Goal: Task Accomplishment & Management: Complete application form

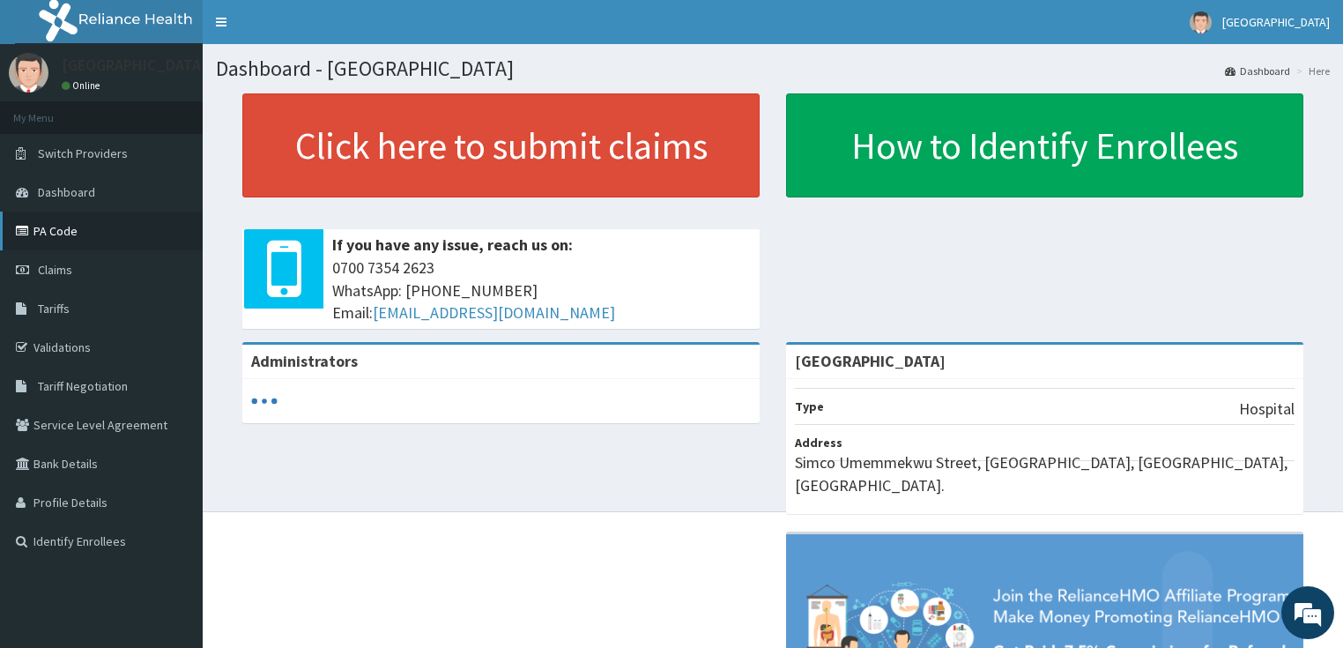
click at [50, 225] on link "PA Code" at bounding box center [101, 231] width 203 height 39
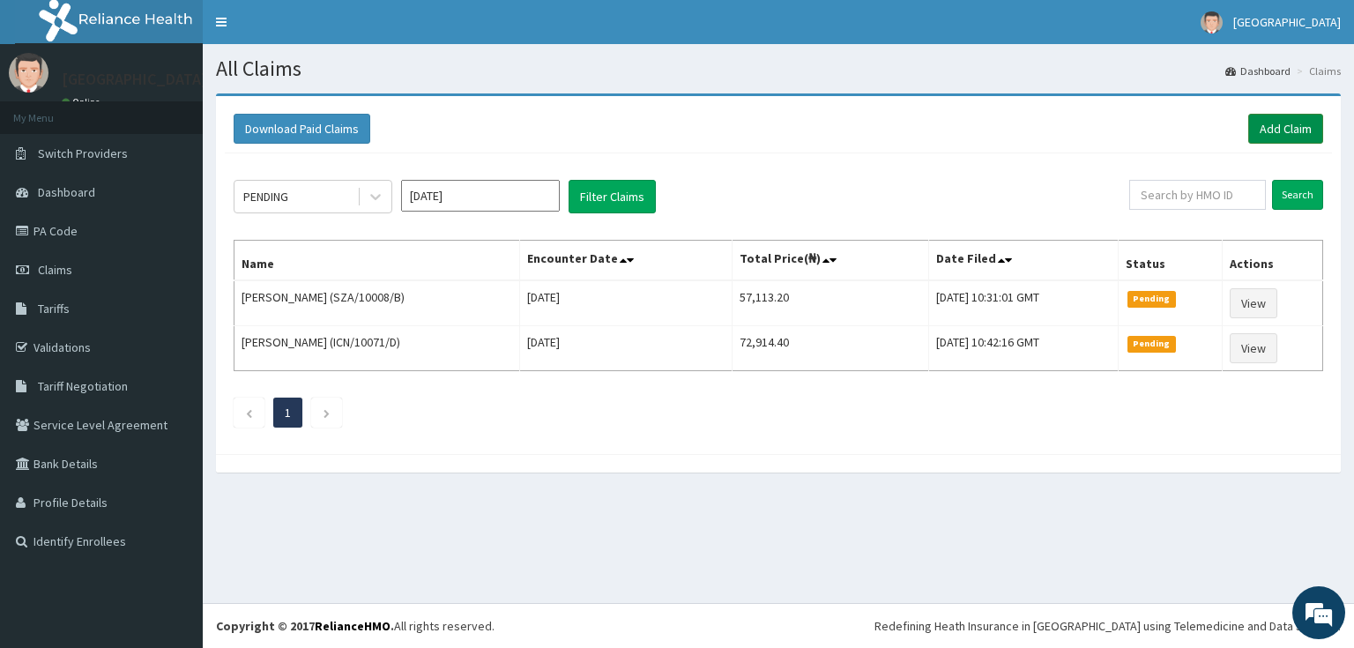
click at [1293, 121] on link "Add Claim" at bounding box center [1285, 129] width 75 height 30
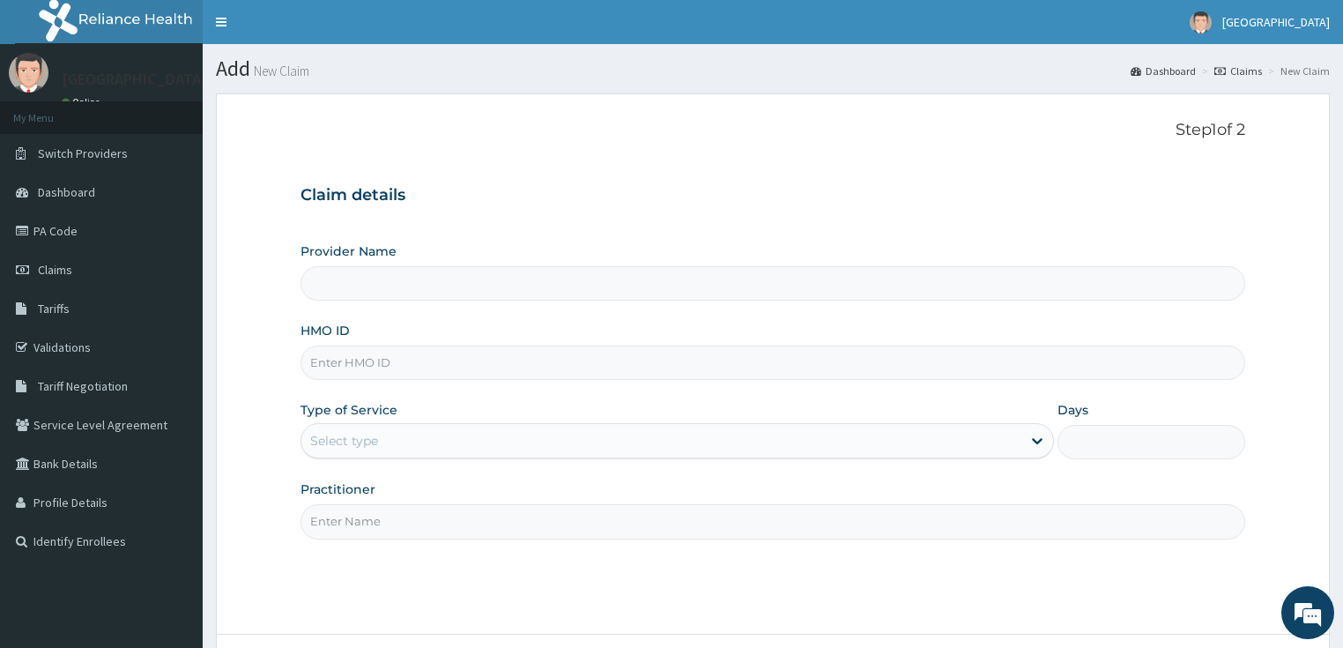
click at [394, 356] on input "HMO ID" at bounding box center [774, 362] width 946 height 34
paste input "CHL/10722/C"
type input "CHL/10722/C"
type input "[GEOGRAPHIC_DATA]"
click at [377, 440] on div "Select type" at bounding box center [344, 441] width 68 height 18
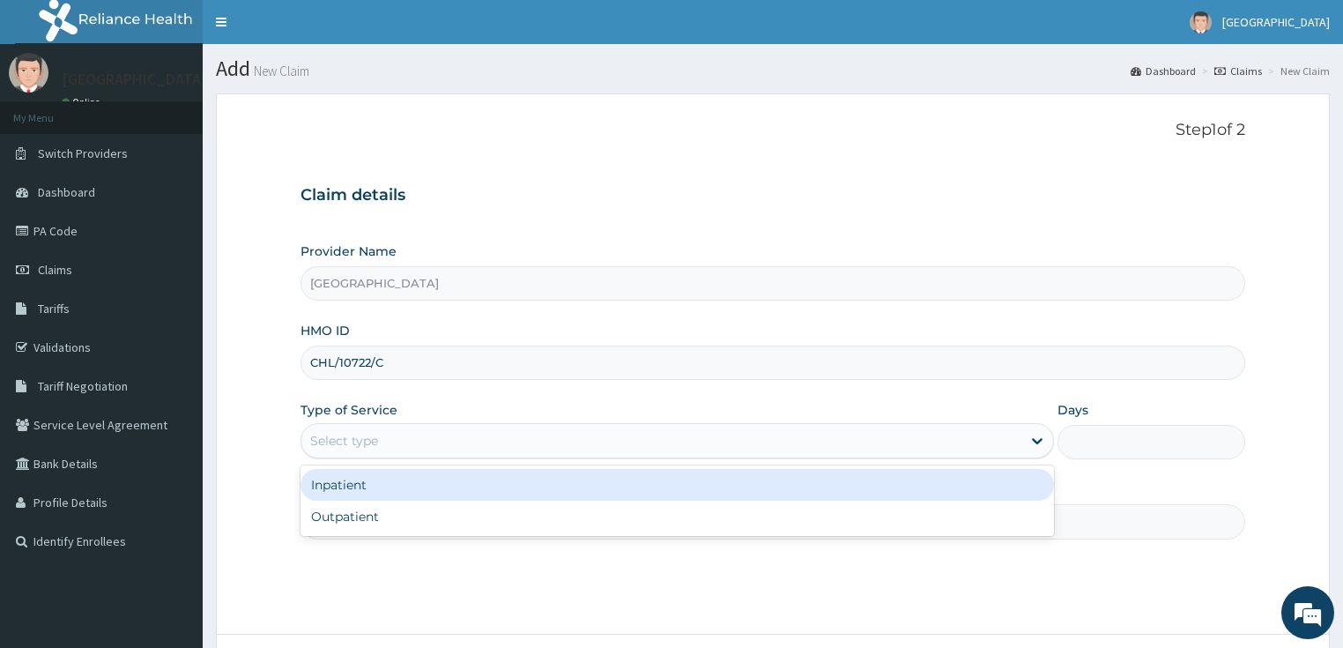
click at [348, 516] on div "Outpatient" at bounding box center [678, 517] width 754 height 32
type input "1"
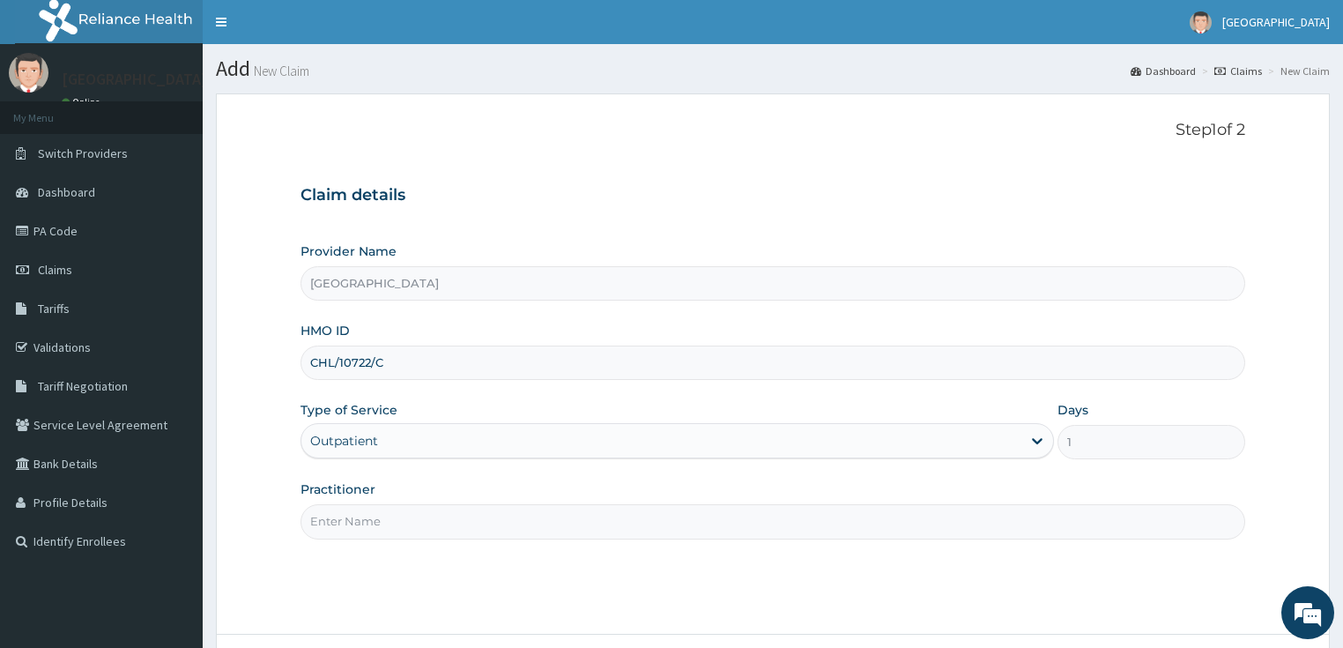
click at [348, 516] on input "Practitioner" at bounding box center [774, 521] width 946 height 34
click at [427, 525] on input "Practitioner" at bounding box center [774, 521] width 946 height 34
type input "[PERSON_NAME]"
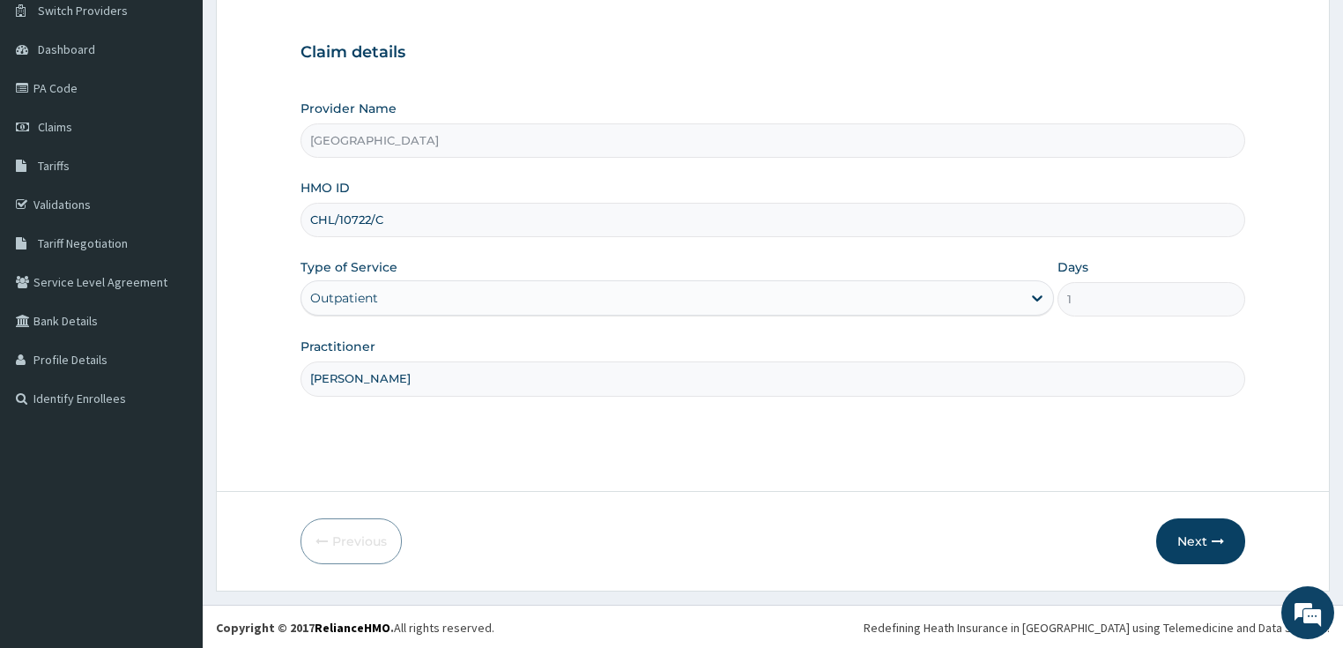
scroll to position [144, 0]
click at [1189, 515] on form "Step 1 of 2 Claim details Provider Name Bidems Victory Hospital HMO ID CHL/1072…" at bounding box center [773, 270] width 1114 height 640
click at [1199, 520] on button "Next" at bounding box center [1200, 540] width 89 height 46
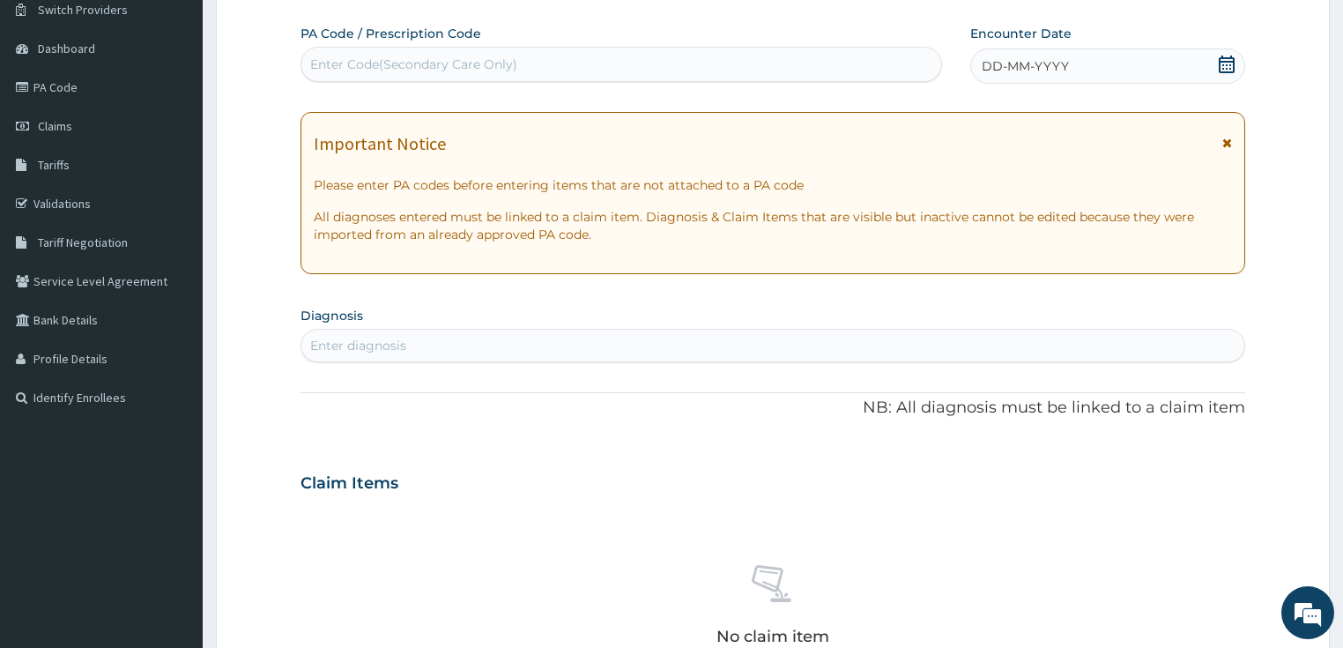
click at [1226, 66] on icon at bounding box center [1227, 65] width 18 height 18
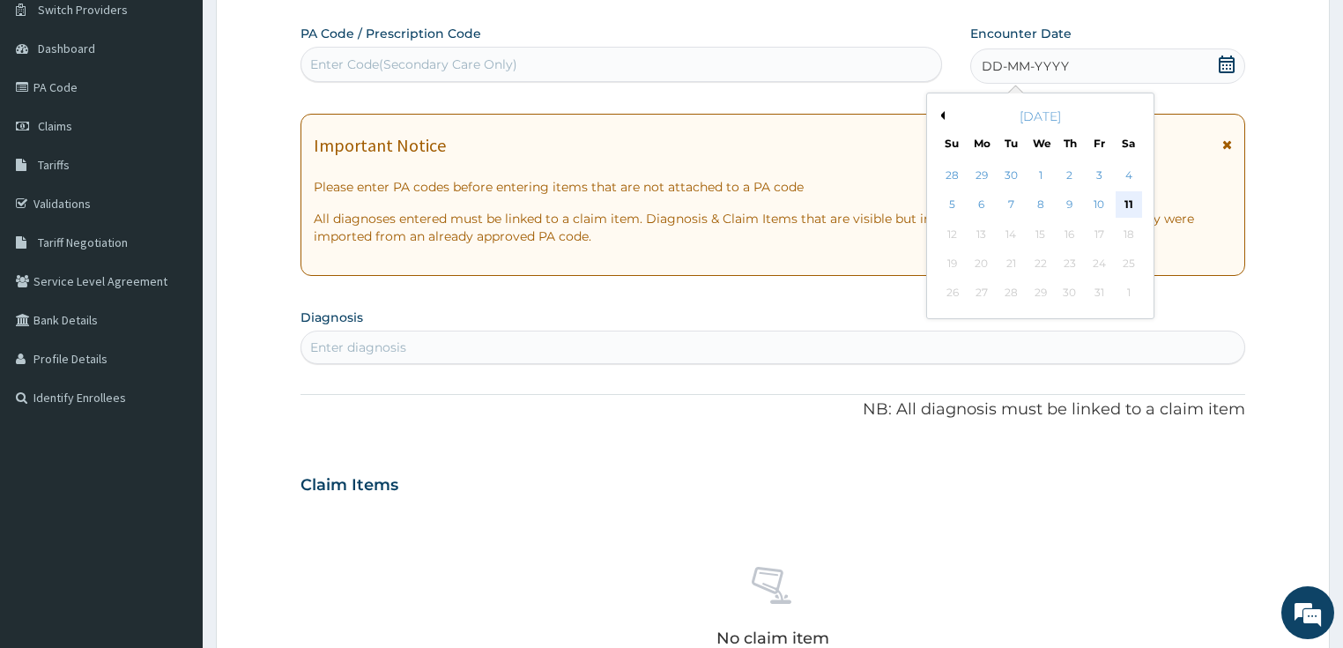
click at [1119, 201] on div "11" at bounding box center [1129, 205] width 26 height 26
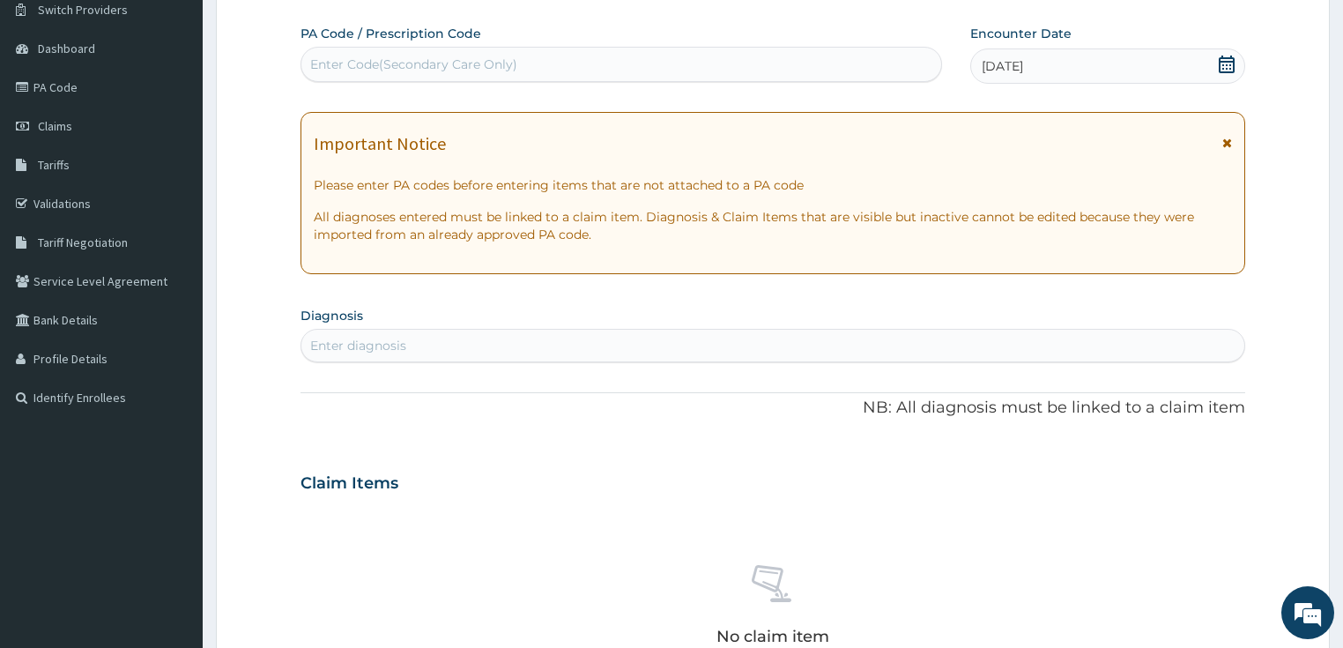
scroll to position [0, 0]
click at [373, 334] on div "Enter diagnosis" at bounding box center [773, 345] width 944 height 28
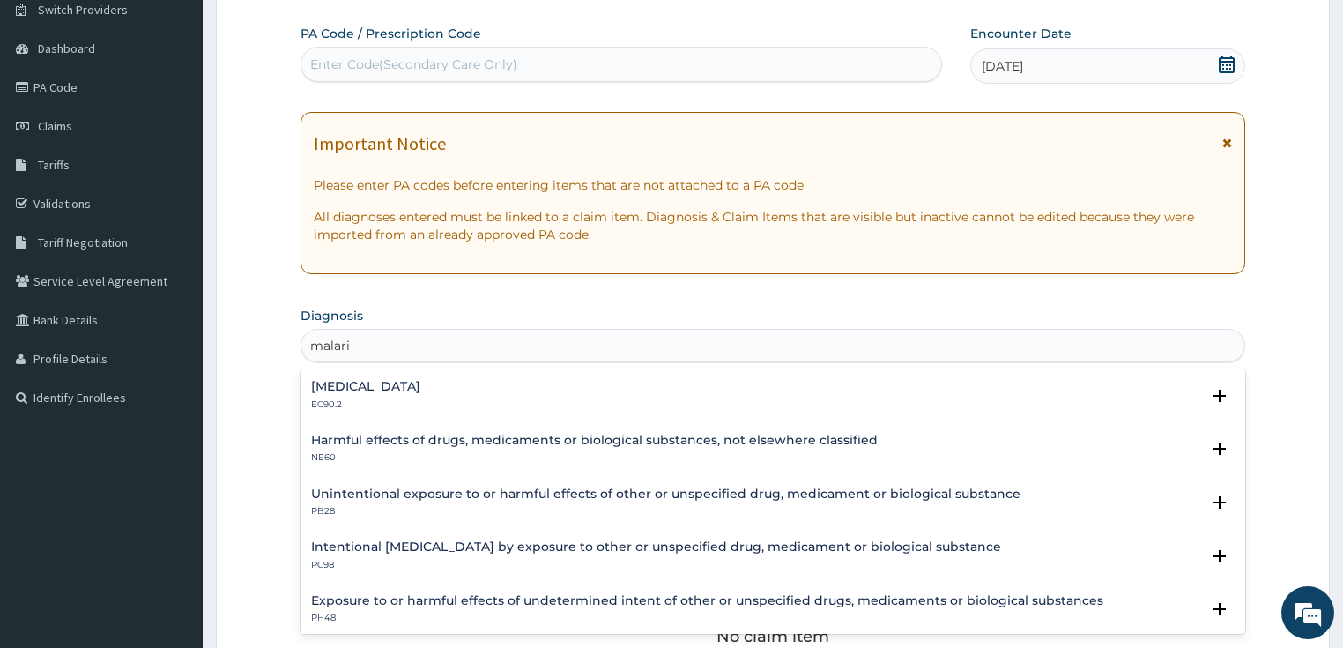
type input "malaria"
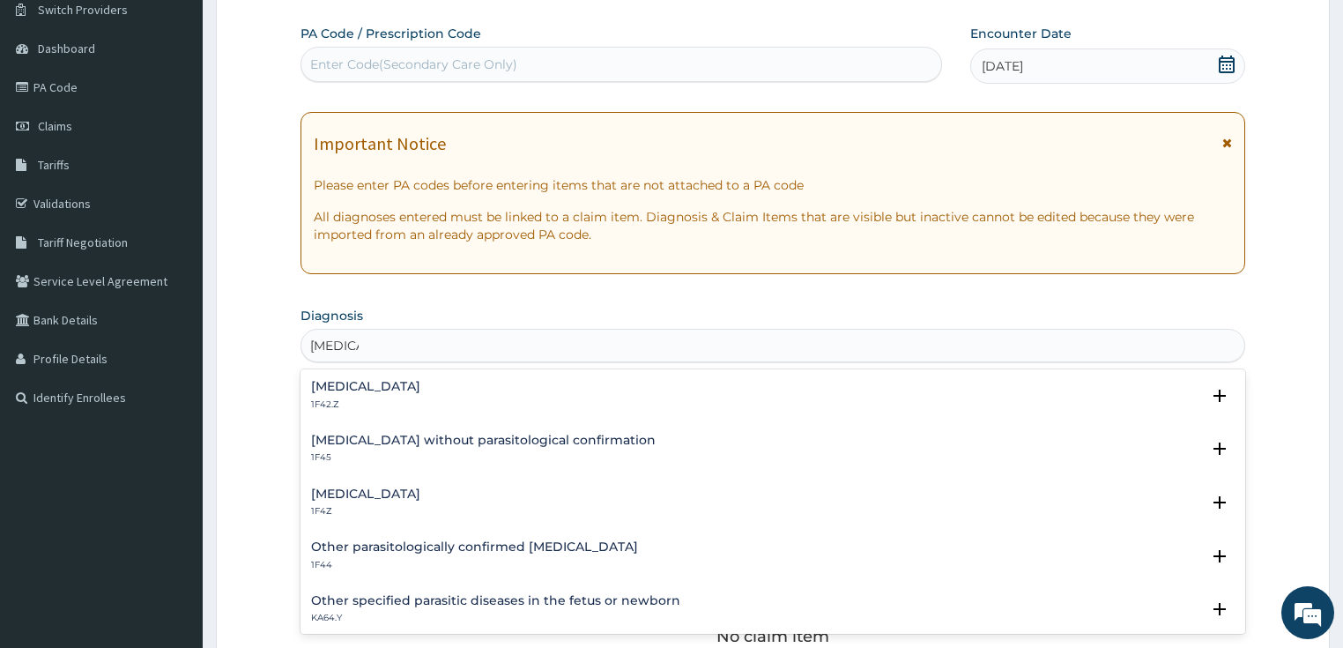
click at [420, 391] on h4 "Plasmodium malariae malaria without complication" at bounding box center [365, 386] width 109 height 13
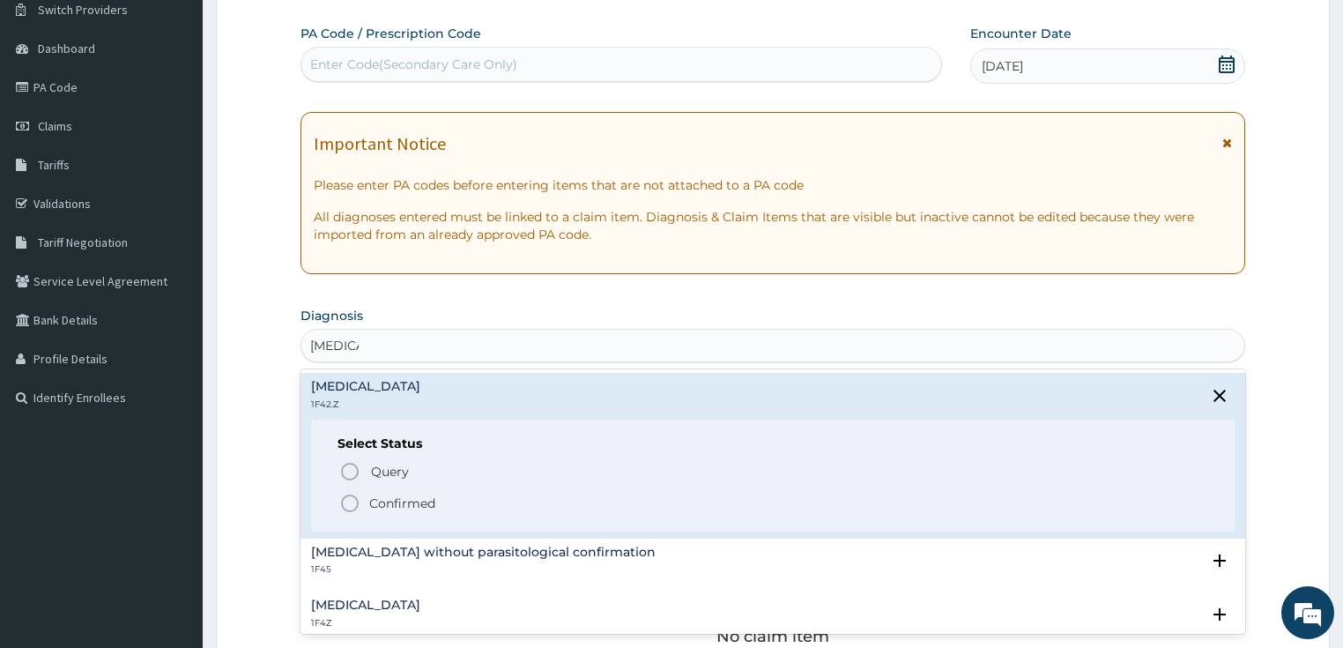
click at [360, 497] on span "Confirmed" at bounding box center [774, 503] width 870 height 21
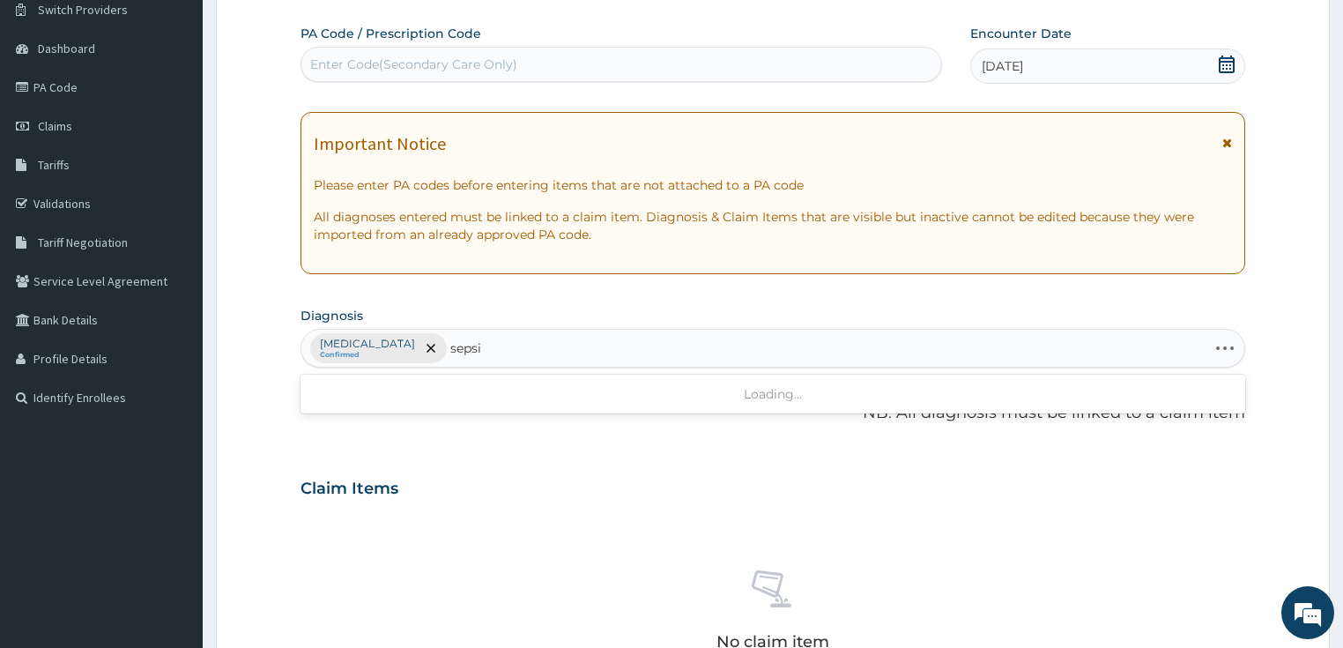
type input "sepsis"
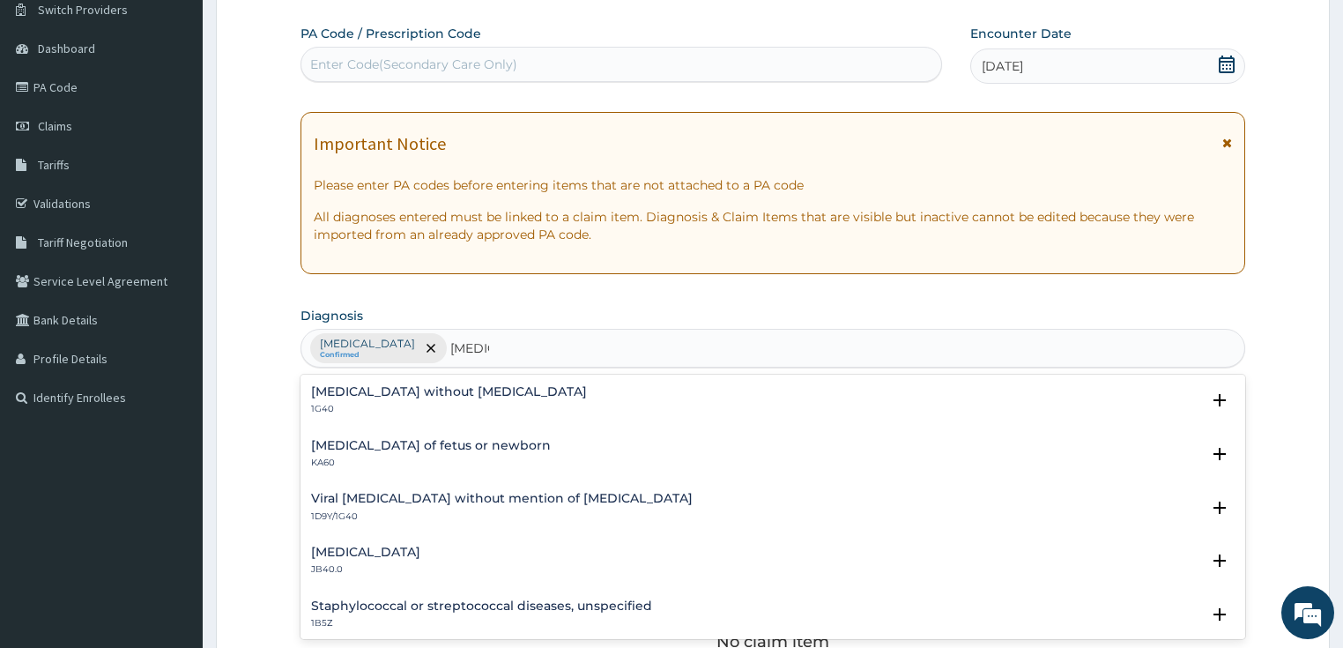
click at [448, 405] on p "1G40" at bounding box center [449, 409] width 276 height 12
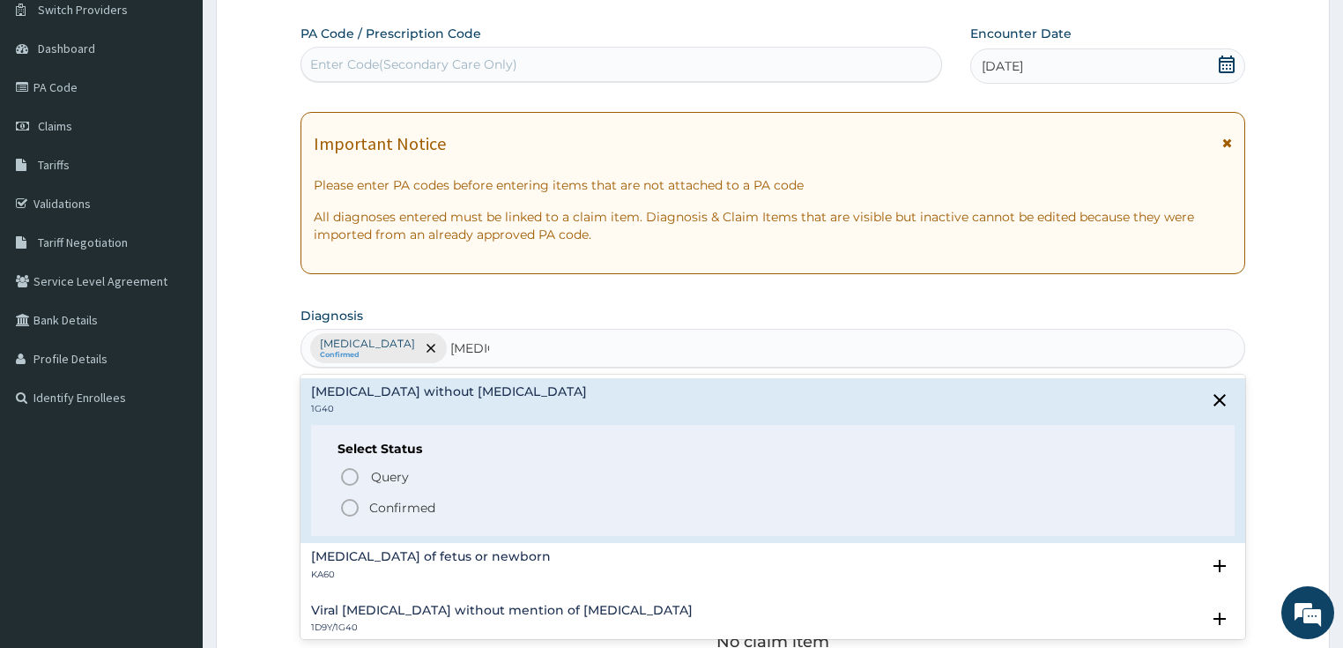
click at [377, 503] on p "Confirmed" at bounding box center [402, 508] width 66 height 18
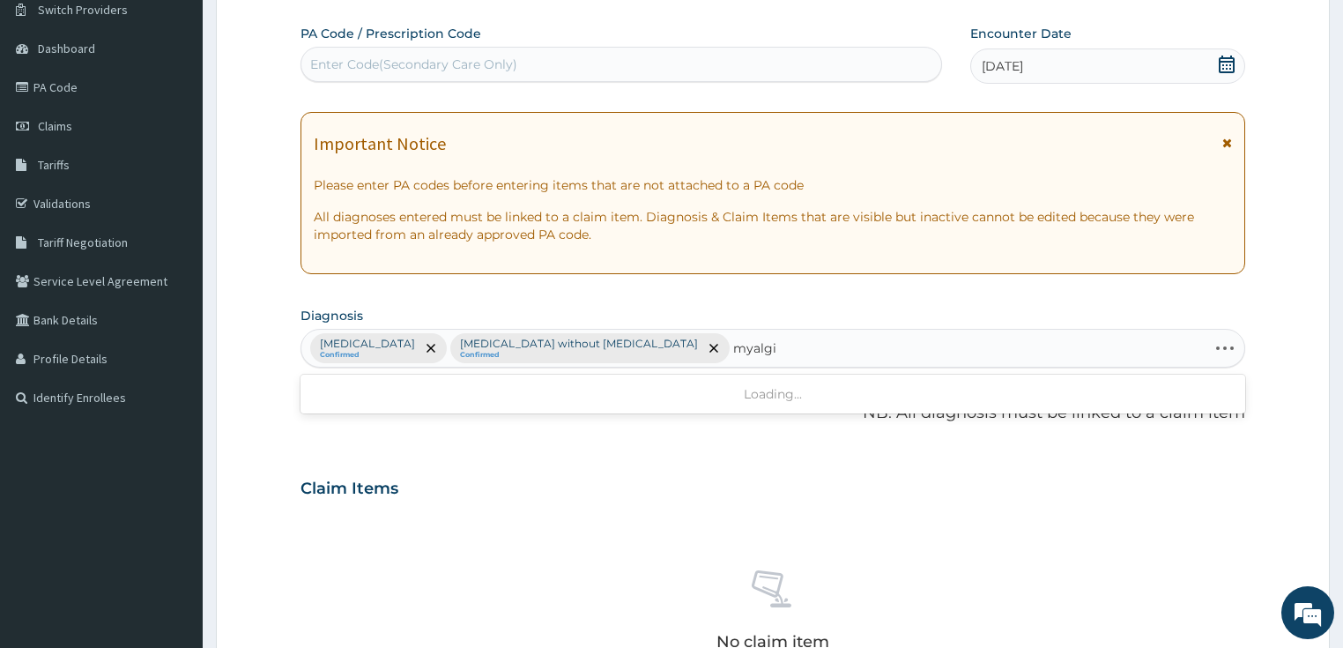
type input "myalgia"
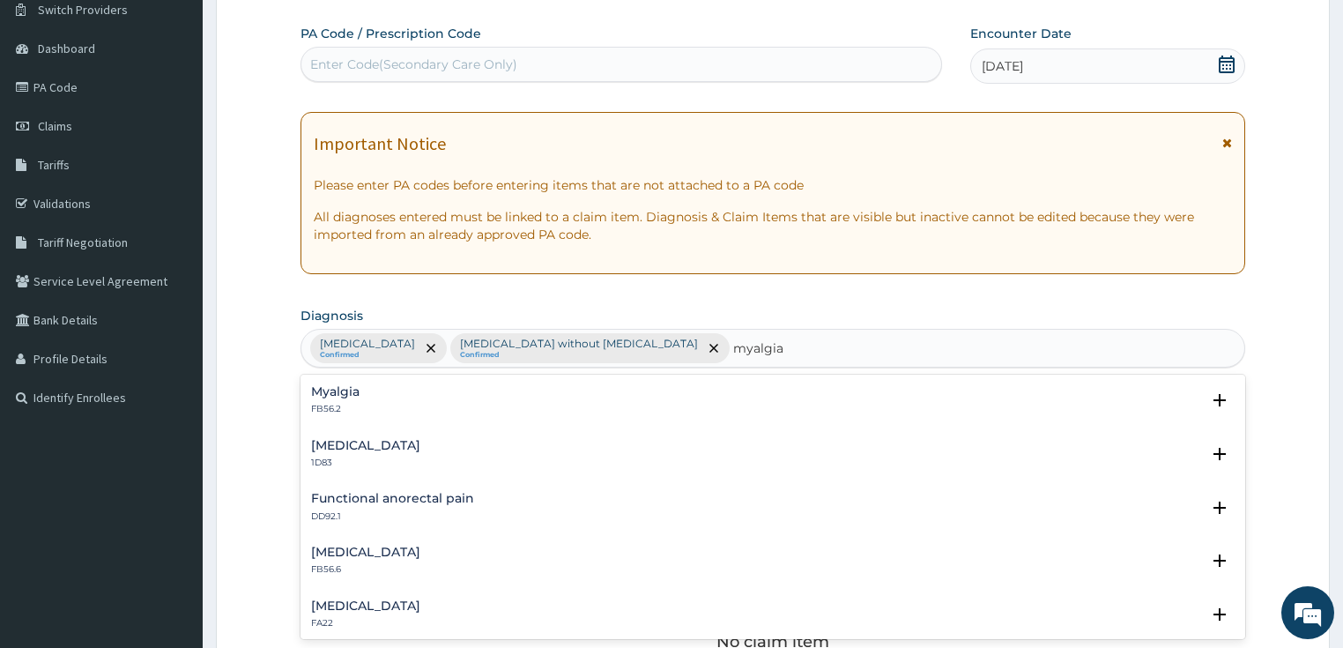
click at [376, 402] on div "Myalgia FB56.2" at bounding box center [773, 400] width 924 height 31
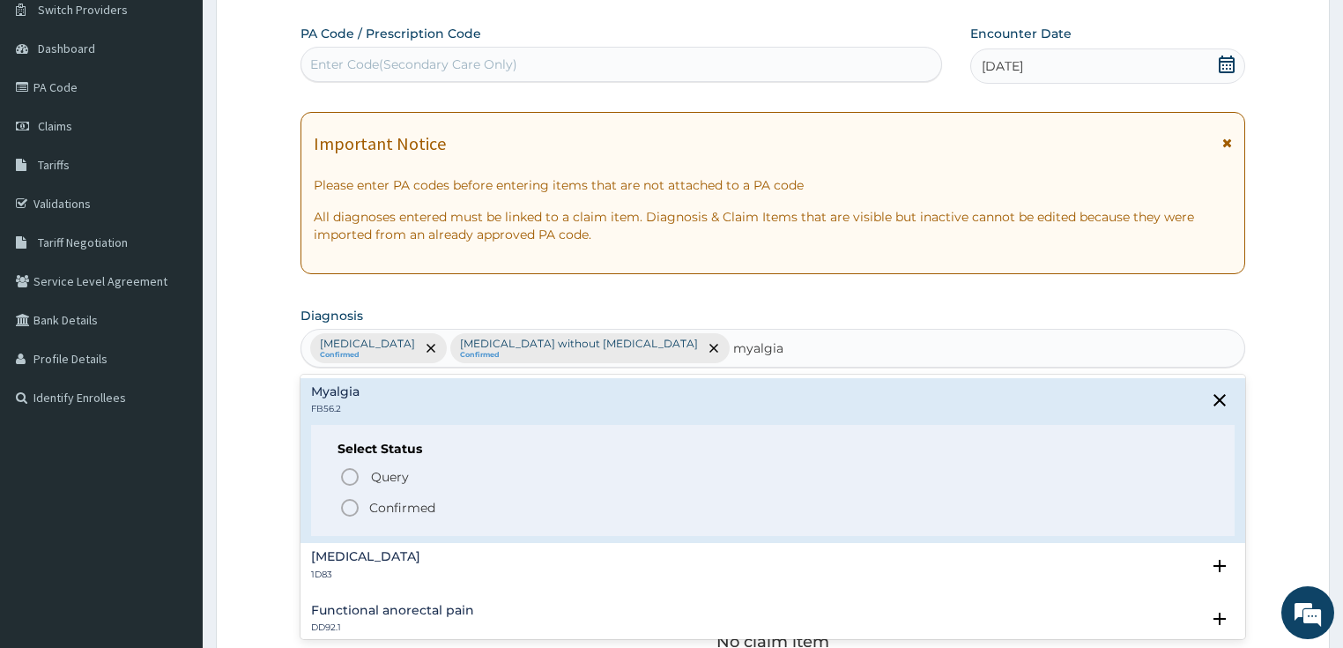
click at [342, 509] on circle "status option filled" at bounding box center [350, 508] width 16 height 16
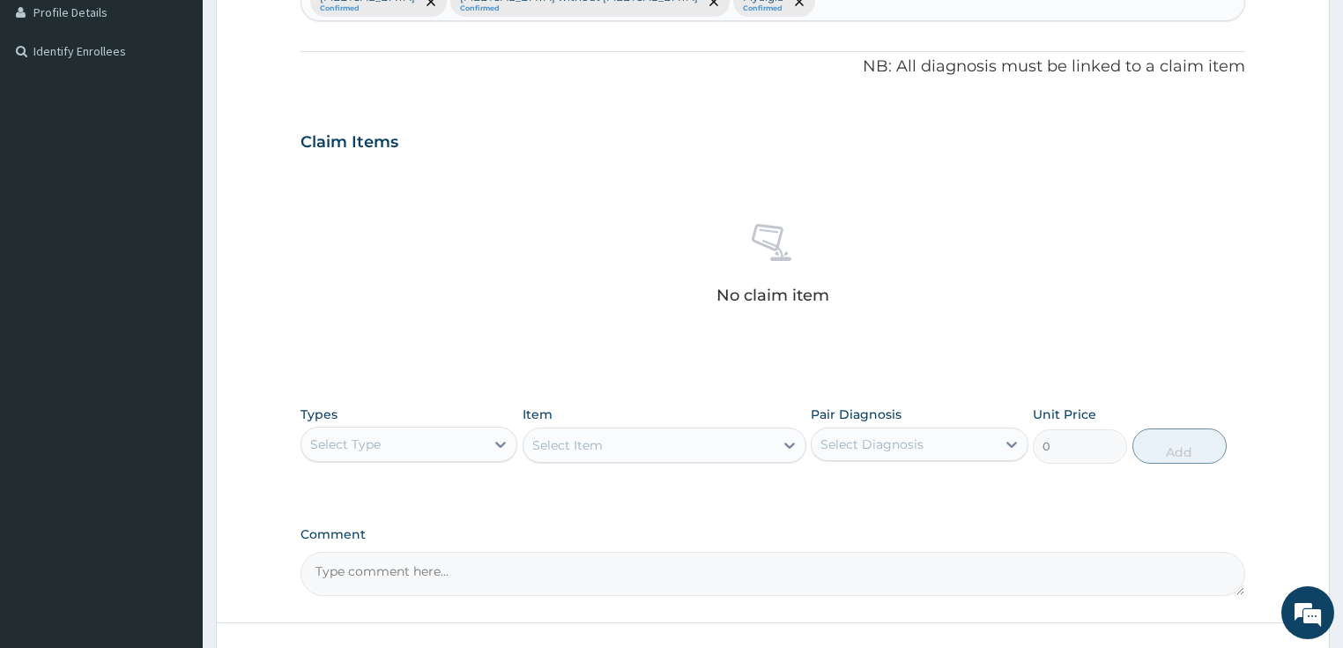
scroll to position [620, 0]
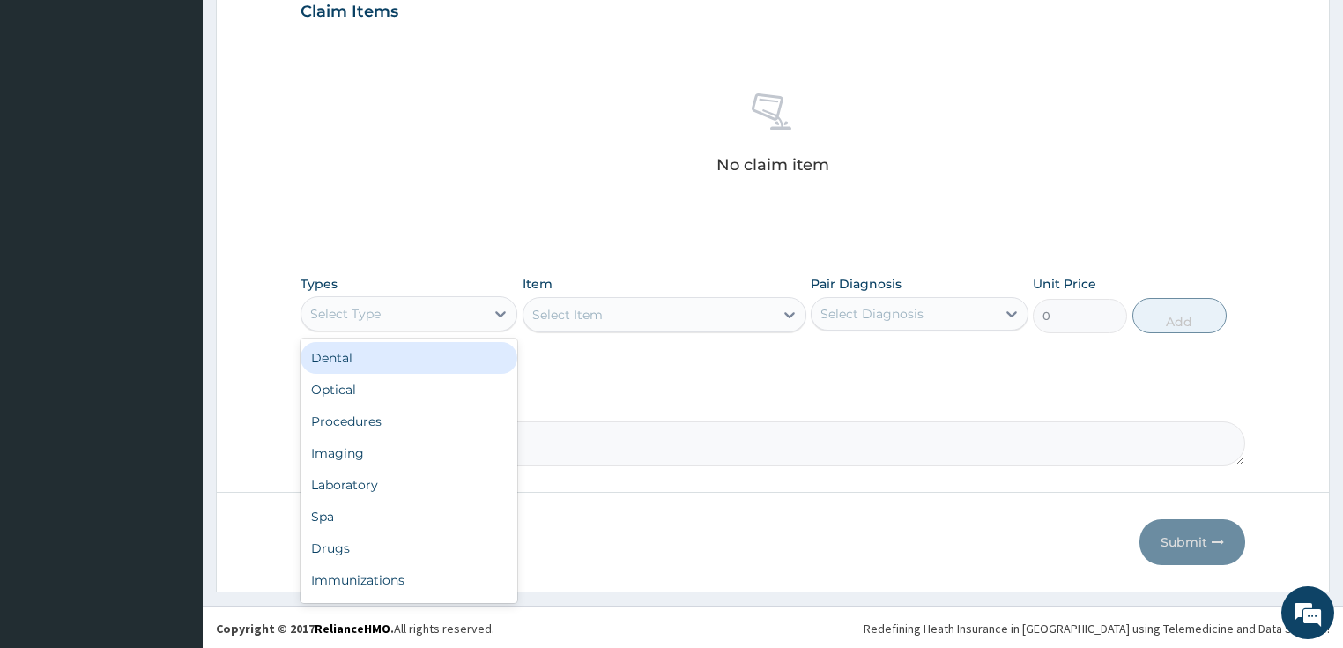
drag, startPoint x: 390, startPoint y: 328, endPoint x: 379, endPoint y: 331, distance: 11.1
click at [390, 328] on div "Select Type" at bounding box center [410, 313] width 218 height 35
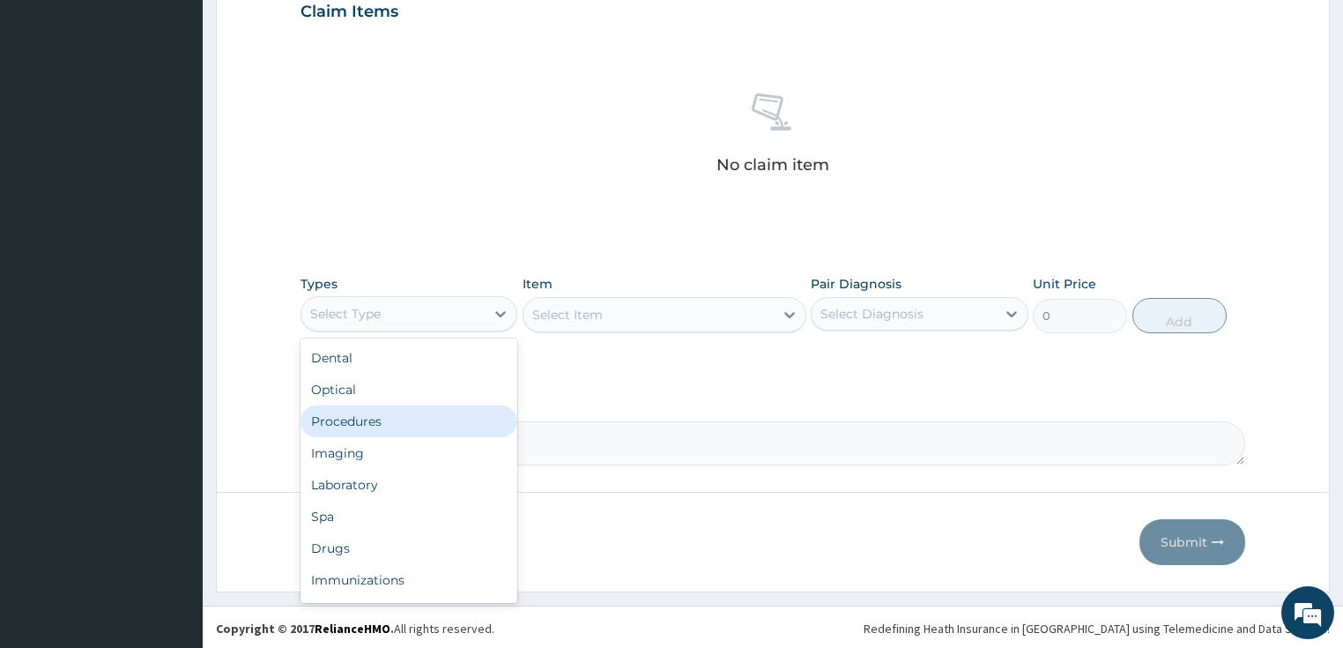
click at [353, 410] on div "Procedures" at bounding box center [410, 421] width 218 height 32
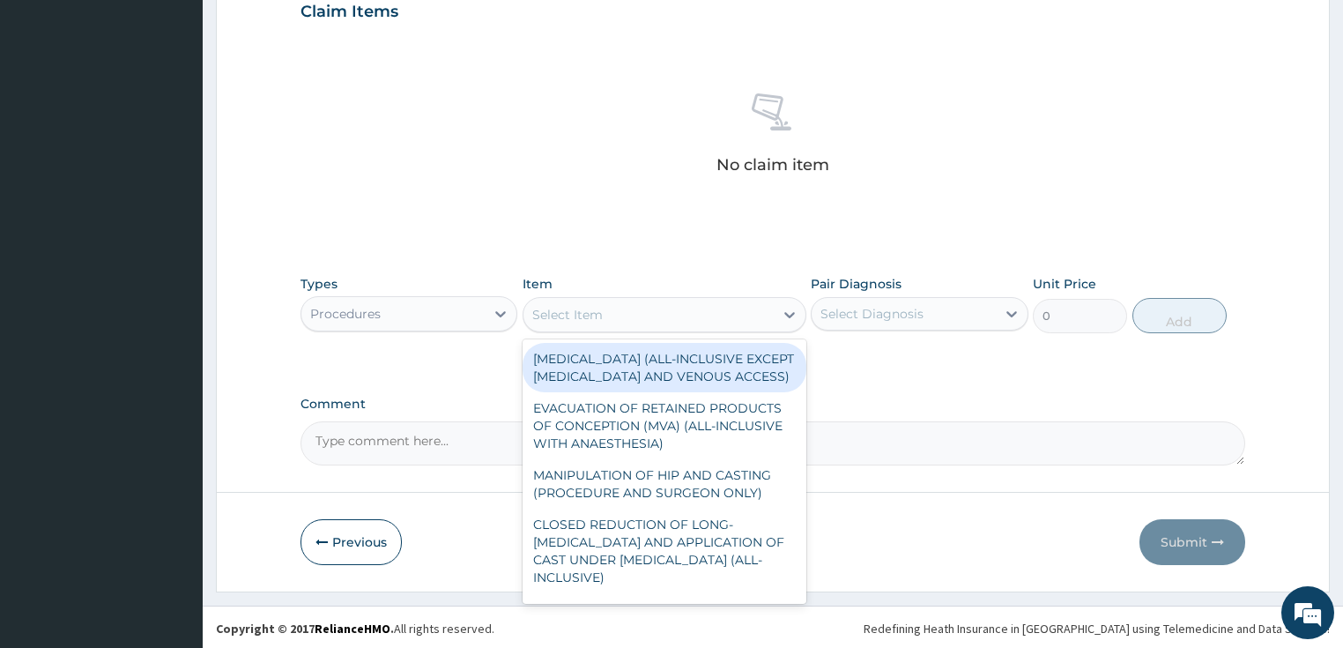
click at [573, 312] on div "Select Item" at bounding box center [567, 315] width 71 height 18
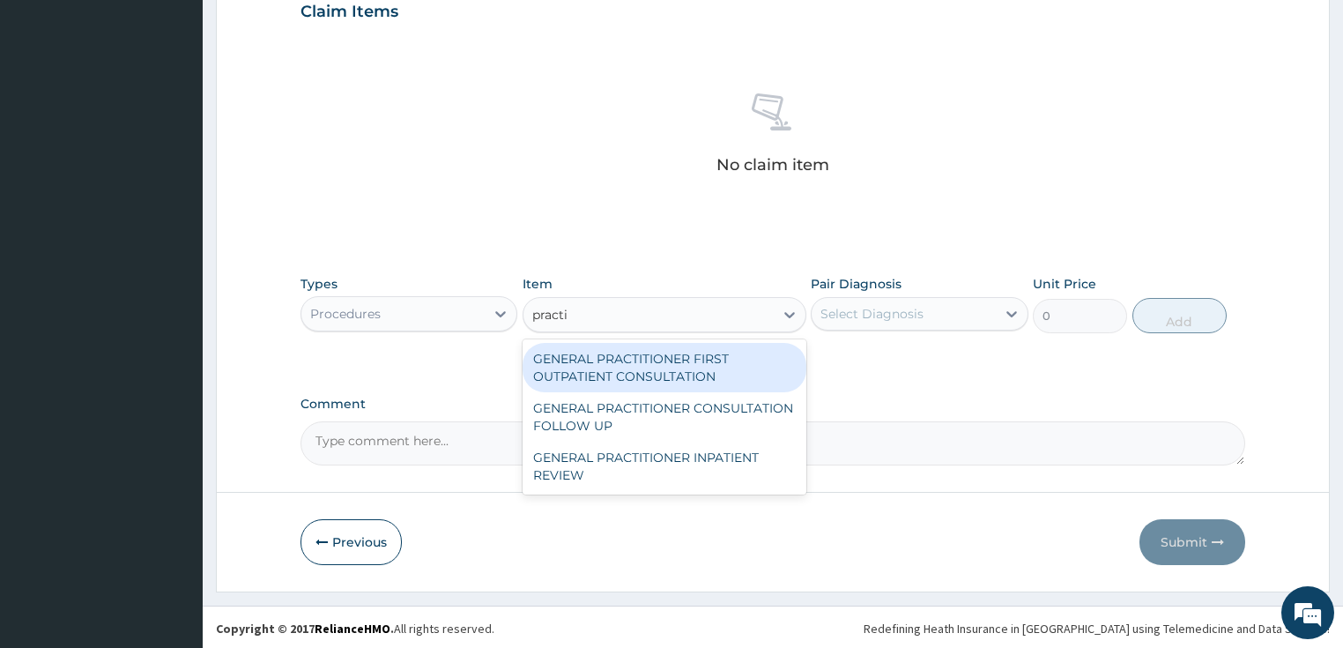
type input "practit"
click at [636, 364] on div "GENERAL PRACTITIONER FIRST OUTPATIENT CONSULTATION" at bounding box center [665, 367] width 284 height 49
type input "3750"
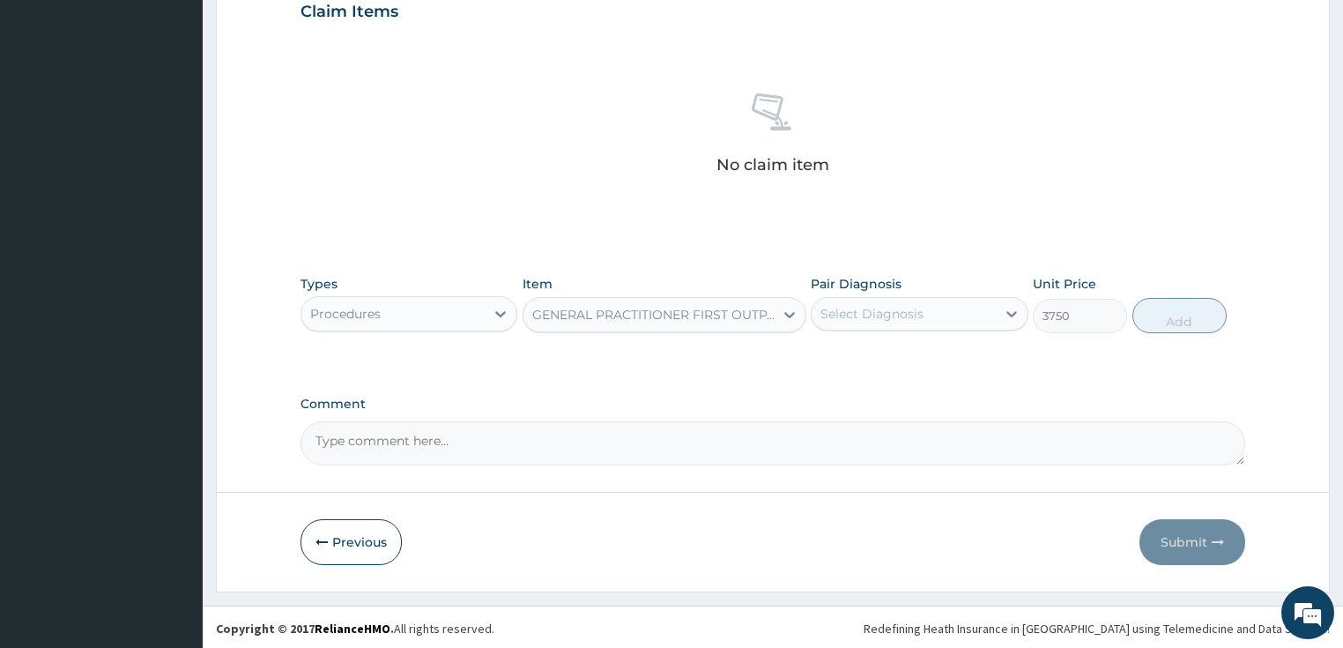
click at [936, 326] on div "Select Diagnosis" at bounding box center [920, 313] width 218 height 33
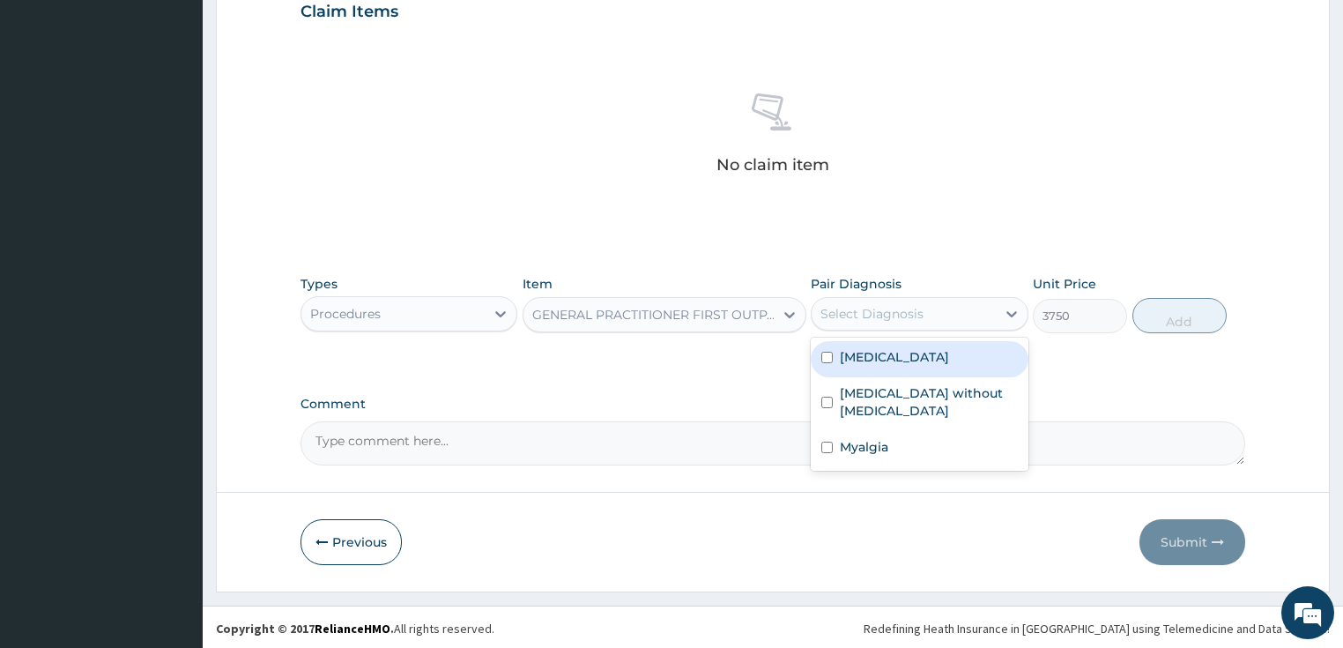
click at [913, 366] on label "Plasmodium malariae malaria without complication" at bounding box center [894, 357] width 109 height 18
checkbox input "true"
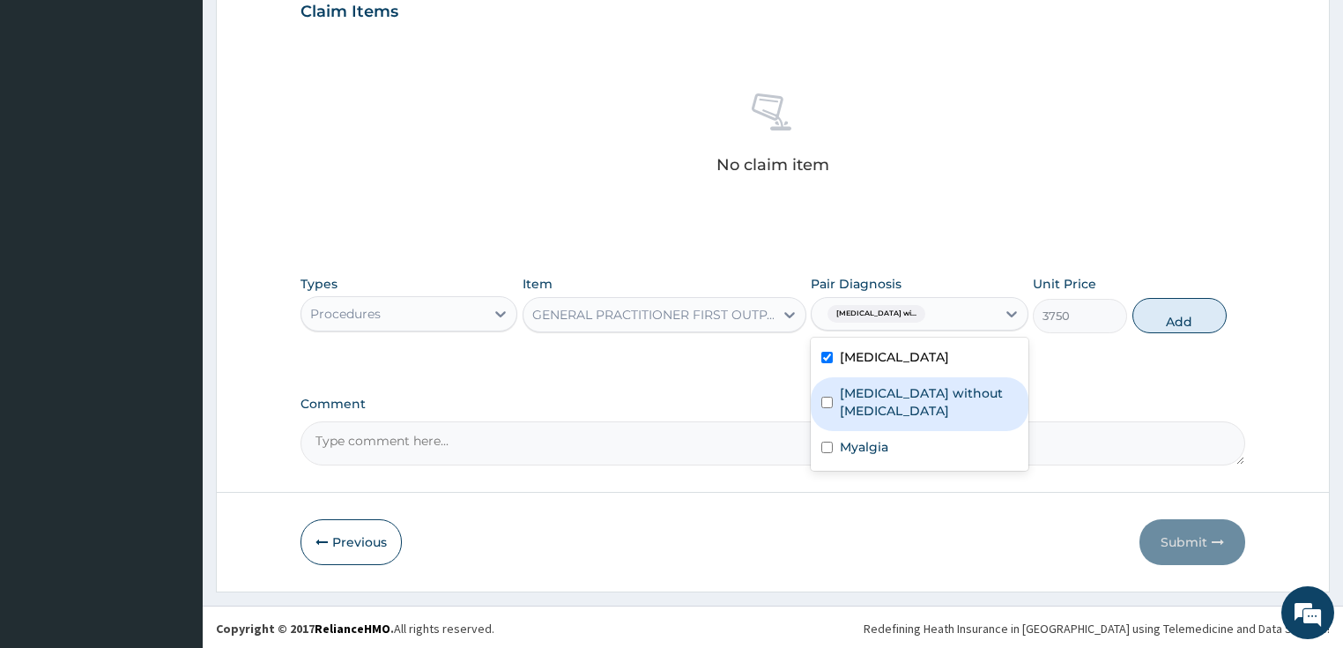
click at [916, 419] on label "Sepsis without septic shock" at bounding box center [929, 401] width 178 height 35
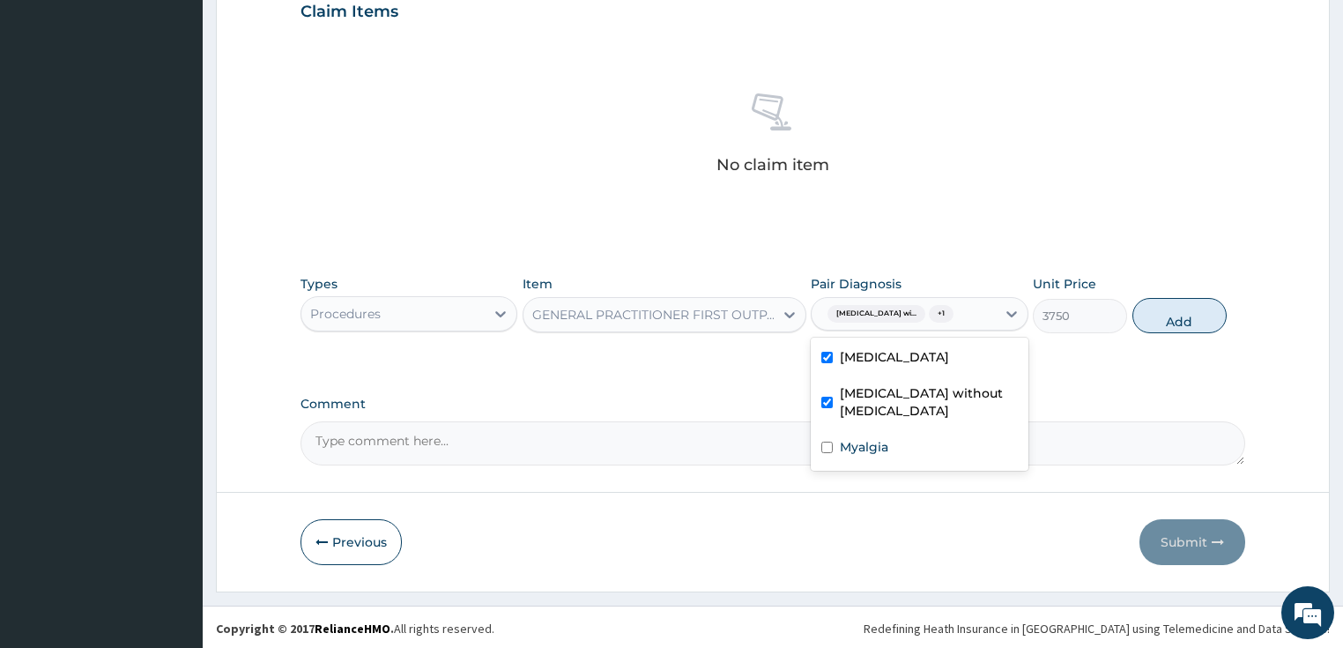
checkbox input "true"
click at [1184, 326] on button "Add" at bounding box center [1179, 315] width 94 height 35
type input "0"
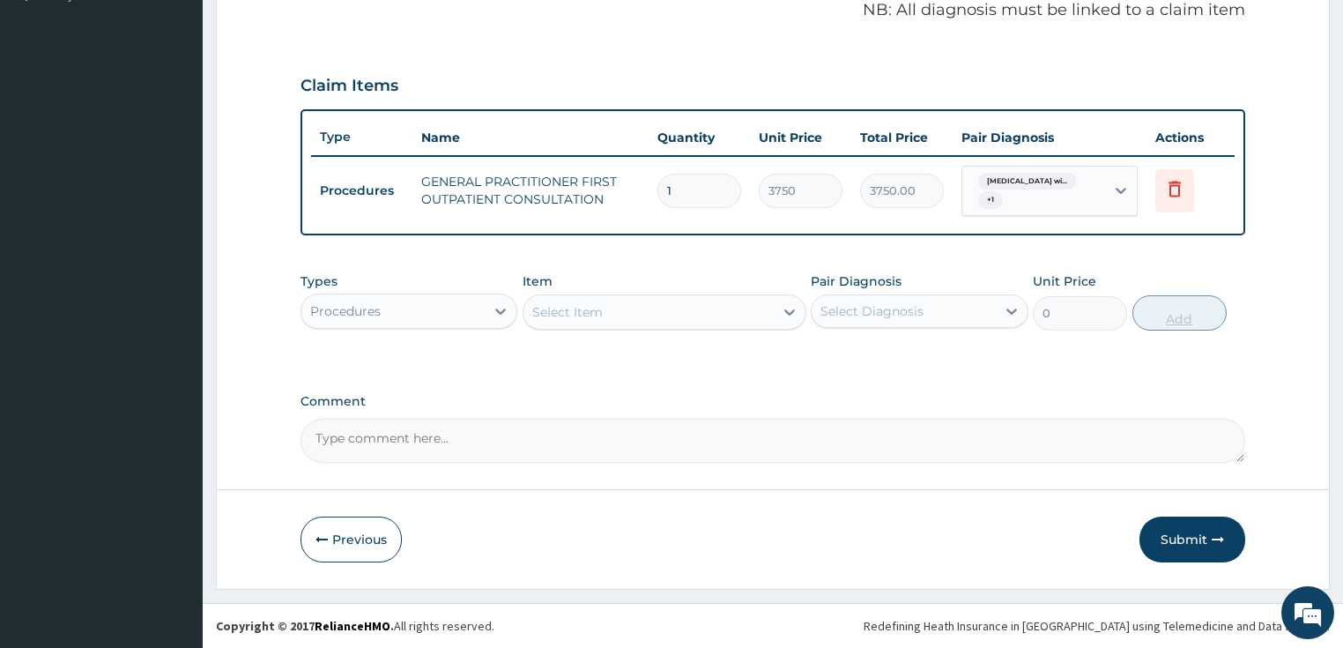
scroll to position [543, 0]
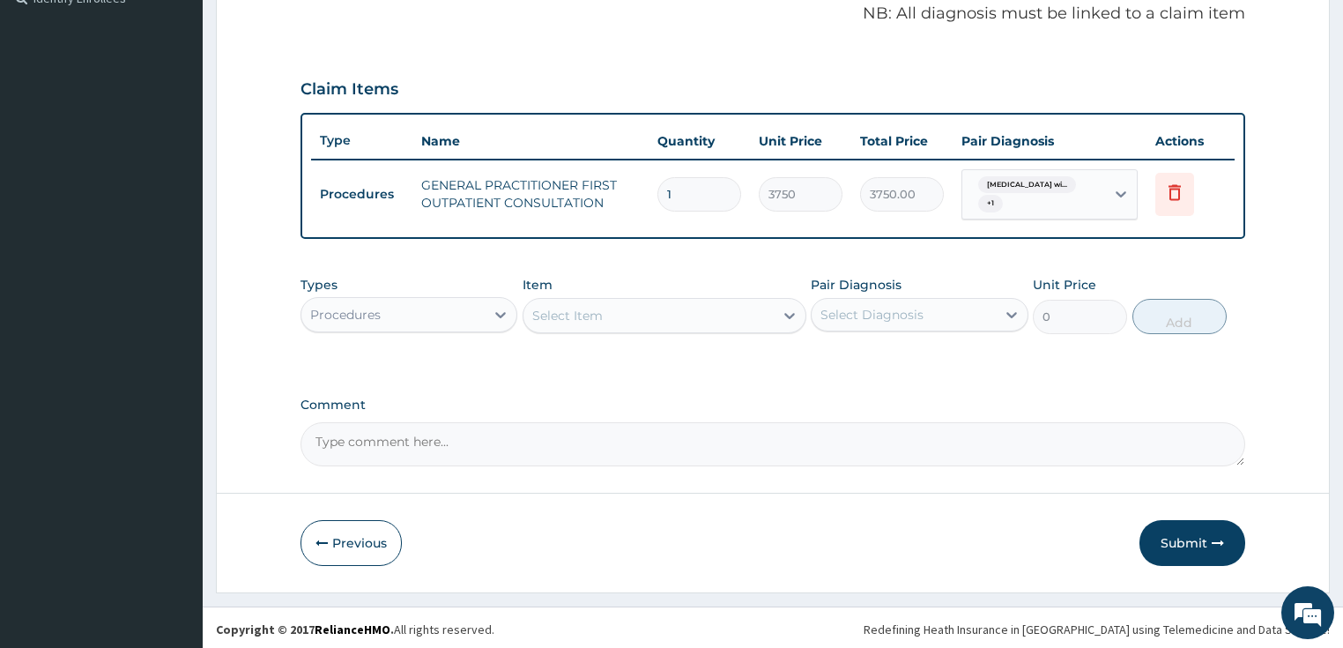
click at [416, 328] on div "Procedures" at bounding box center [410, 314] width 218 height 35
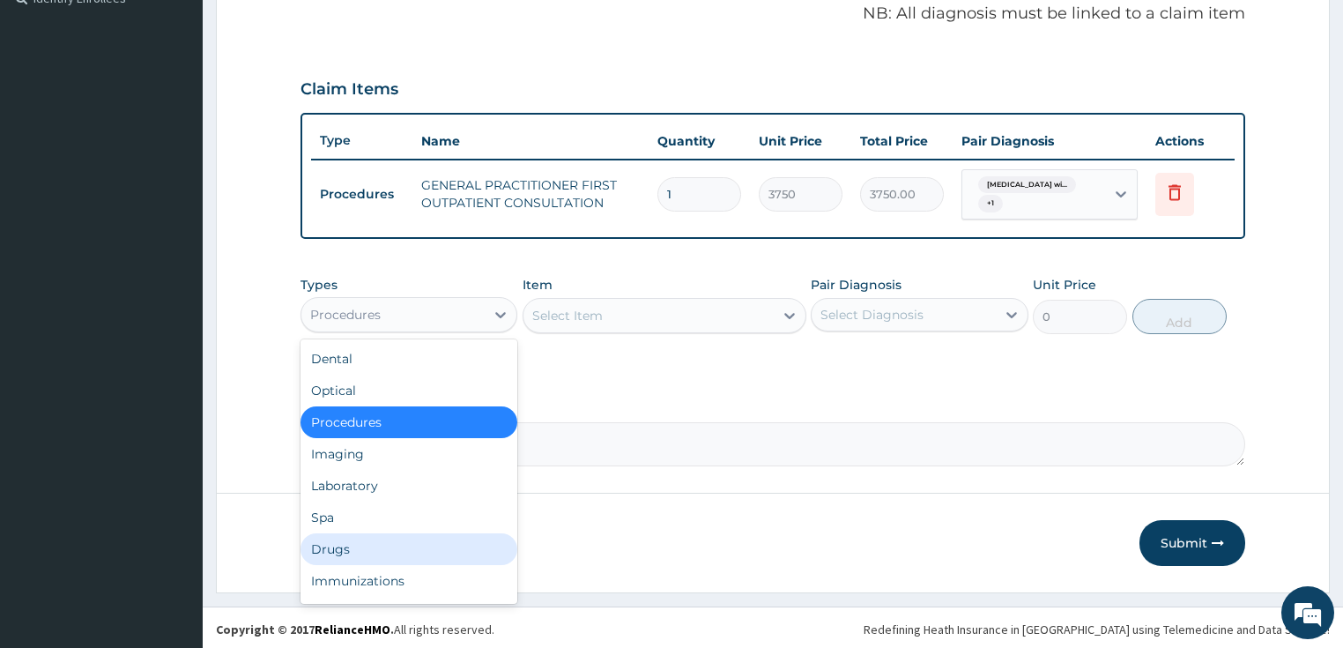
click at [388, 546] on div "Drugs" at bounding box center [410, 549] width 218 height 32
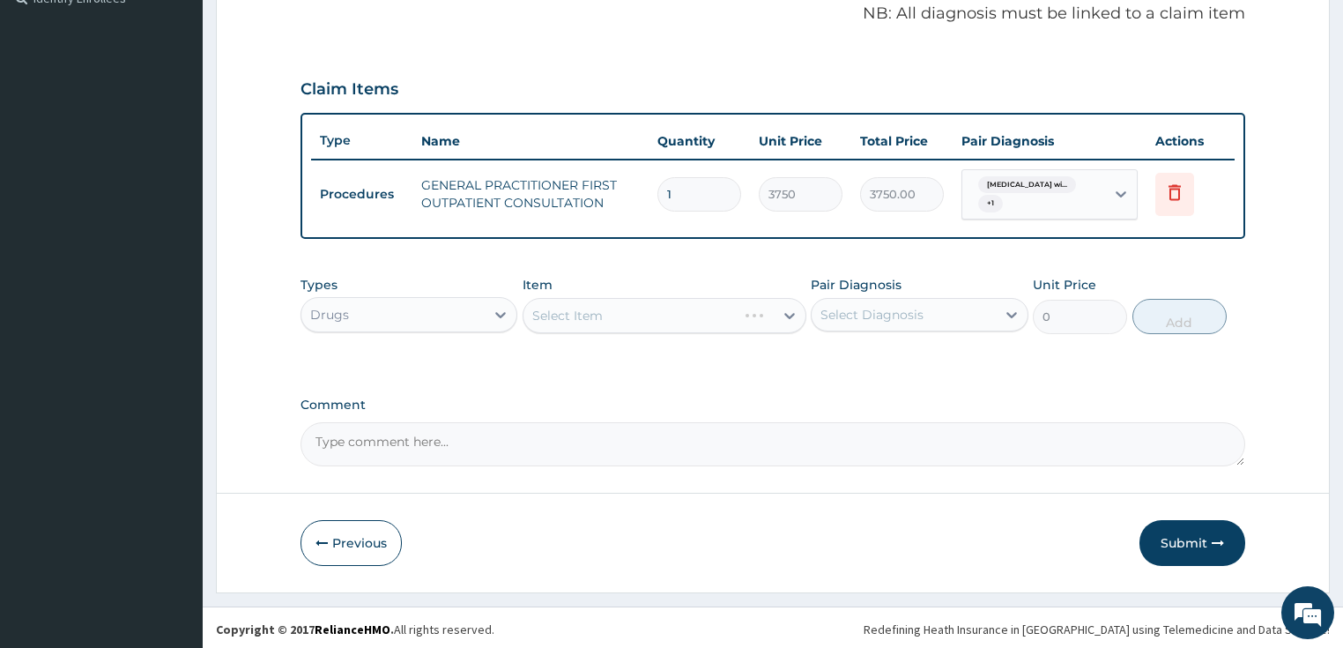
click at [679, 312] on div "Select Item" at bounding box center [665, 315] width 284 height 35
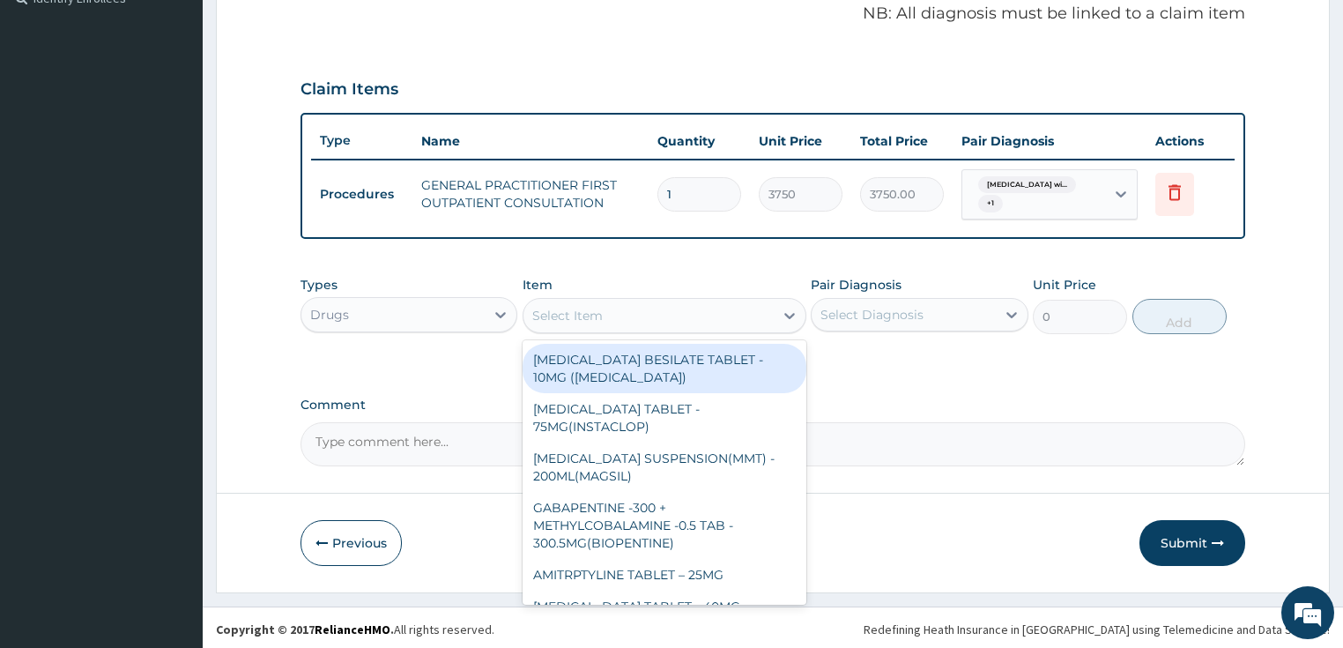
click at [612, 314] on div "Select Item" at bounding box center [648, 315] width 250 height 28
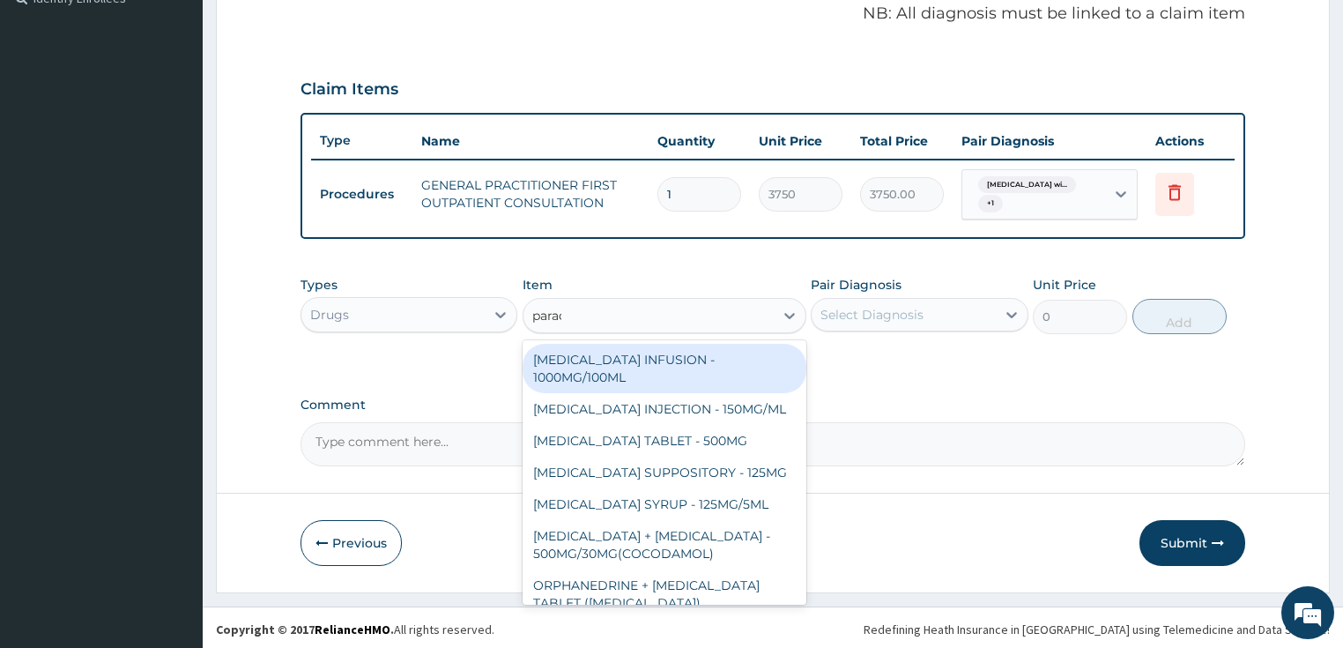
type input "parace"
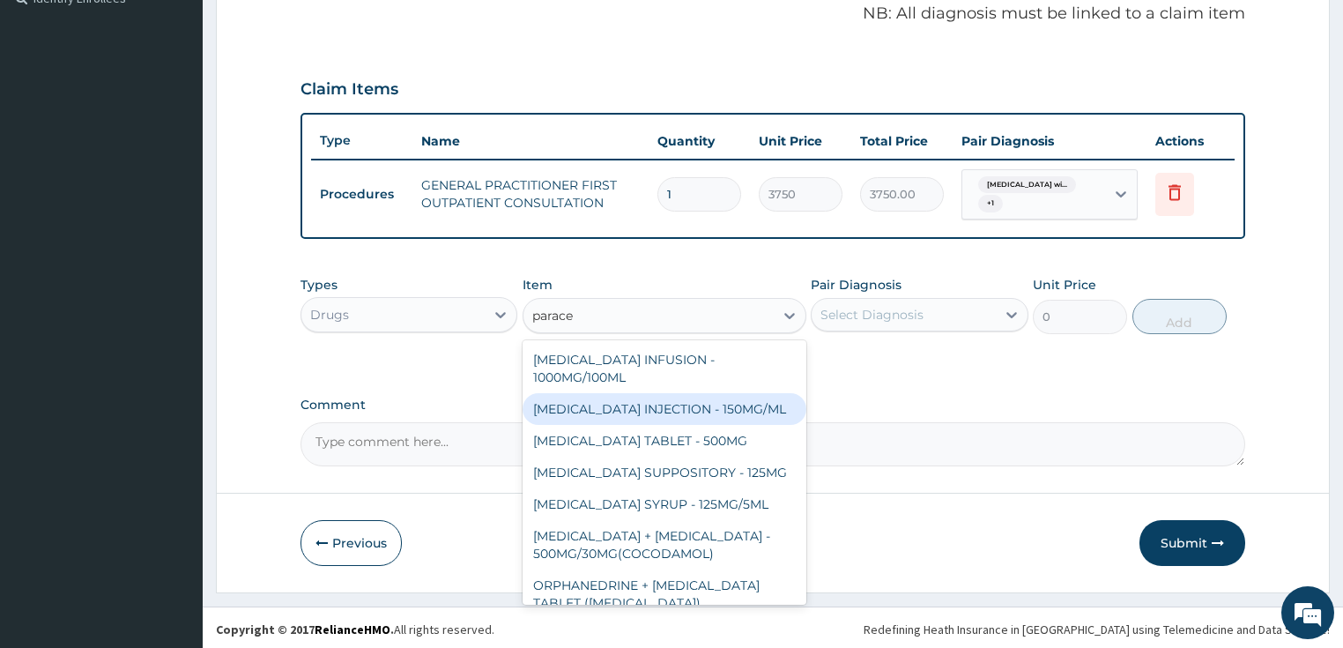
click at [633, 393] on div "PARACETAMOL INJECTION - 150MG/ML" at bounding box center [665, 409] width 284 height 32
type input "560"
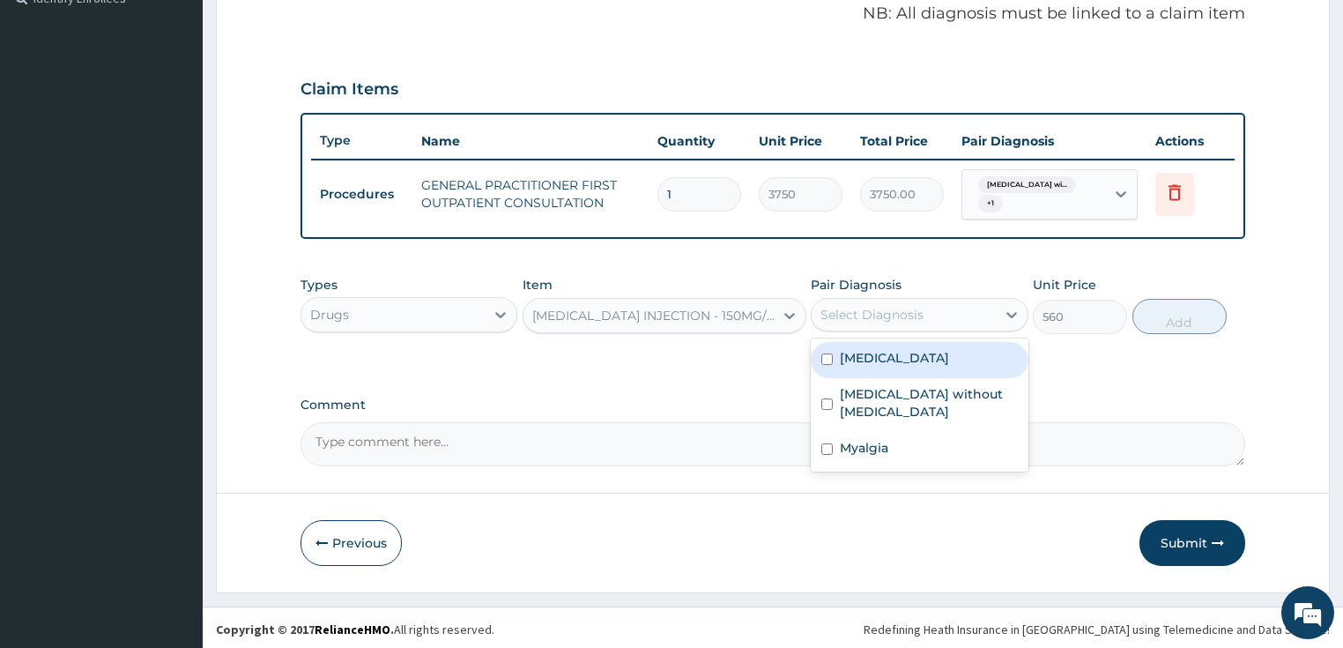
click at [911, 315] on div "Select Diagnosis" at bounding box center [871, 315] width 103 height 18
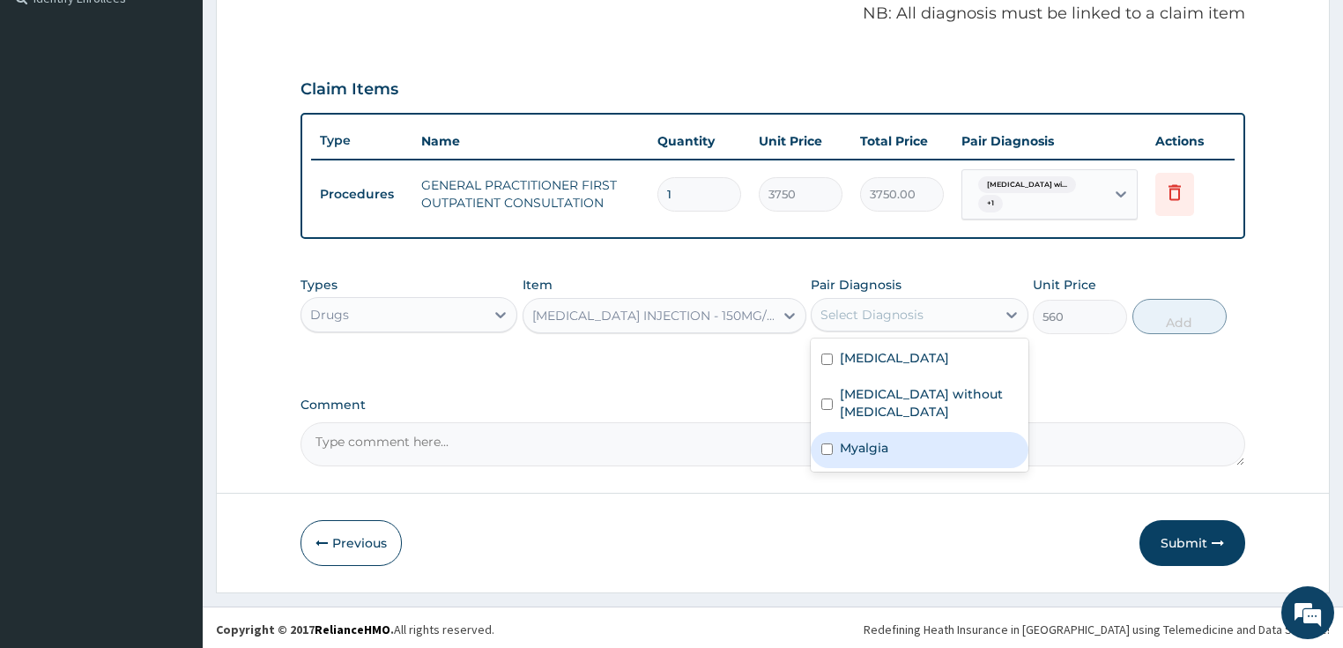
click at [858, 457] on label "Myalgia" at bounding box center [864, 448] width 48 height 18
checkbox input "true"
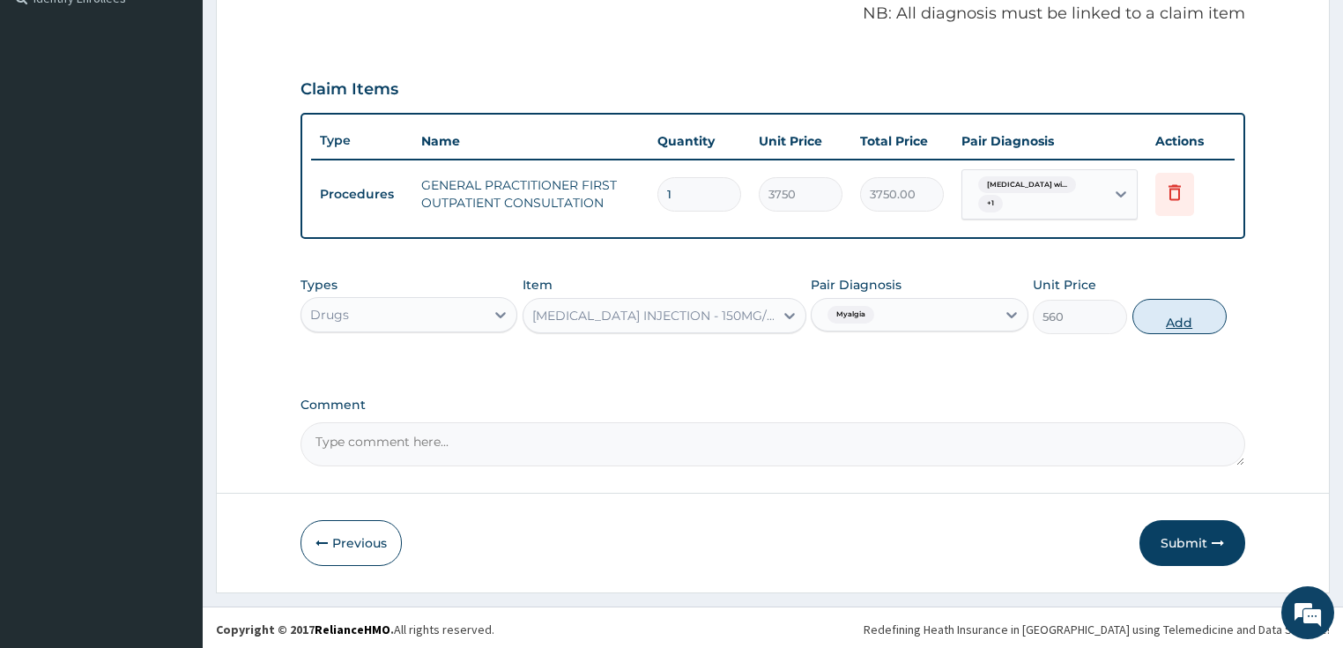
click at [1163, 330] on button "Add" at bounding box center [1179, 316] width 94 height 35
type input "0"
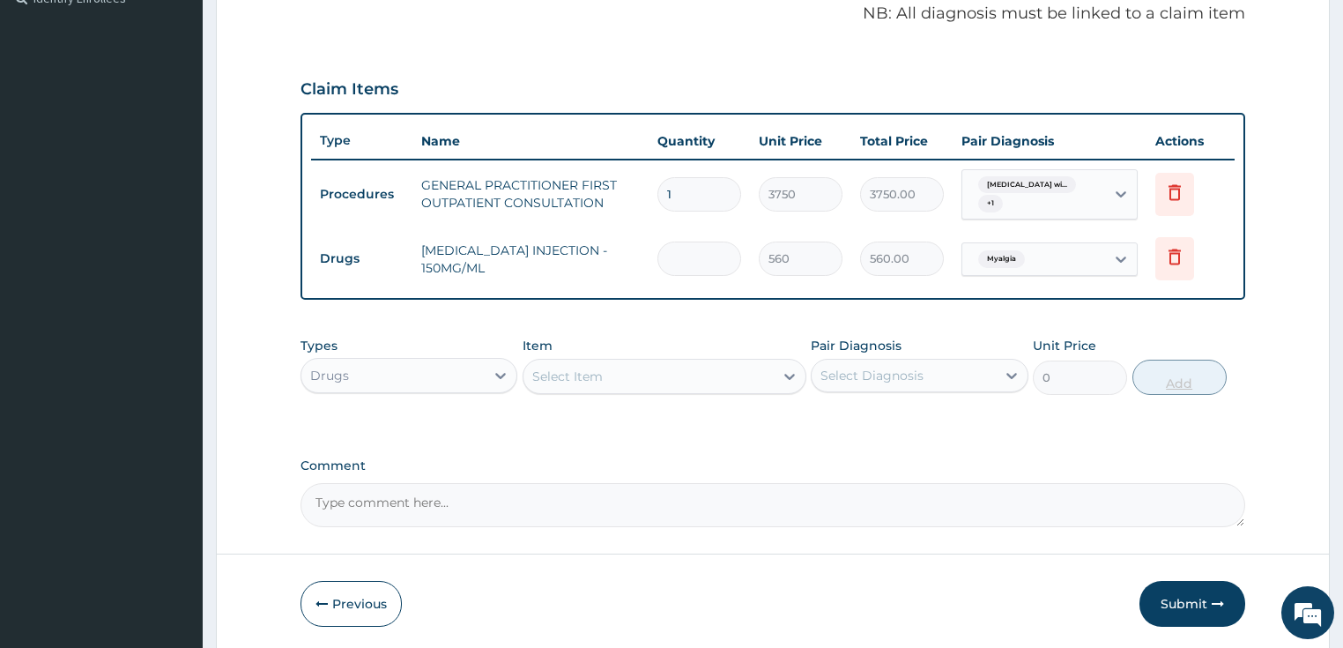
type input "0.00"
type input "3"
type input "1680.00"
type input "3"
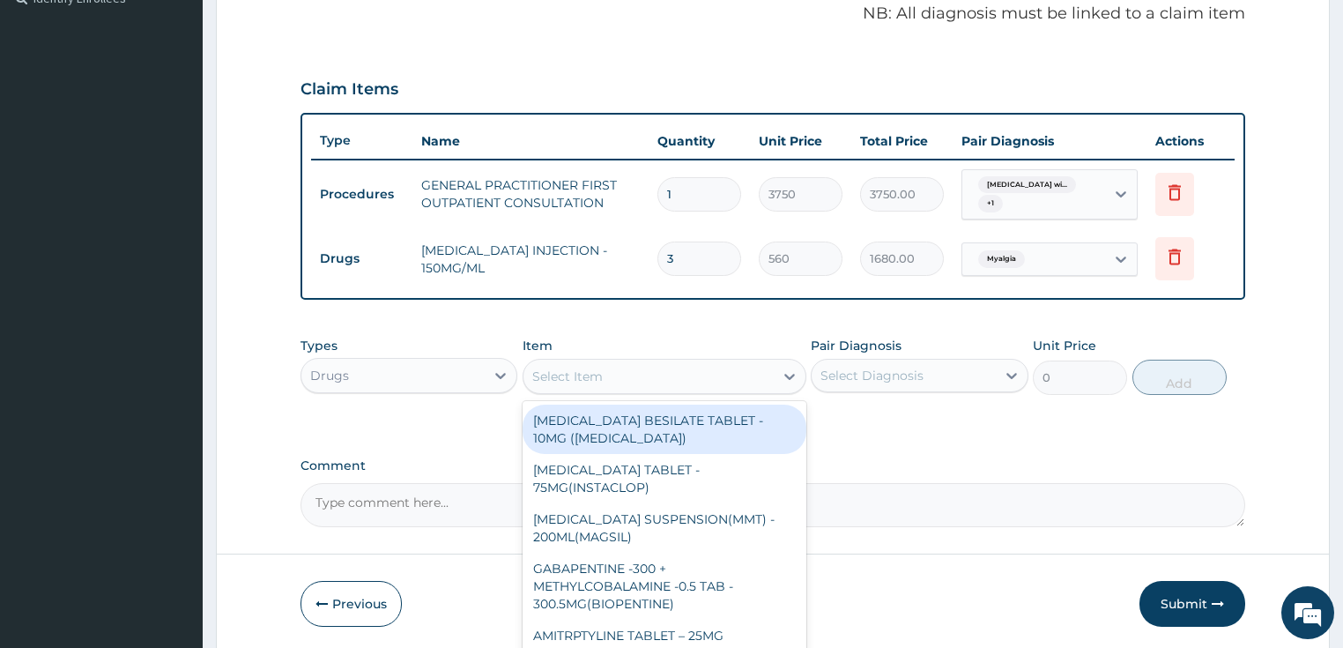
click at [590, 362] on div "Select Item" at bounding box center [648, 376] width 250 height 28
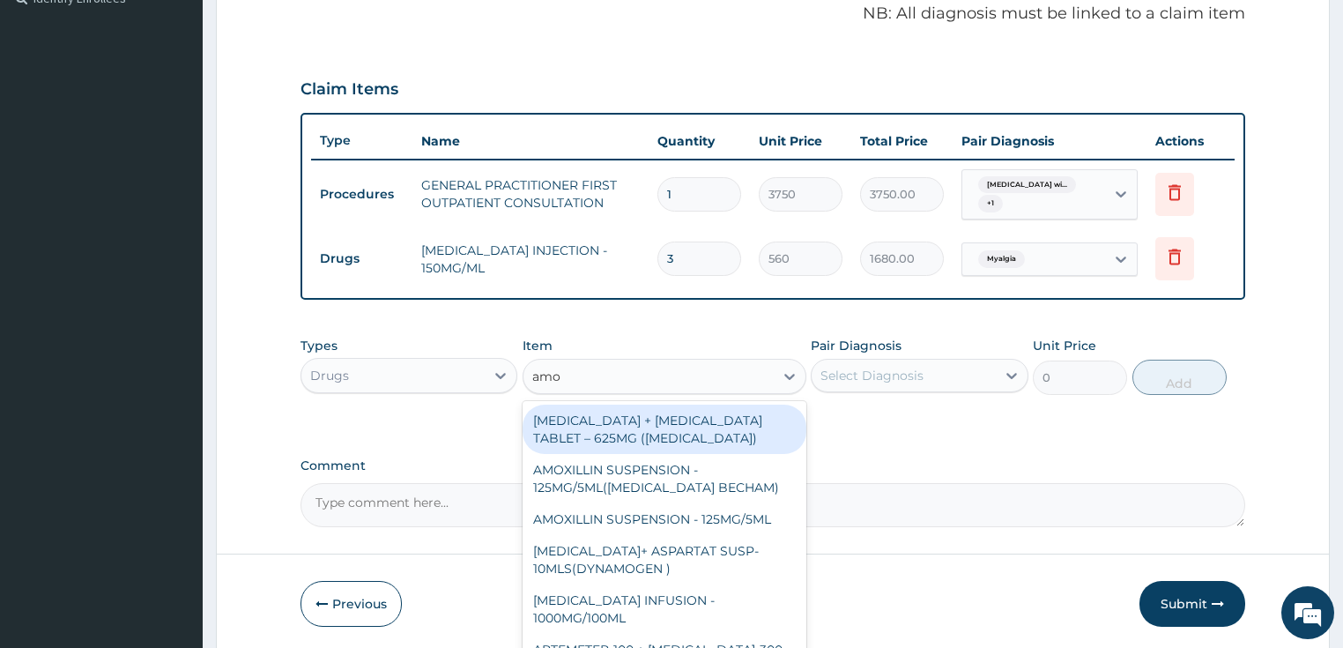
type input "amox"
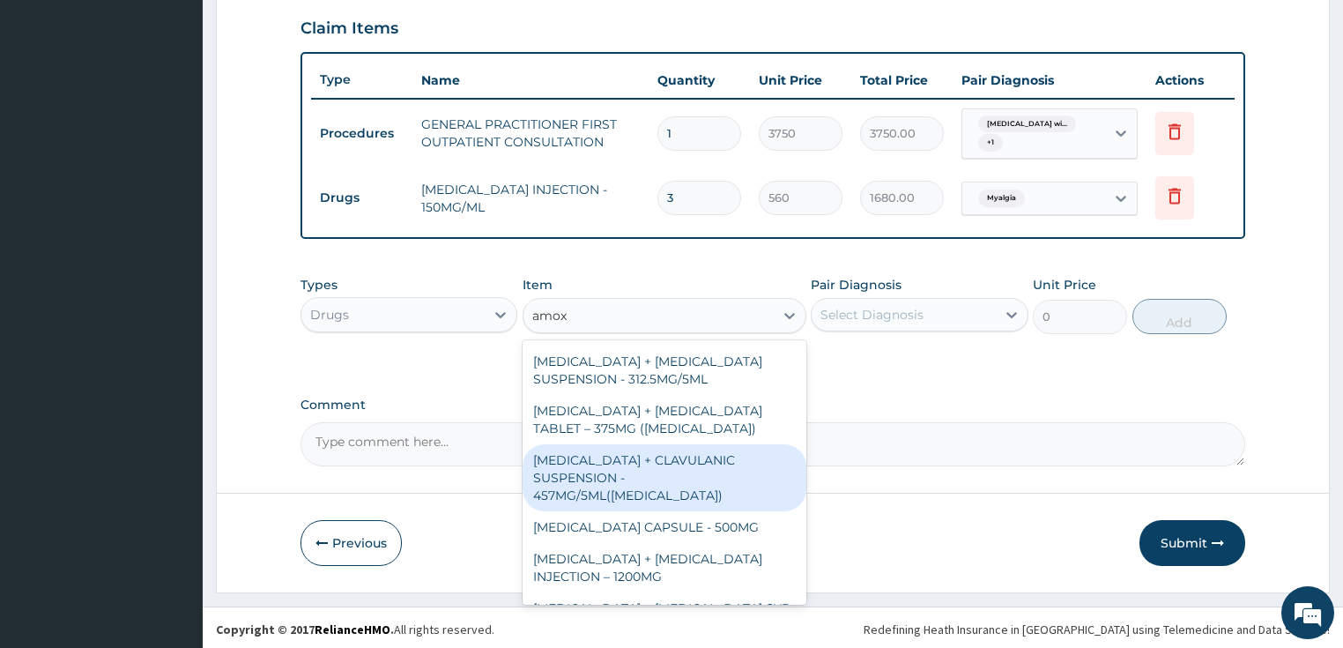
scroll to position [494, 0]
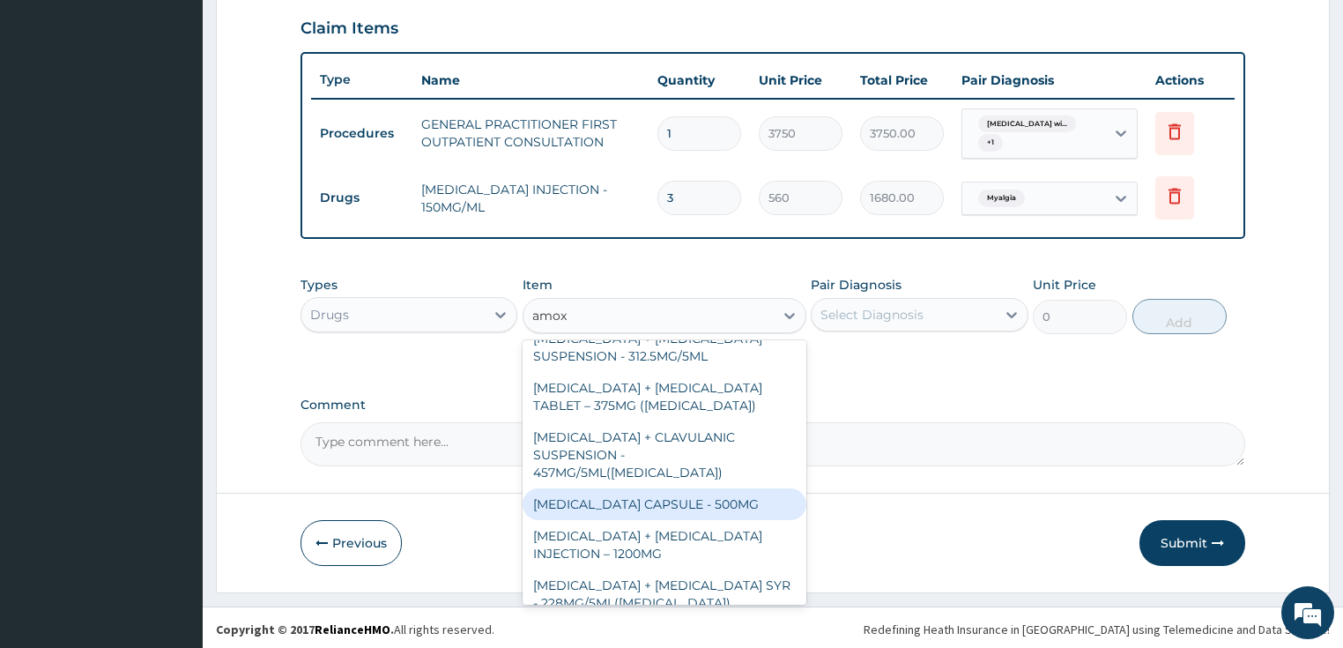
click at [702, 488] on div "AMOXICILLIN CAPSULE - 500MG" at bounding box center [665, 504] width 284 height 32
type input "112"
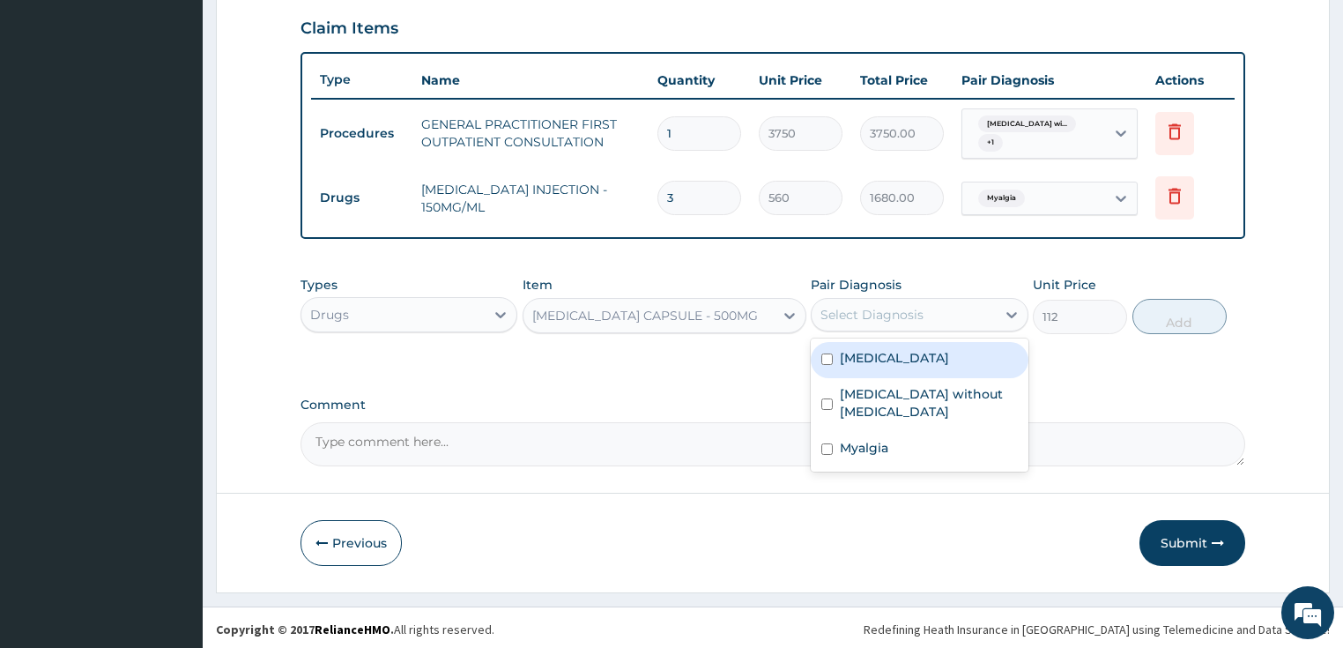
click at [955, 318] on div "Select Diagnosis" at bounding box center [904, 315] width 184 height 28
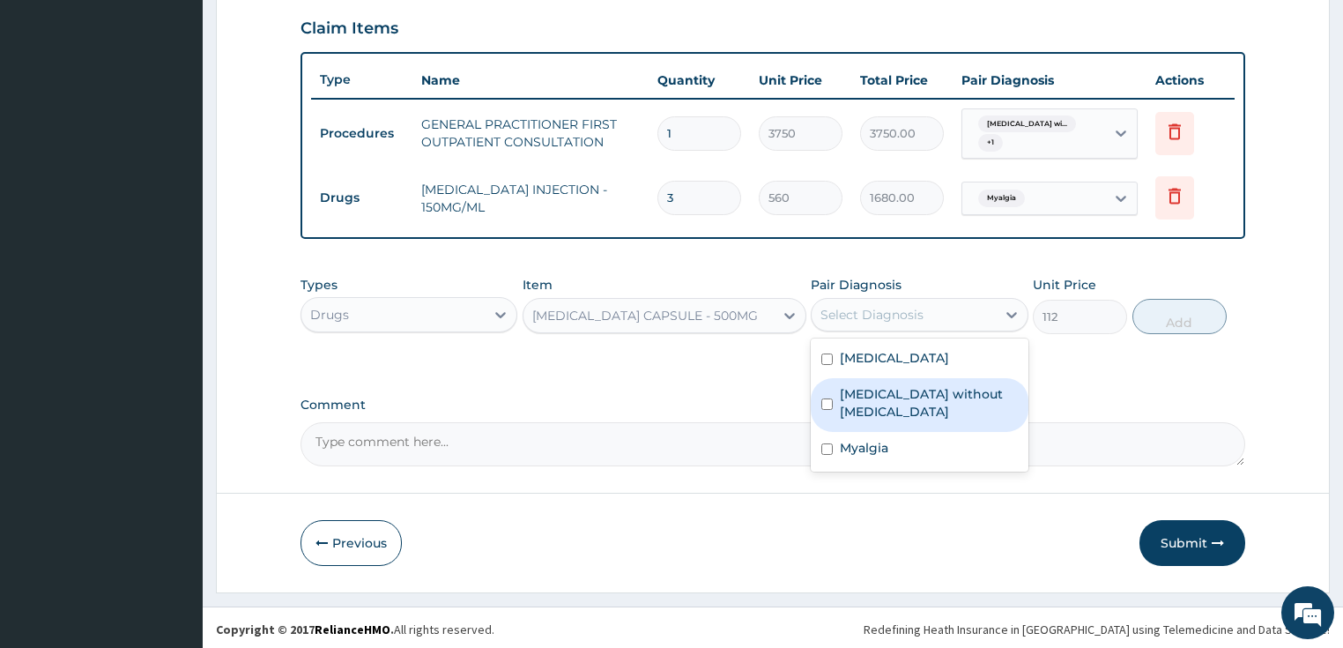
click at [880, 432] on div "Sepsis without septic shock" at bounding box center [920, 405] width 218 height 54
checkbox input "true"
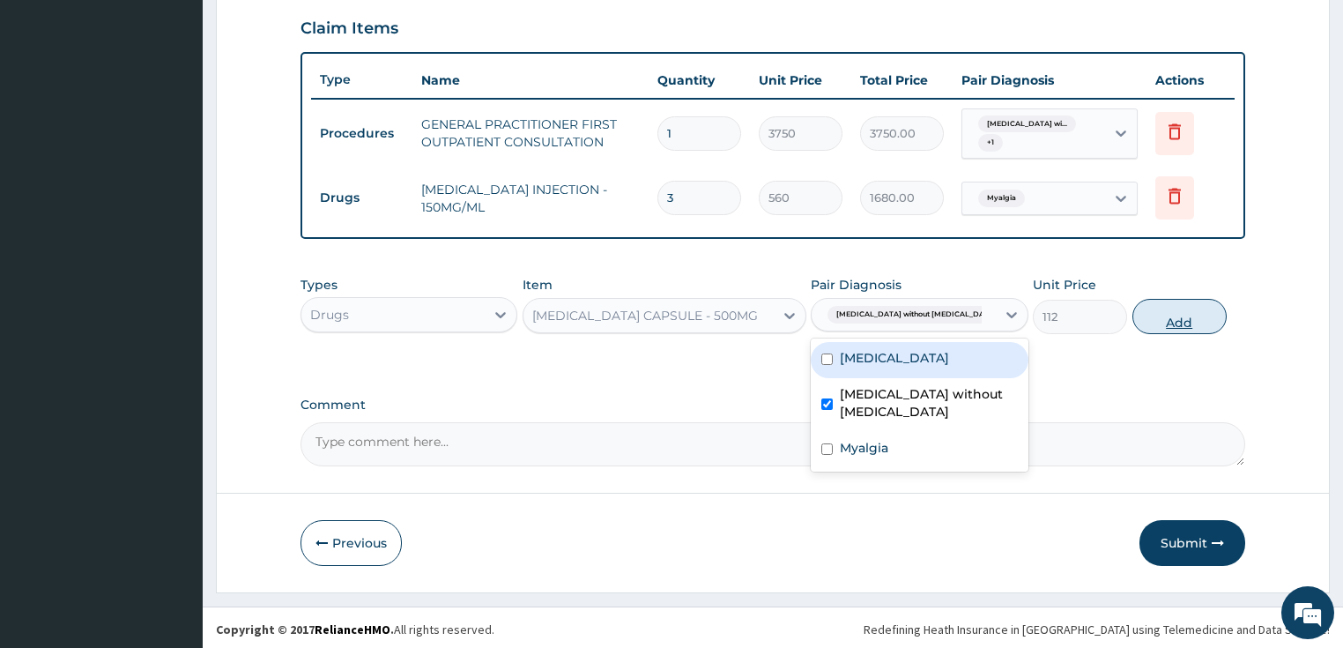
click at [1206, 313] on button "Add" at bounding box center [1179, 316] width 94 height 35
type input "0"
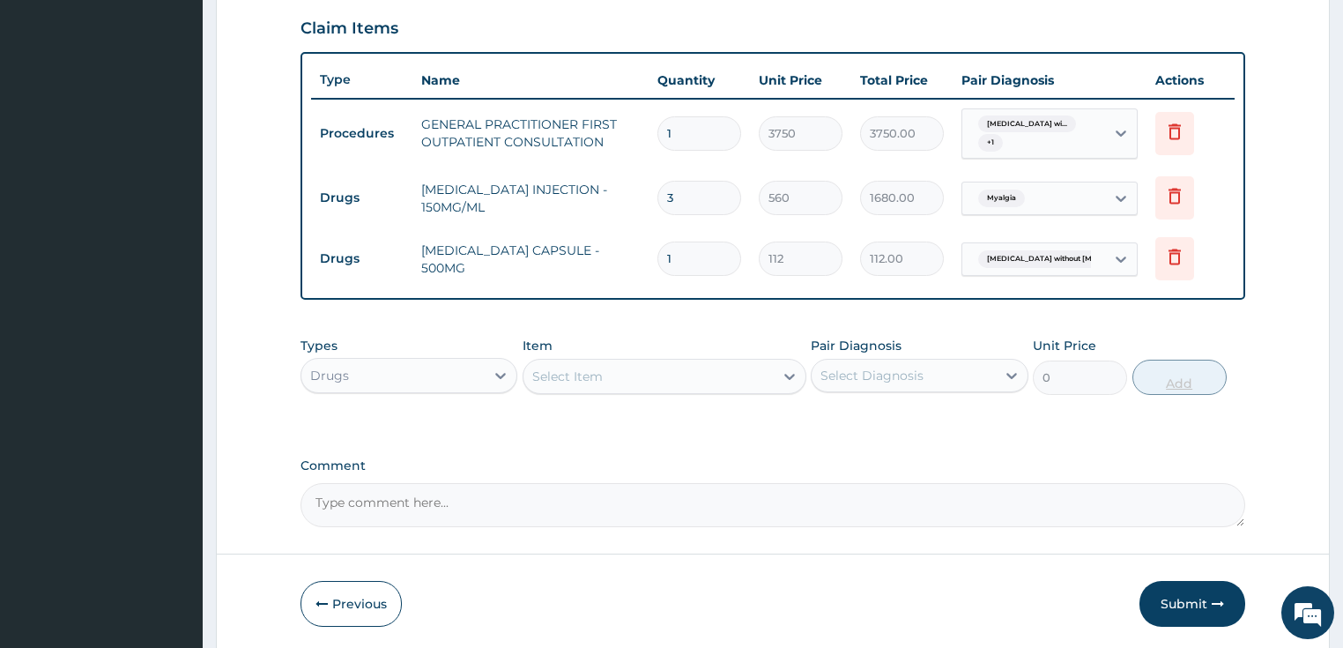
type input "15"
type input "1680.00"
type input "15"
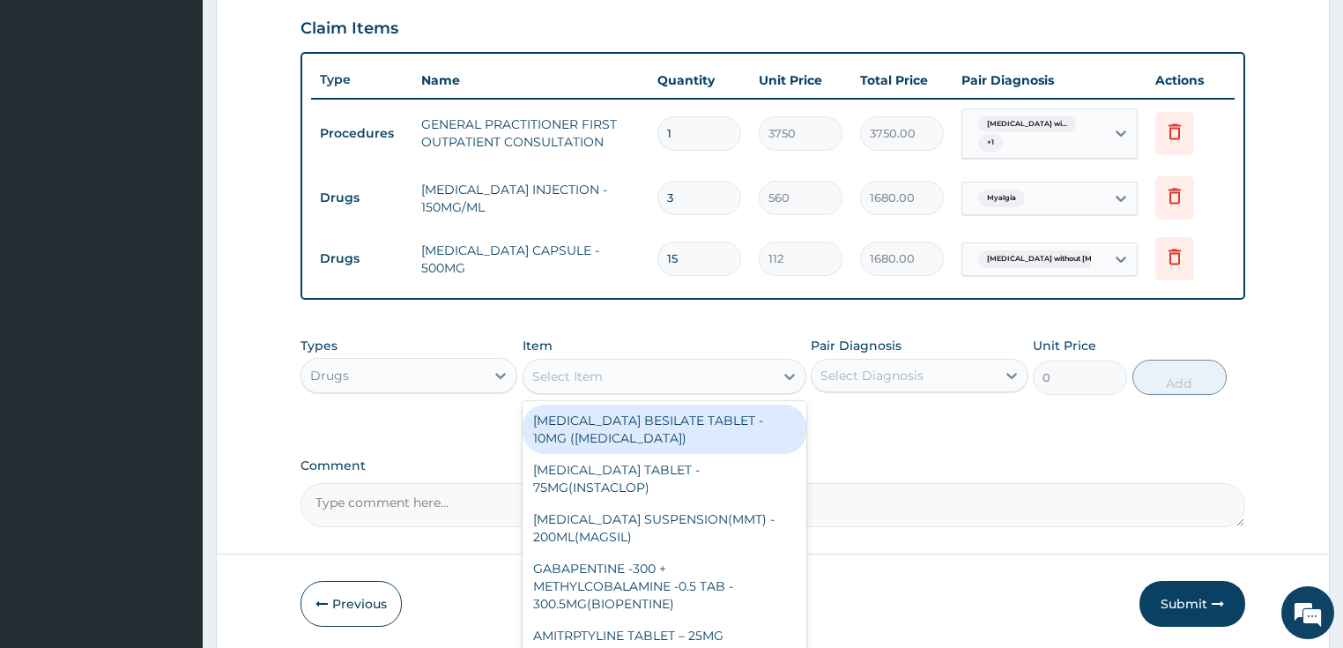
click at [589, 359] on div "Select Item" at bounding box center [665, 376] width 284 height 35
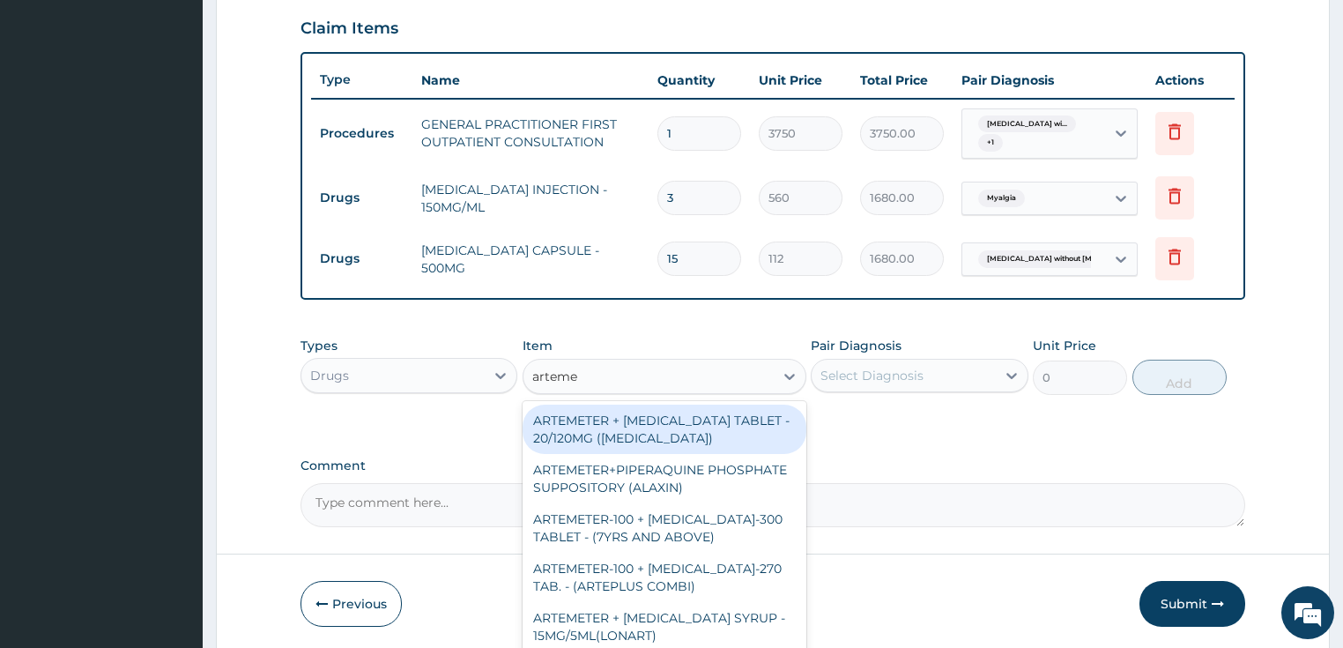
type input "artemet"
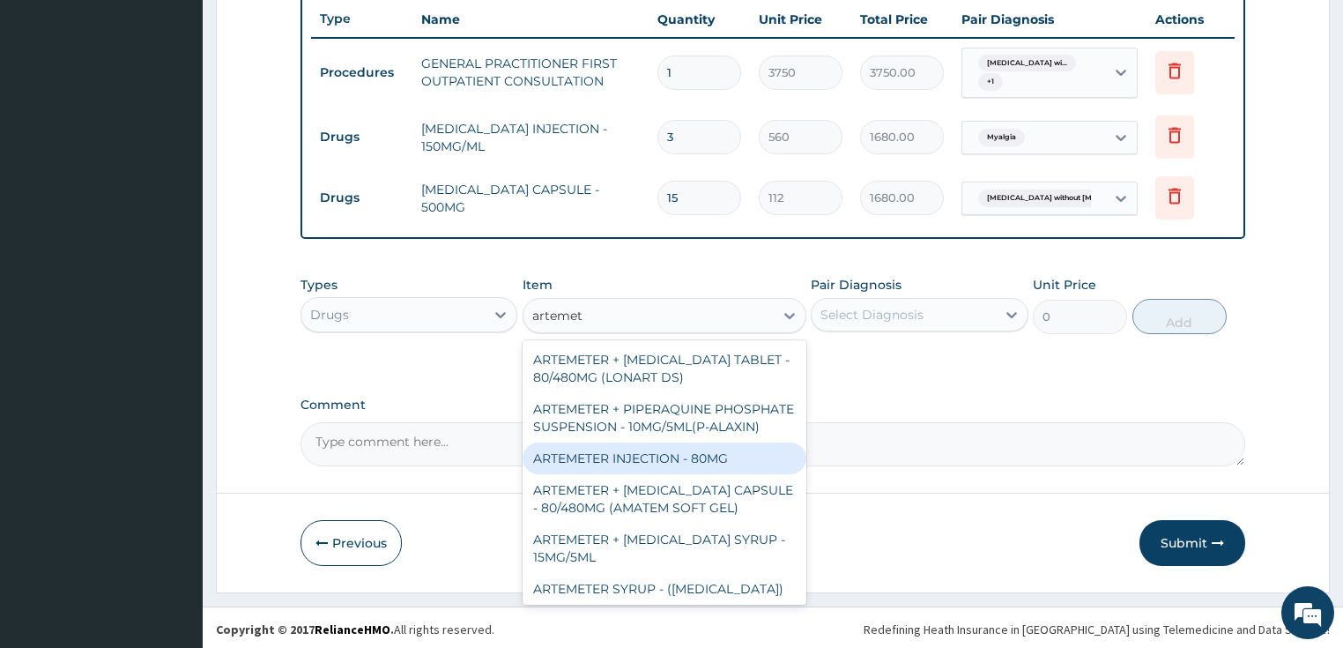
click at [702, 474] on div "ARTEMETER INJECTION - 80MG" at bounding box center [665, 458] width 284 height 32
click at [702, 480] on form "Step 2 of 2 PA Code / Prescription Code Enter Code(Secondary Care Only) Encount…" at bounding box center [773, 11] width 1114 height 1164
type input "475.99999999999994"
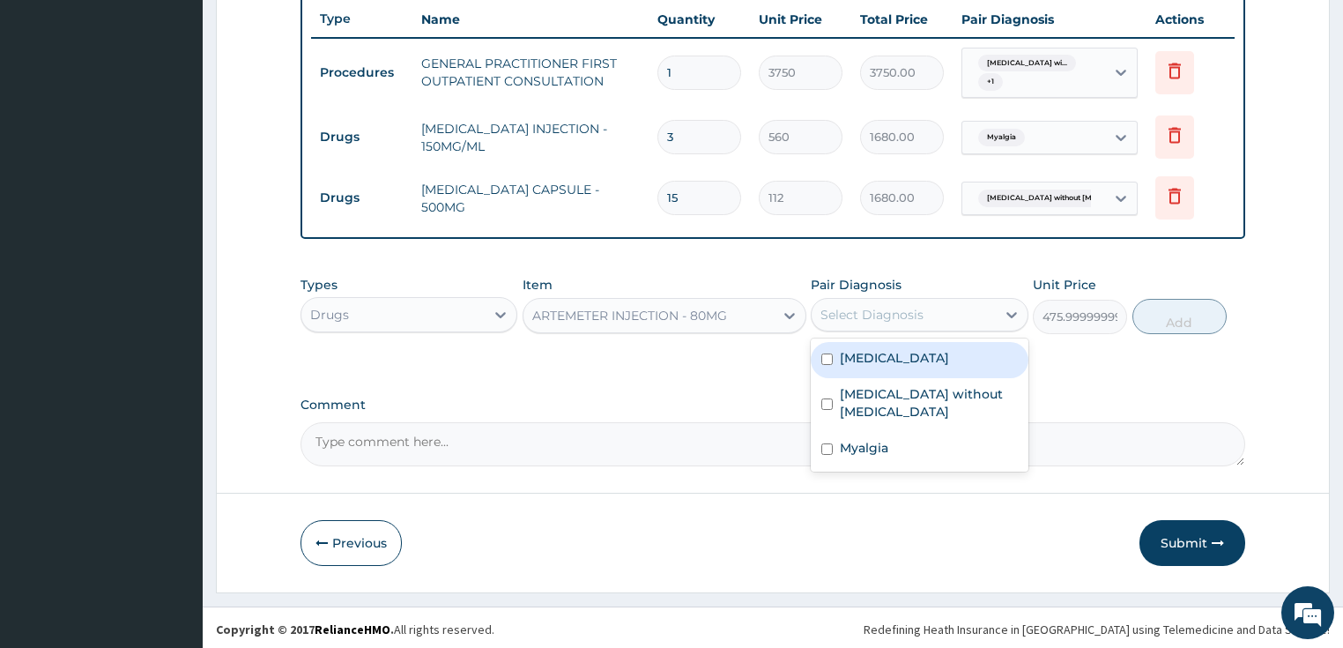
click at [896, 326] on div "Select Diagnosis" at bounding box center [920, 314] width 218 height 33
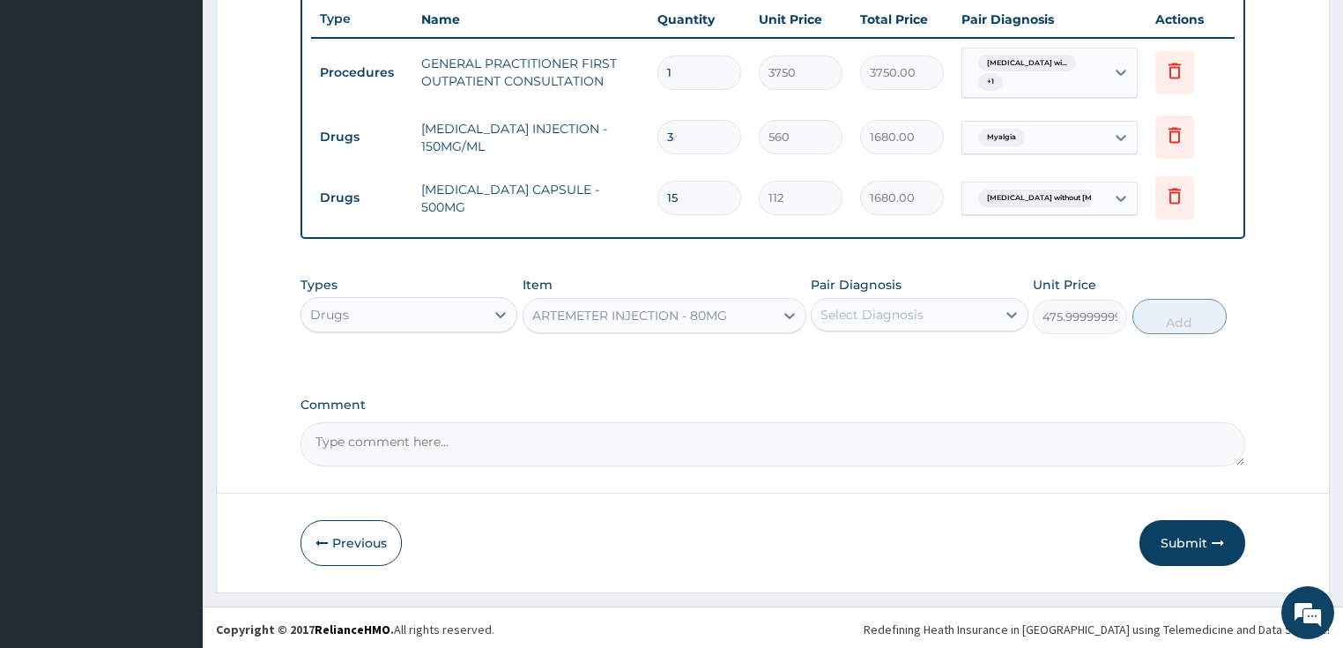
click at [905, 317] on div "Select Diagnosis" at bounding box center [871, 315] width 103 height 18
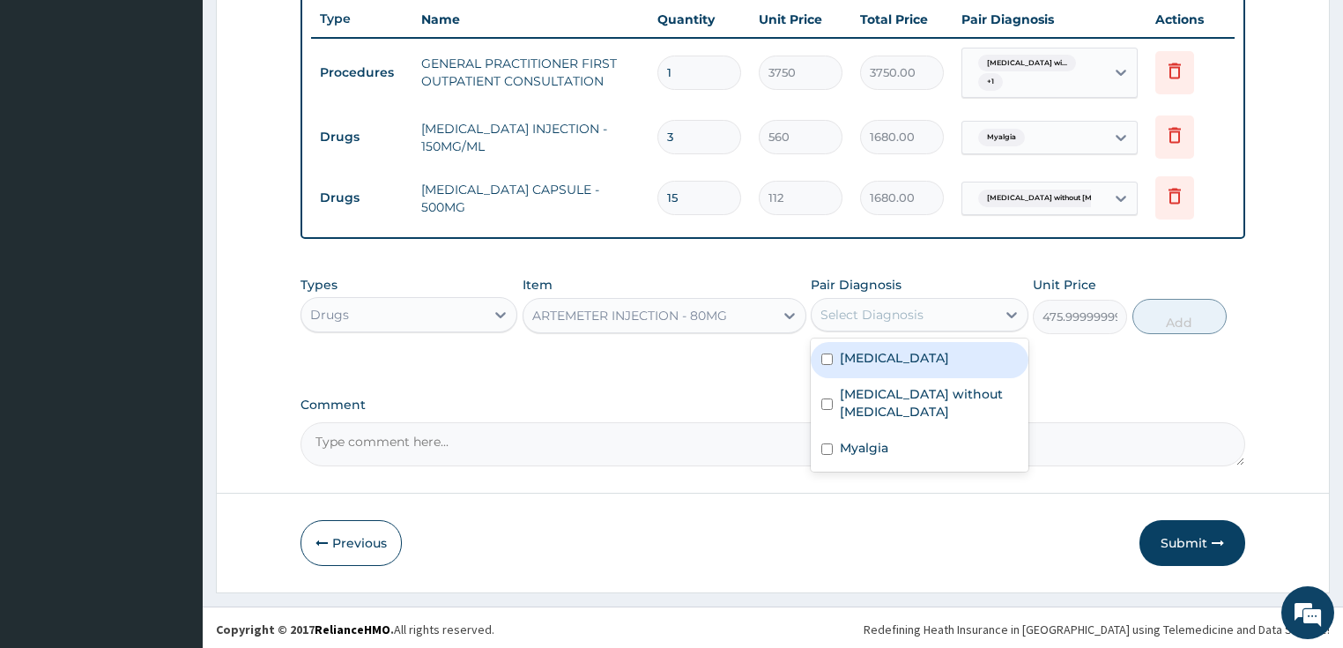
click at [892, 349] on label "Plasmodium malariae malaria without complication" at bounding box center [894, 358] width 109 height 18
checkbox input "true"
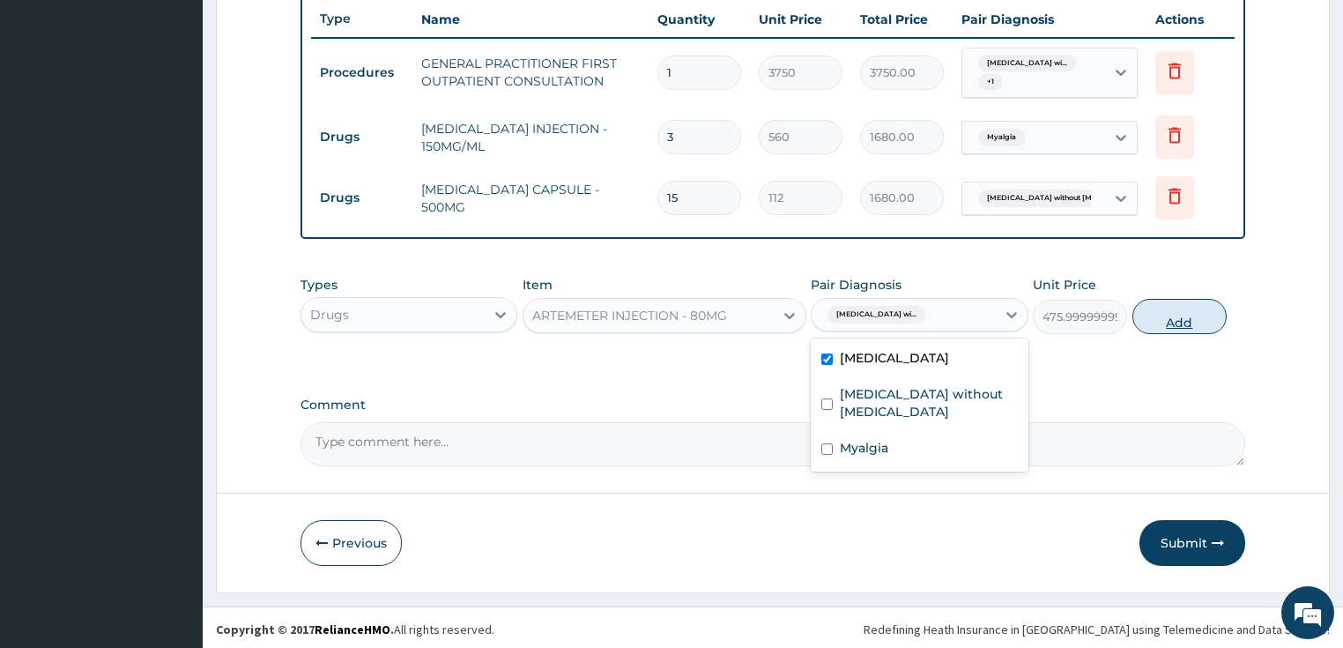
click at [1195, 299] on button "Add" at bounding box center [1179, 316] width 94 height 35
type input "0"
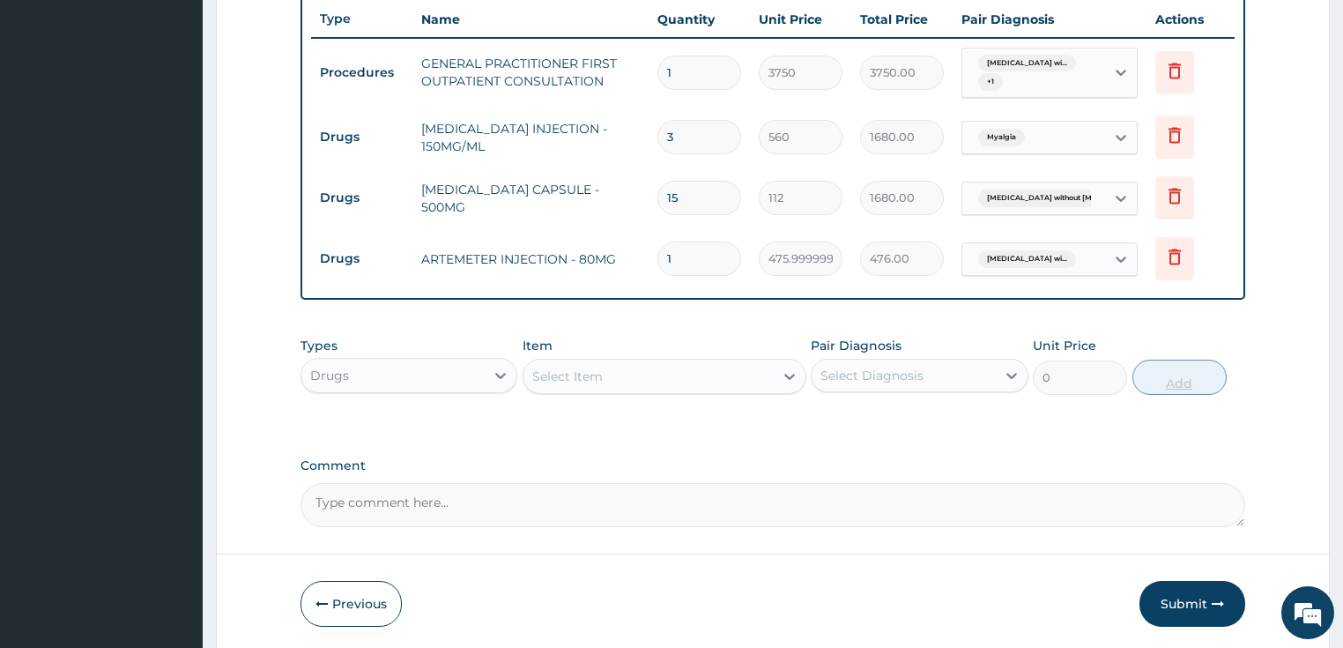
type input "0.00"
type input "6"
type input "2856.00"
type input "6"
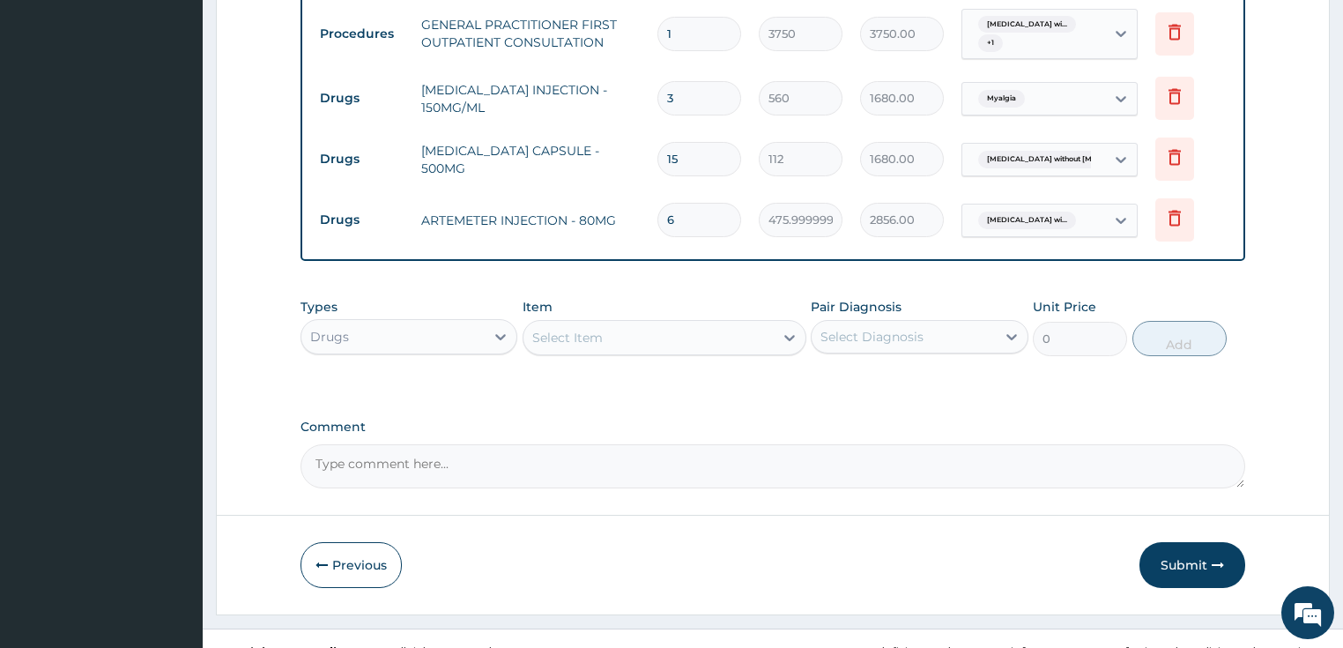
scroll to position [725, 0]
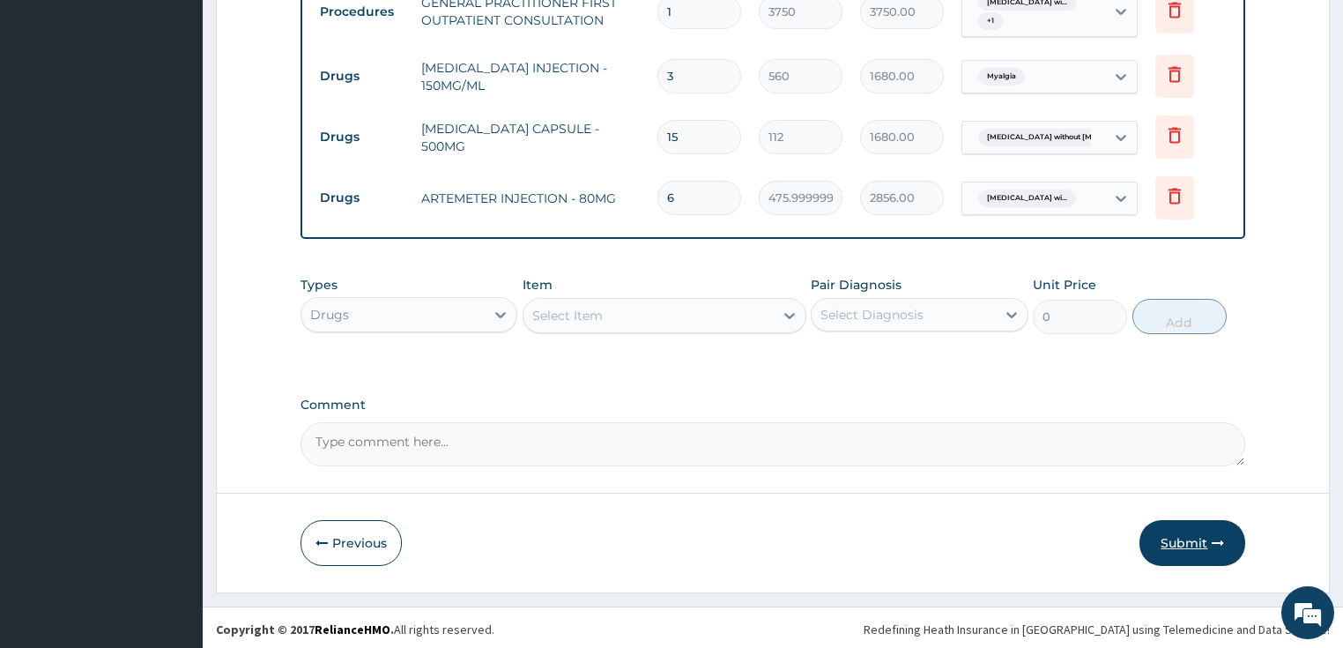
click at [1184, 533] on button "Submit" at bounding box center [1193, 543] width 106 height 46
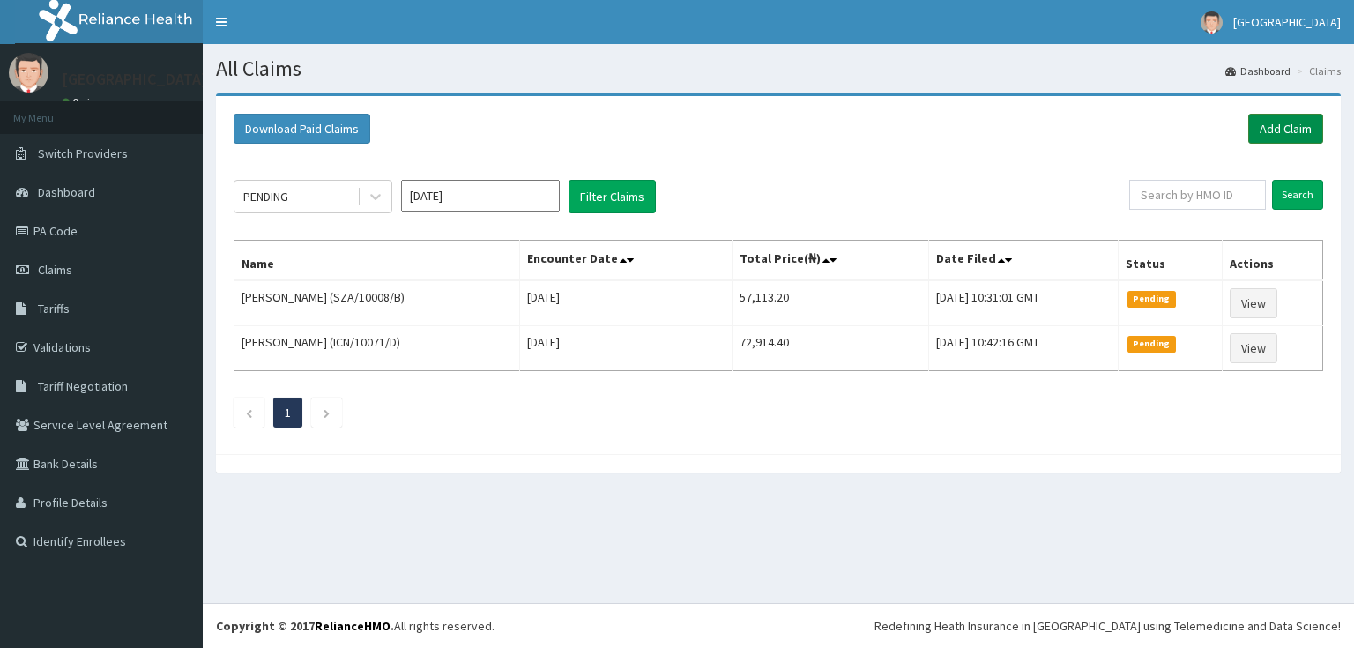
click at [1294, 131] on link "Add Claim" at bounding box center [1285, 129] width 75 height 30
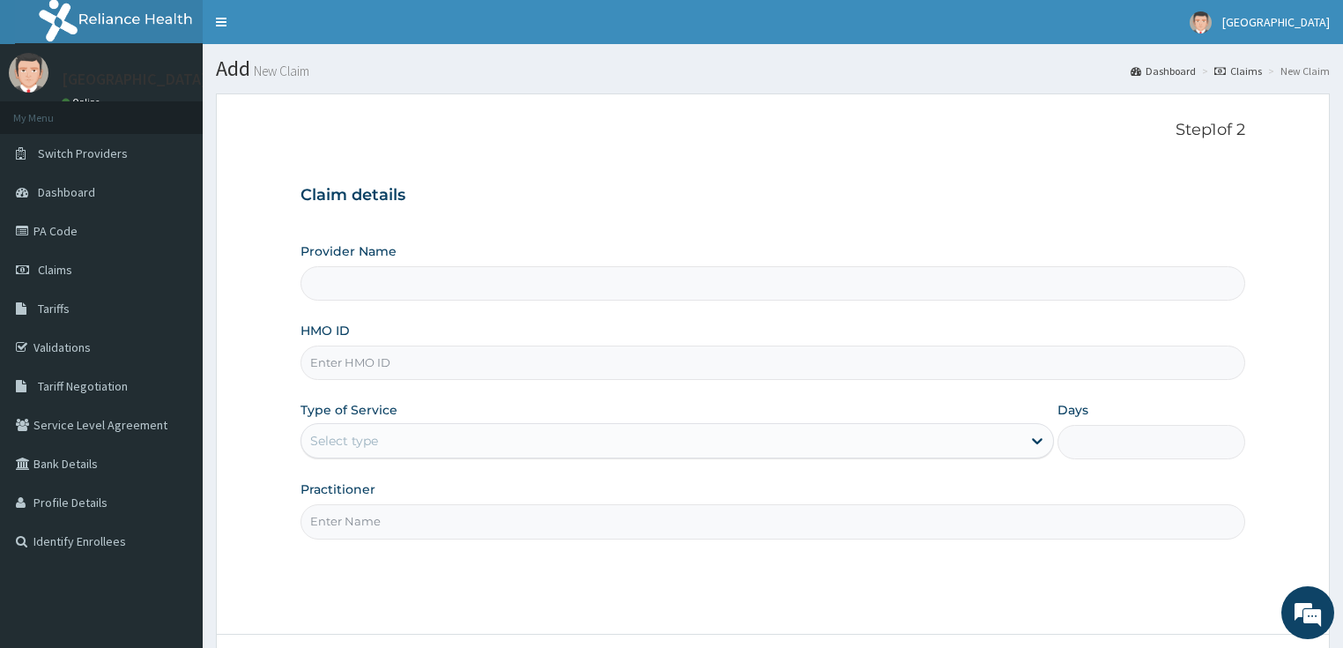
click at [351, 353] on input "HMO ID" at bounding box center [774, 362] width 946 height 34
paste input "CHL/10722/D"
type input "CHL/10722/D"
type input "[GEOGRAPHIC_DATA]"
type input "CHL/10722/D"
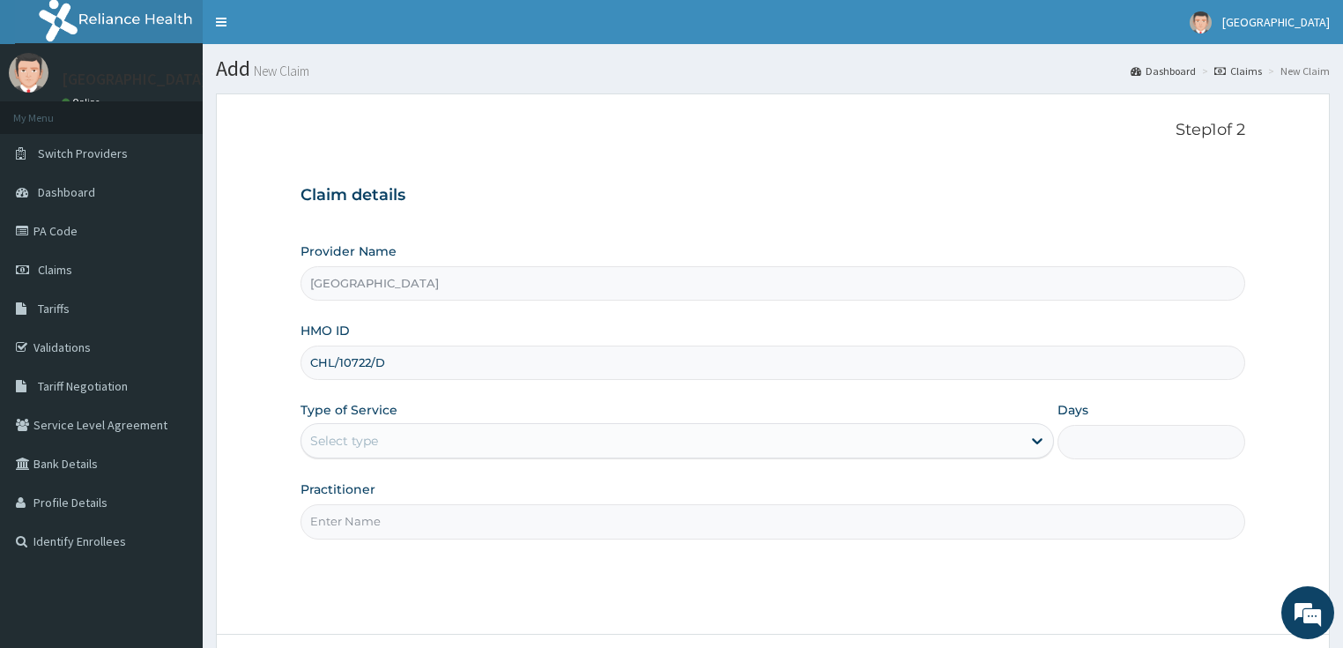
click at [371, 435] on div "Select type" at bounding box center [344, 441] width 68 height 18
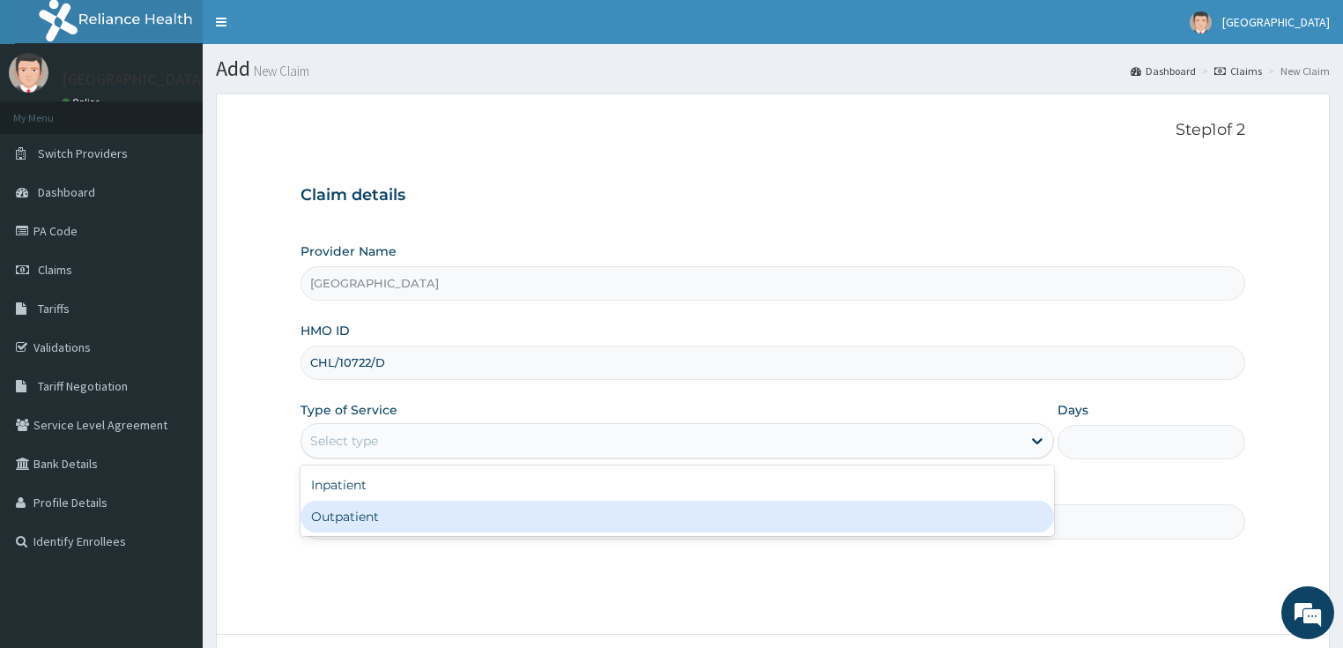
click at [353, 503] on div "Outpatient" at bounding box center [678, 517] width 754 height 32
type input "1"
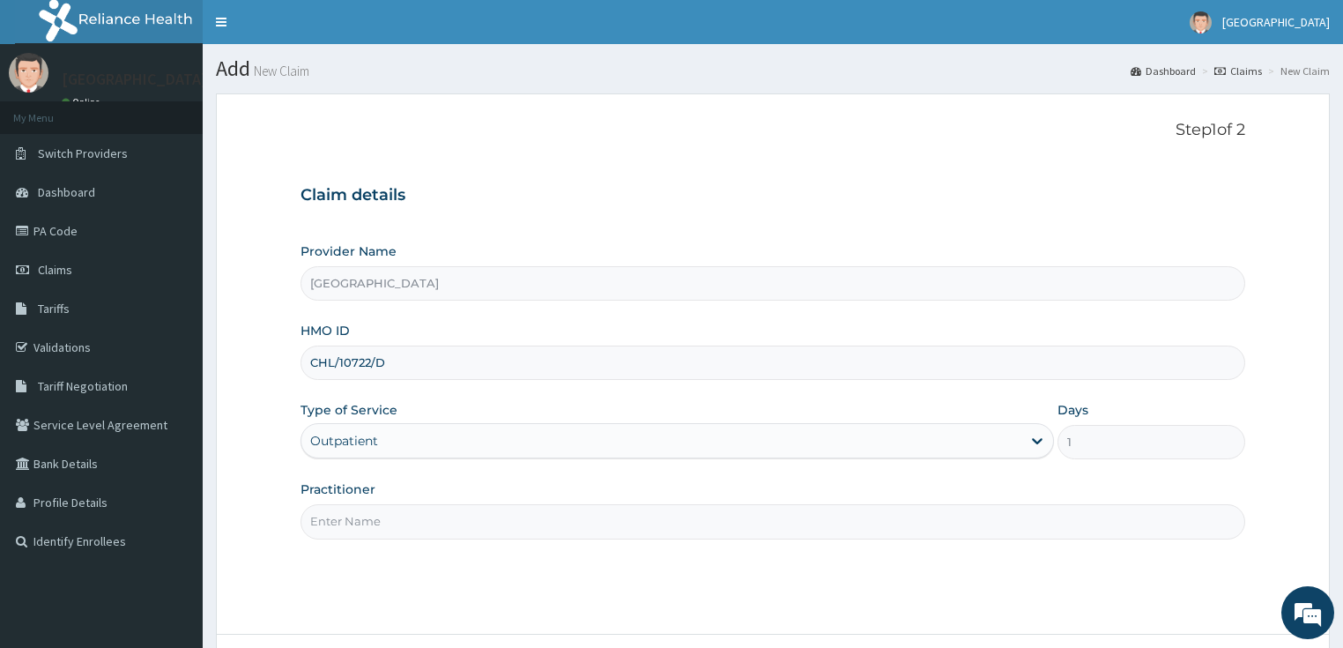
click at [434, 522] on input "Practitioner" at bounding box center [774, 521] width 946 height 34
type input "DR SHOKOYA"
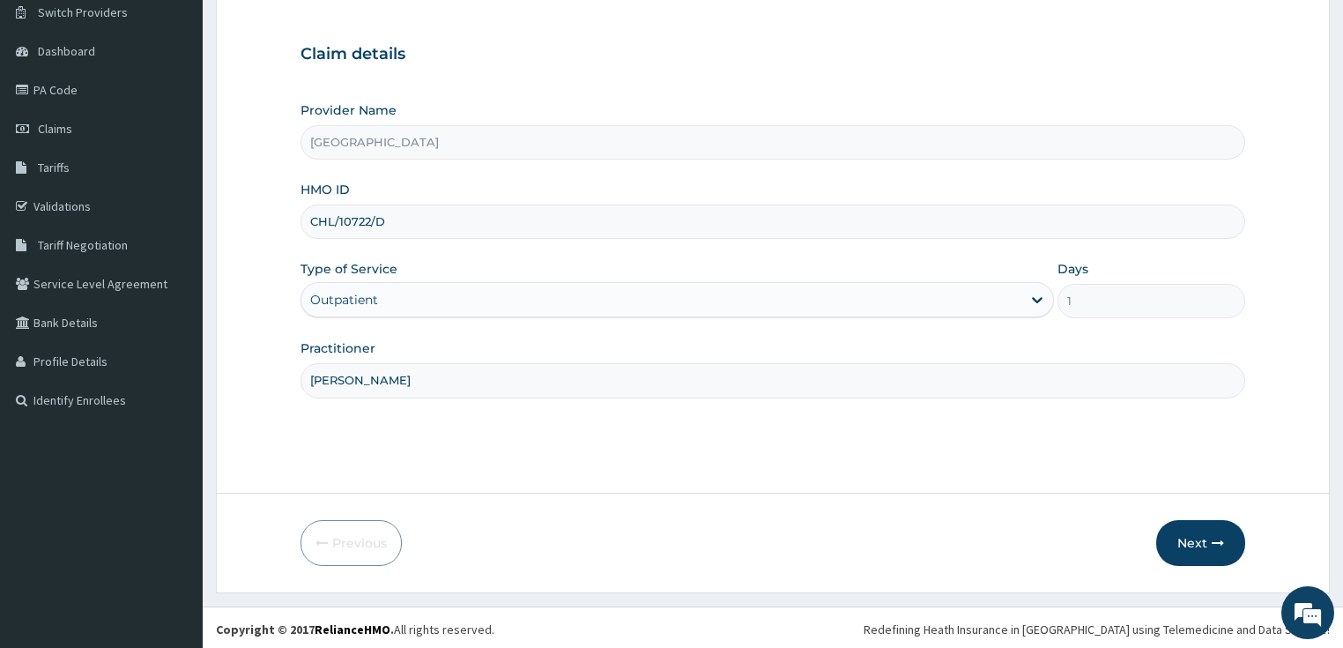
scroll to position [144, 0]
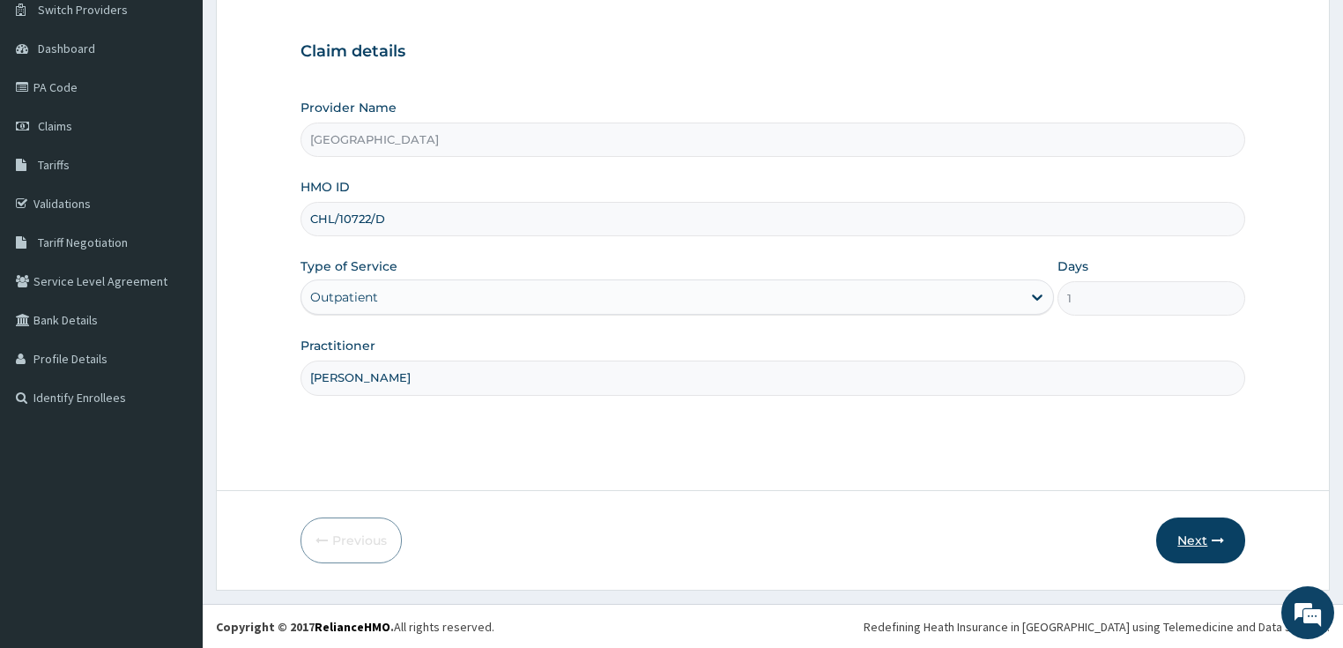
click at [1211, 533] on button "Next" at bounding box center [1200, 540] width 89 height 46
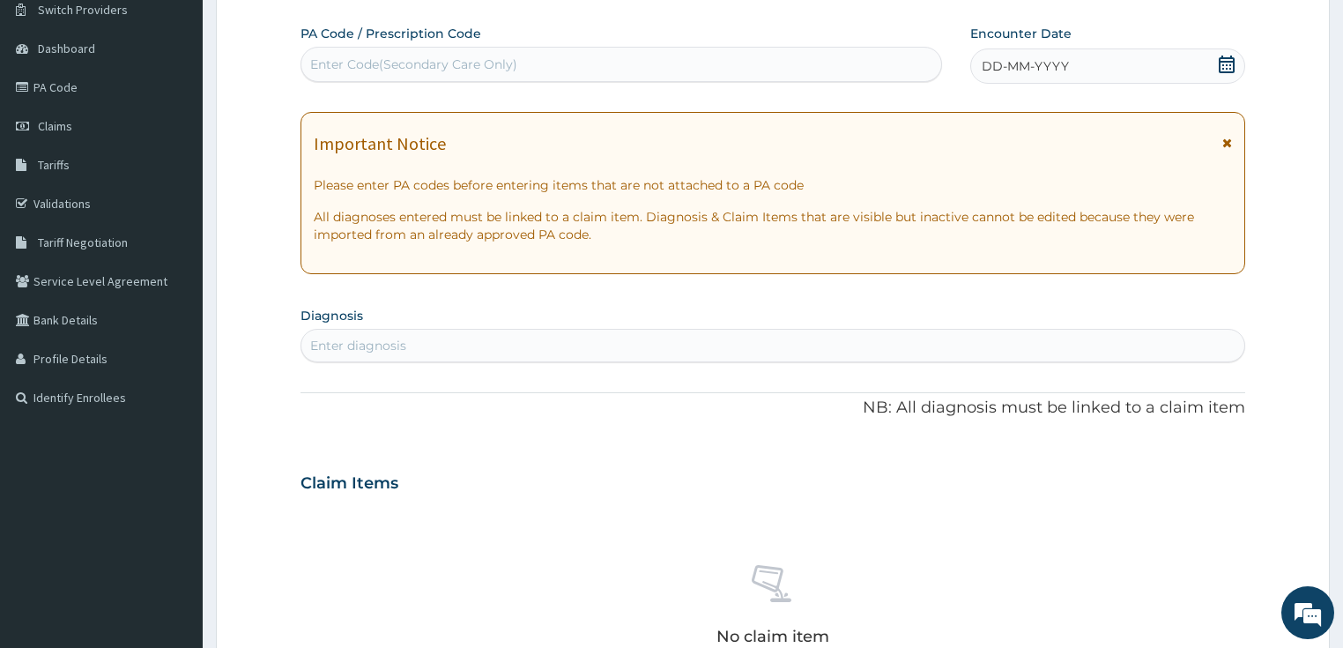
click at [1230, 64] on icon at bounding box center [1227, 65] width 16 height 18
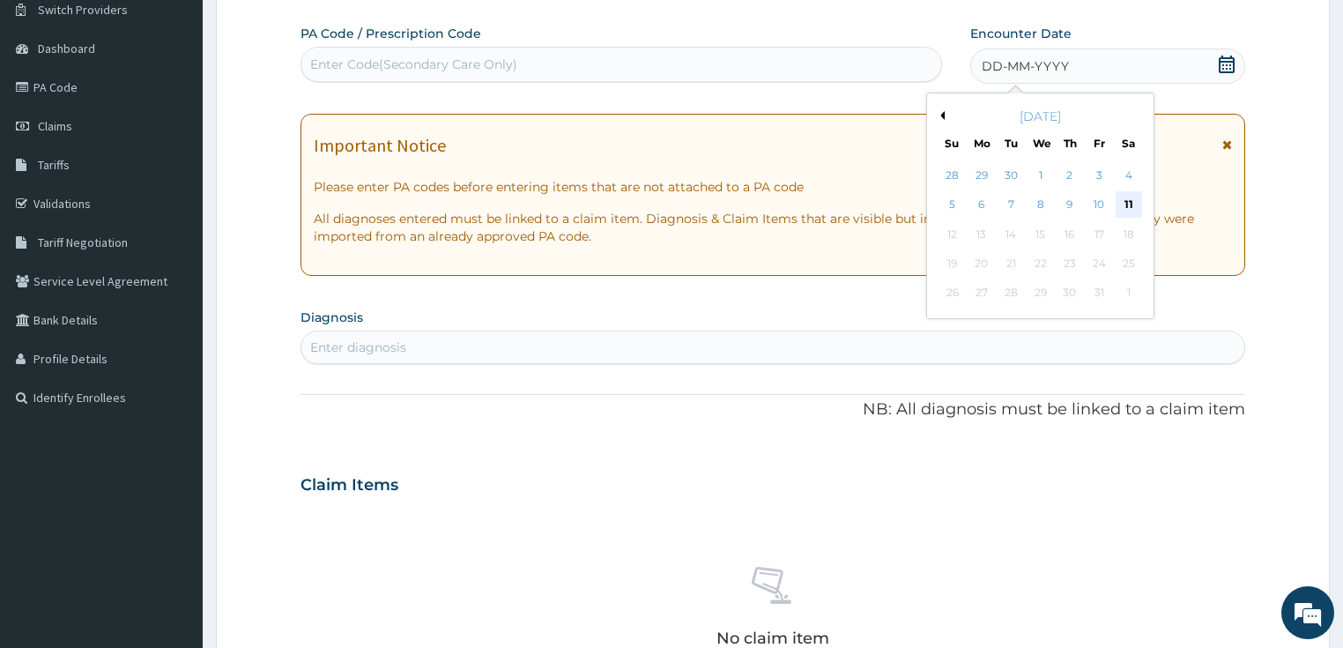
click at [1122, 204] on div "11" at bounding box center [1129, 205] width 26 height 26
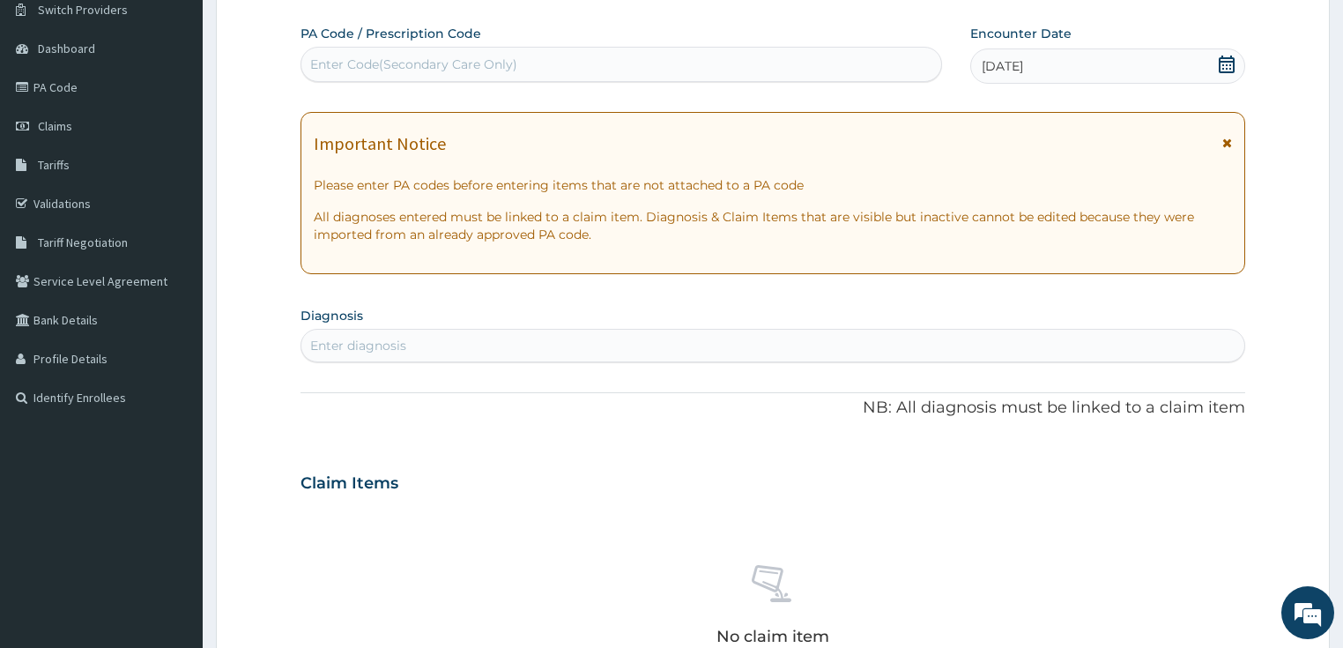
scroll to position [0, 0]
click at [439, 344] on div "Enter diagnosis" at bounding box center [773, 345] width 944 height 28
type input "malaria"
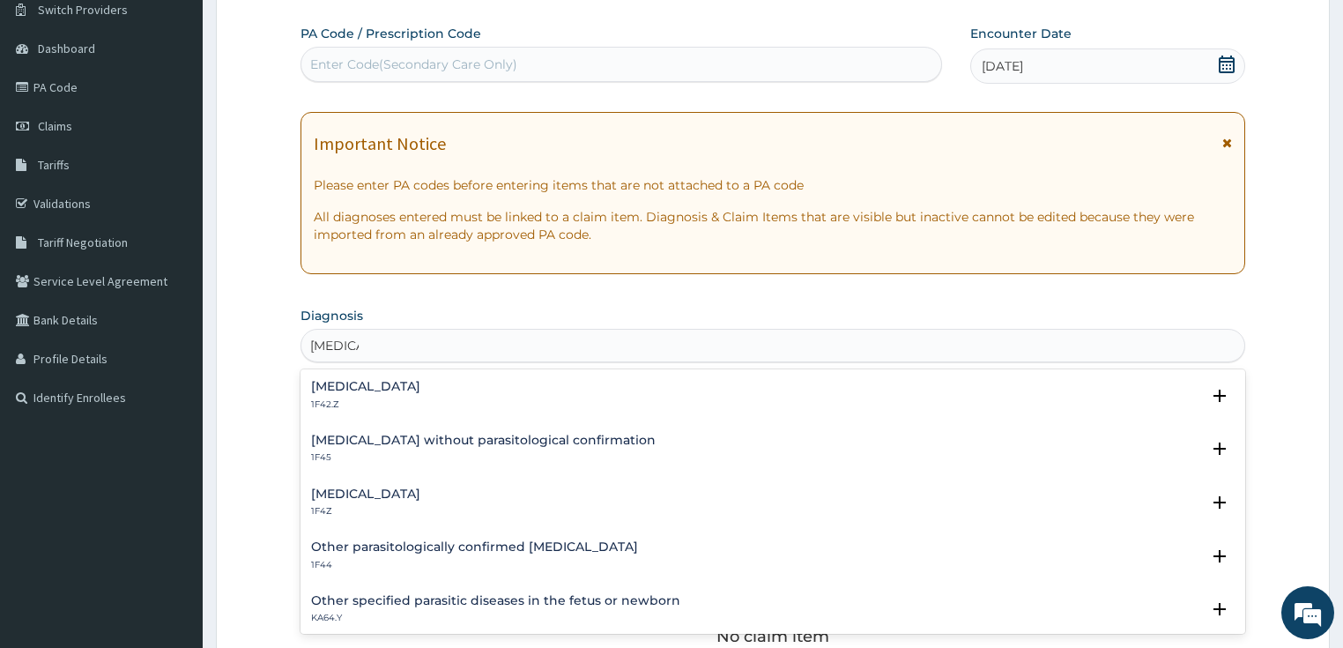
click at [348, 390] on h4 "Plasmodium malariae malaria without complication" at bounding box center [365, 386] width 109 height 13
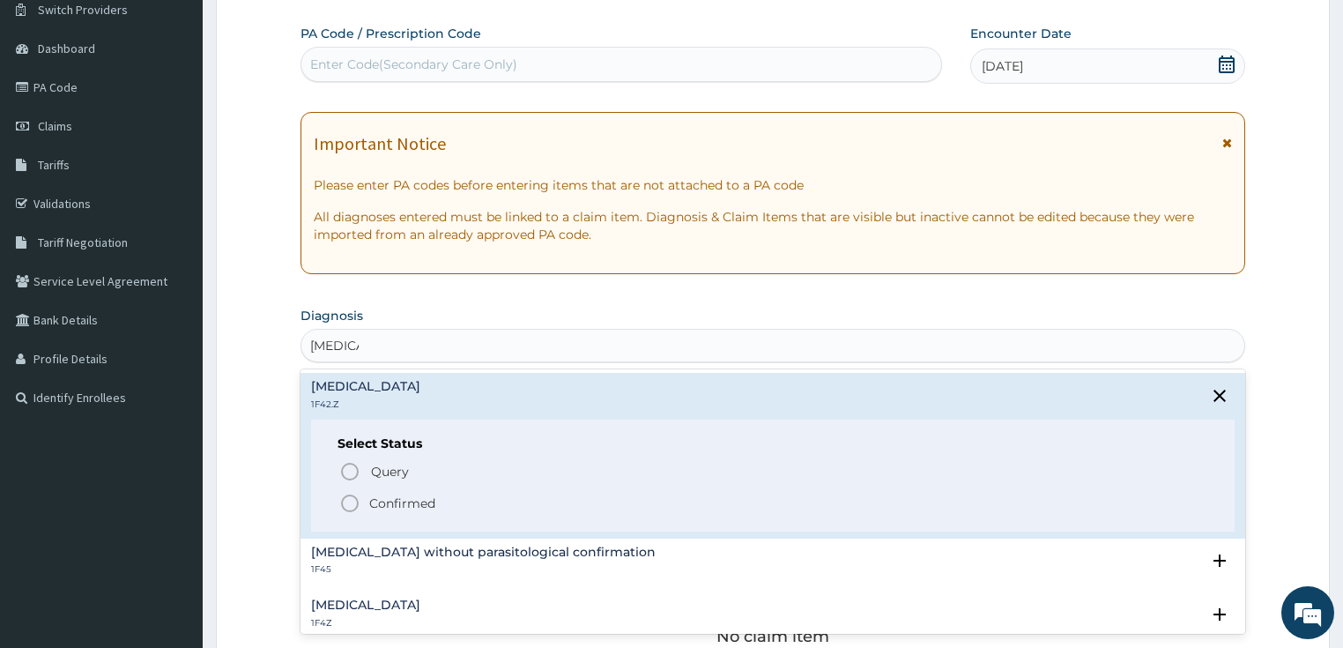
click at [344, 502] on icon "status option filled" at bounding box center [349, 503] width 21 height 21
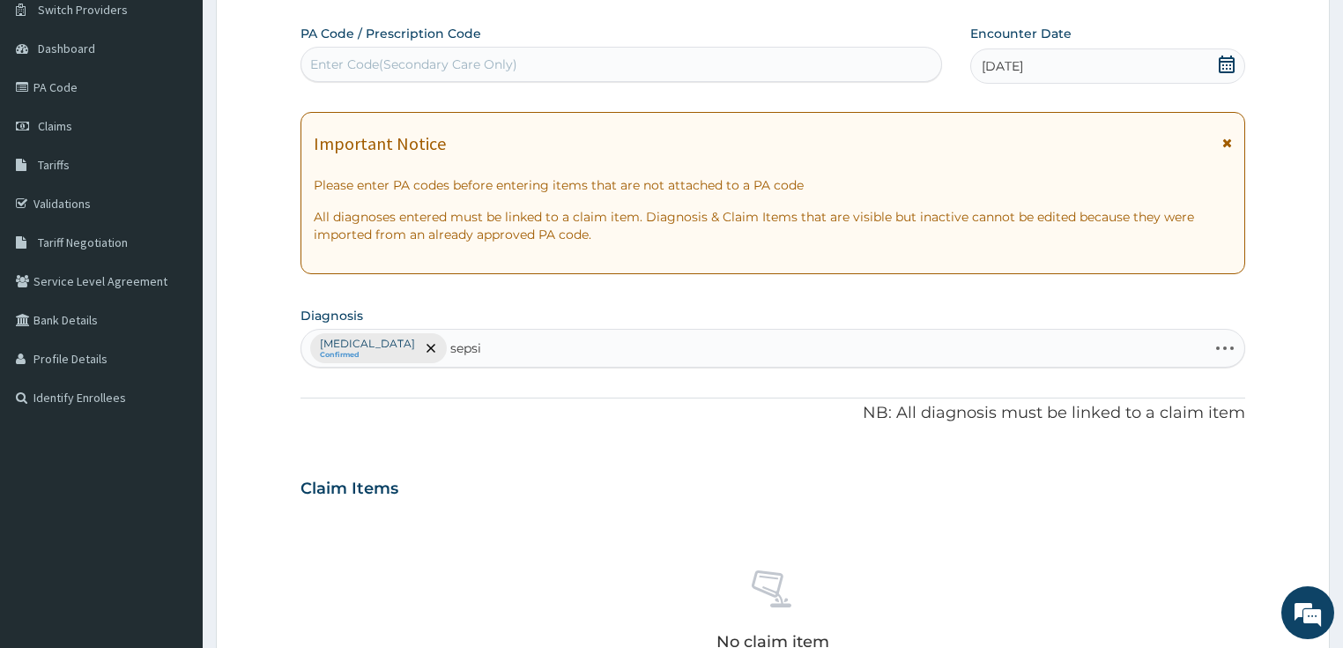
type input "sepsis"
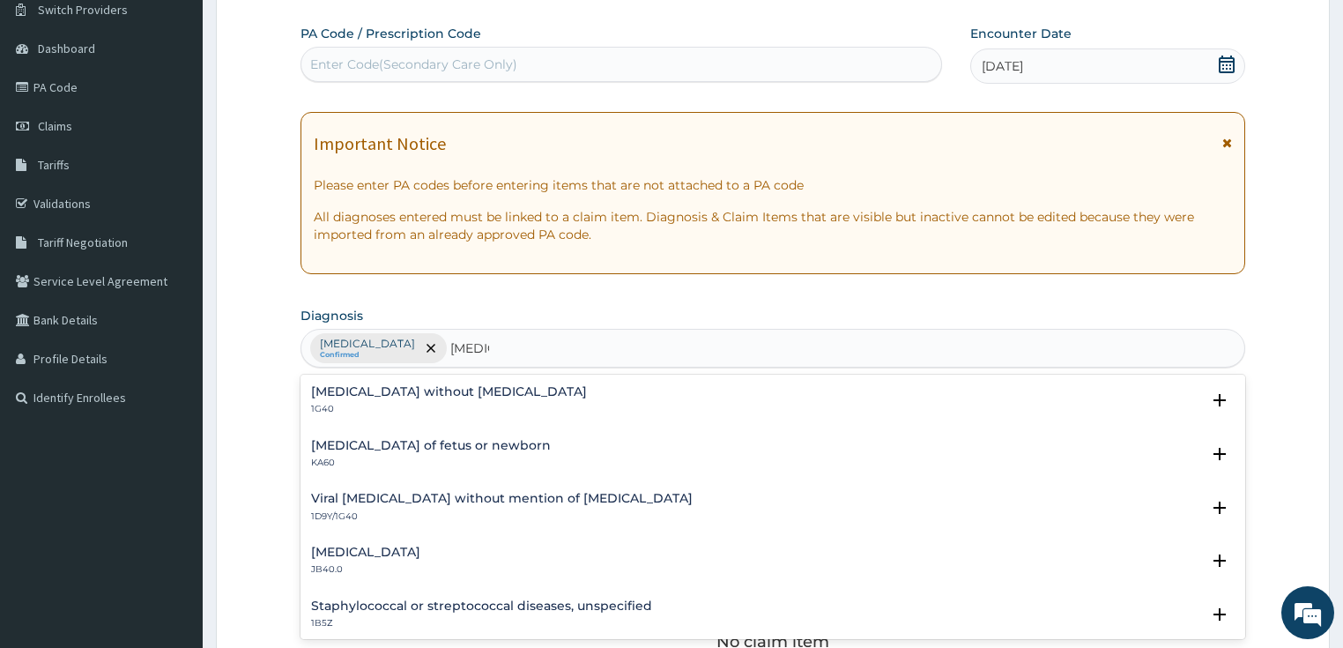
click at [377, 386] on h4 "Sepsis without septic shock" at bounding box center [449, 391] width 276 height 13
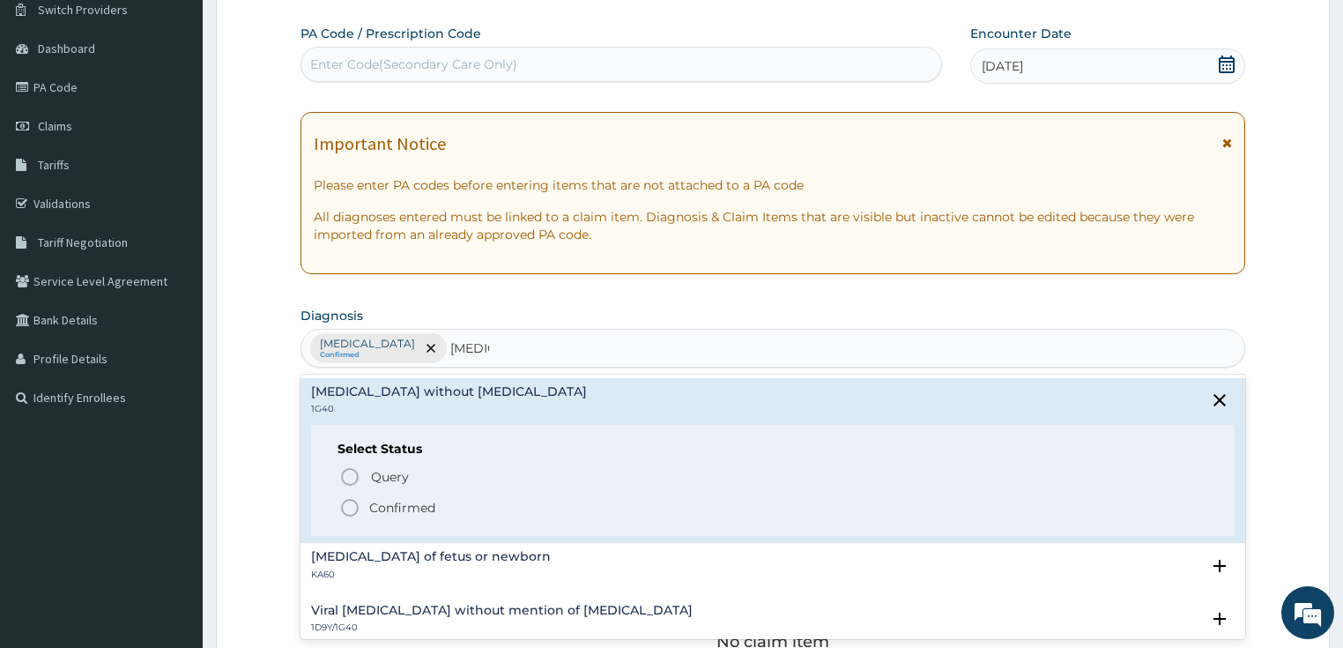
click at [353, 497] on icon "status option filled" at bounding box center [349, 507] width 21 height 21
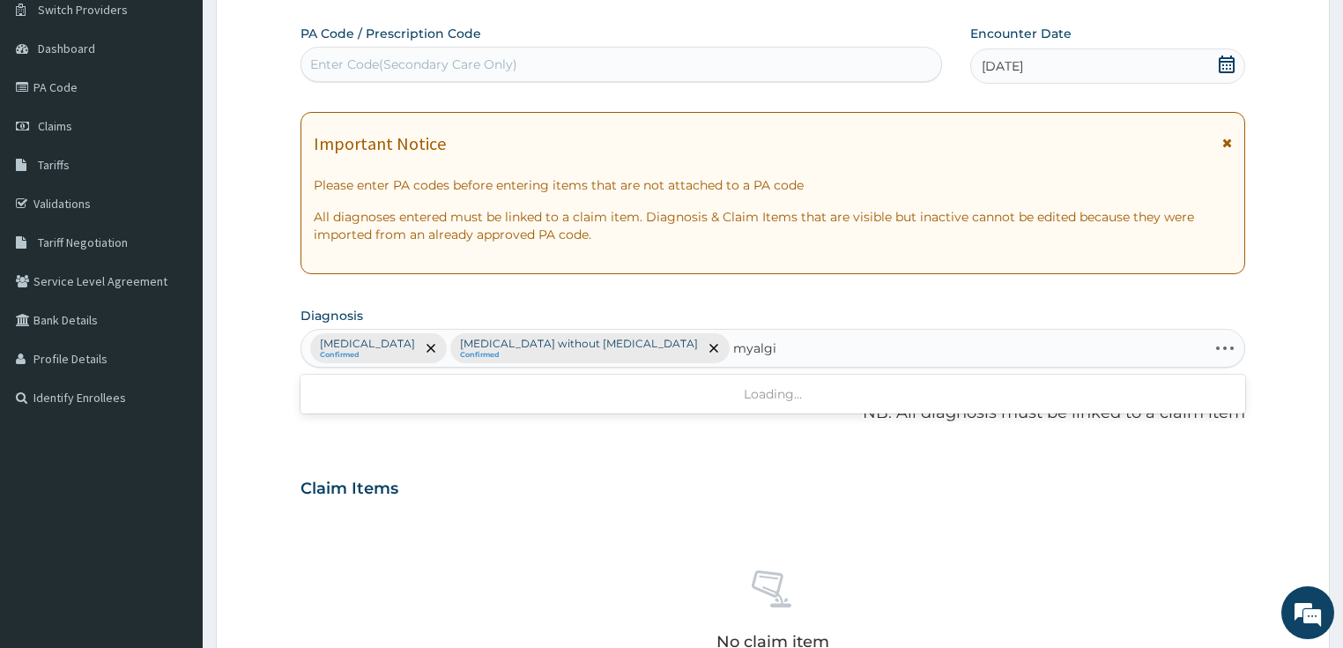
type input "myalgia"
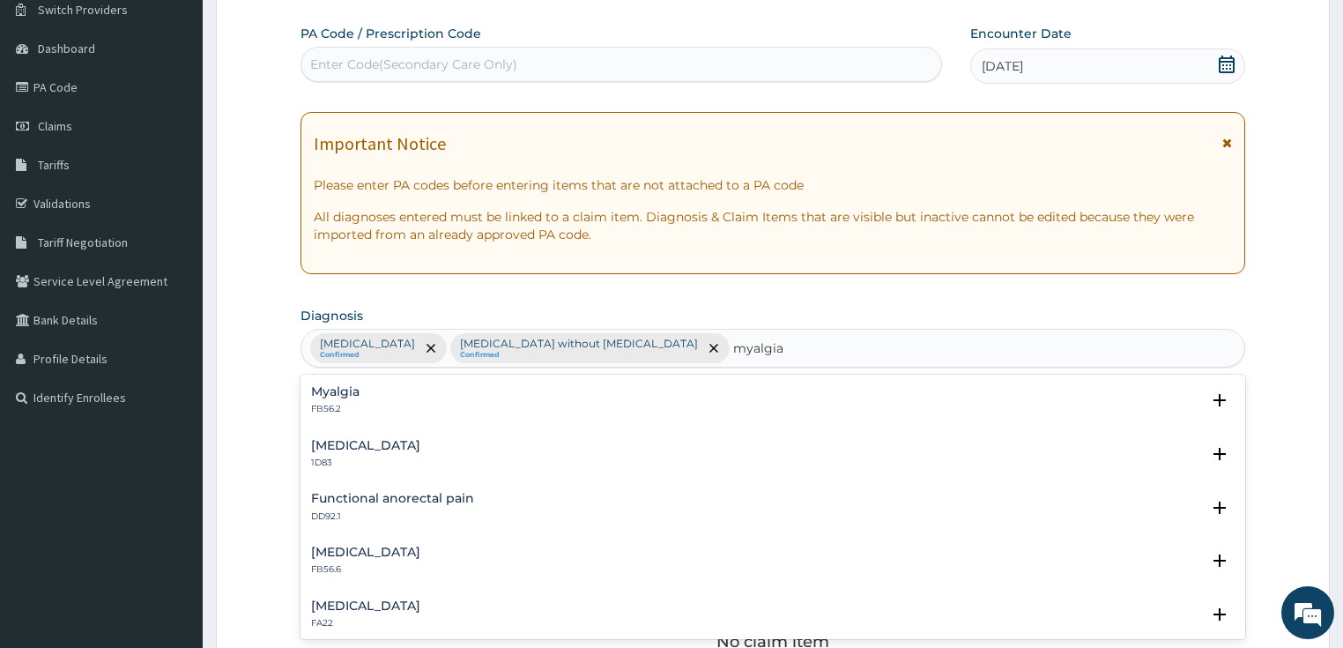
click at [413, 394] on div "Myalgia FB56.2" at bounding box center [773, 400] width 924 height 31
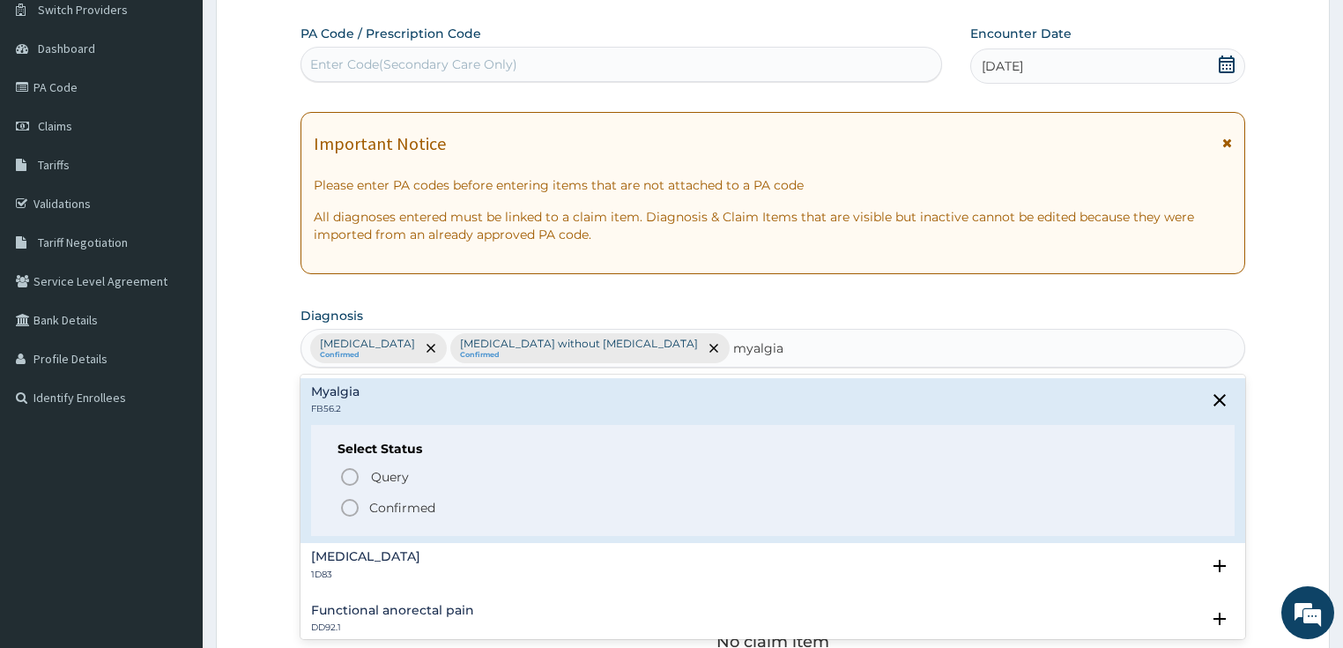
click at [345, 509] on icon "status option filled" at bounding box center [349, 507] width 21 height 21
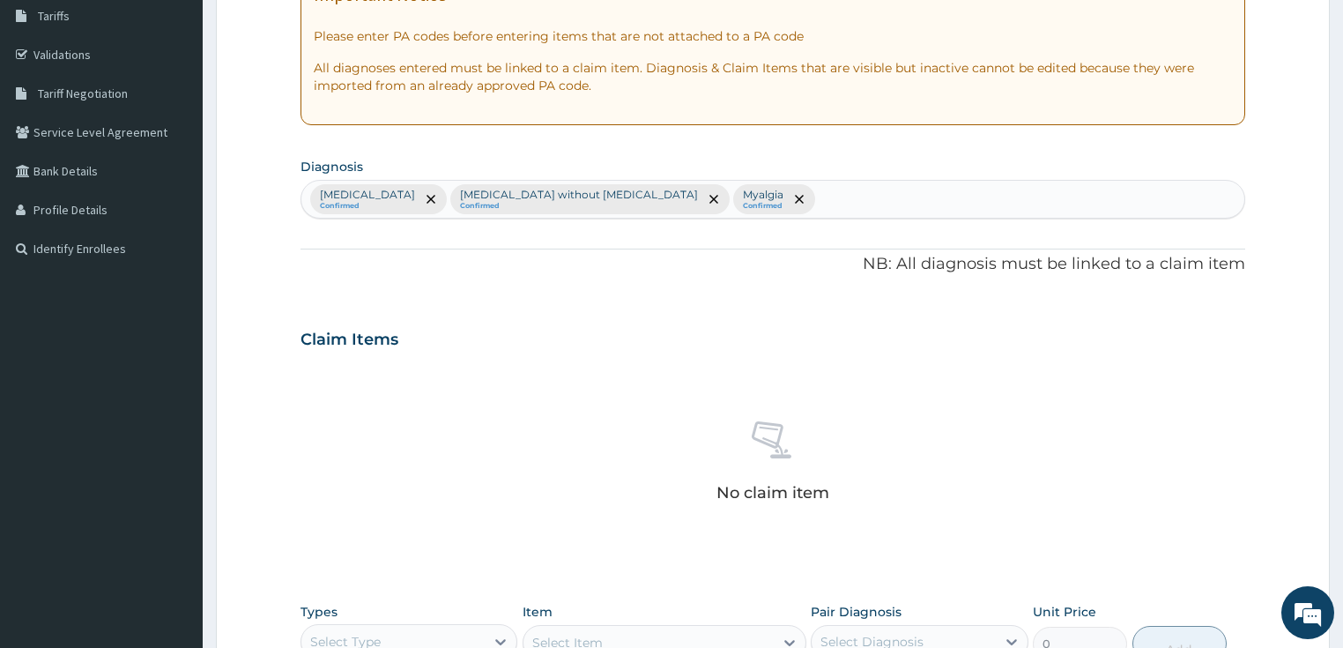
scroll to position [620, 0]
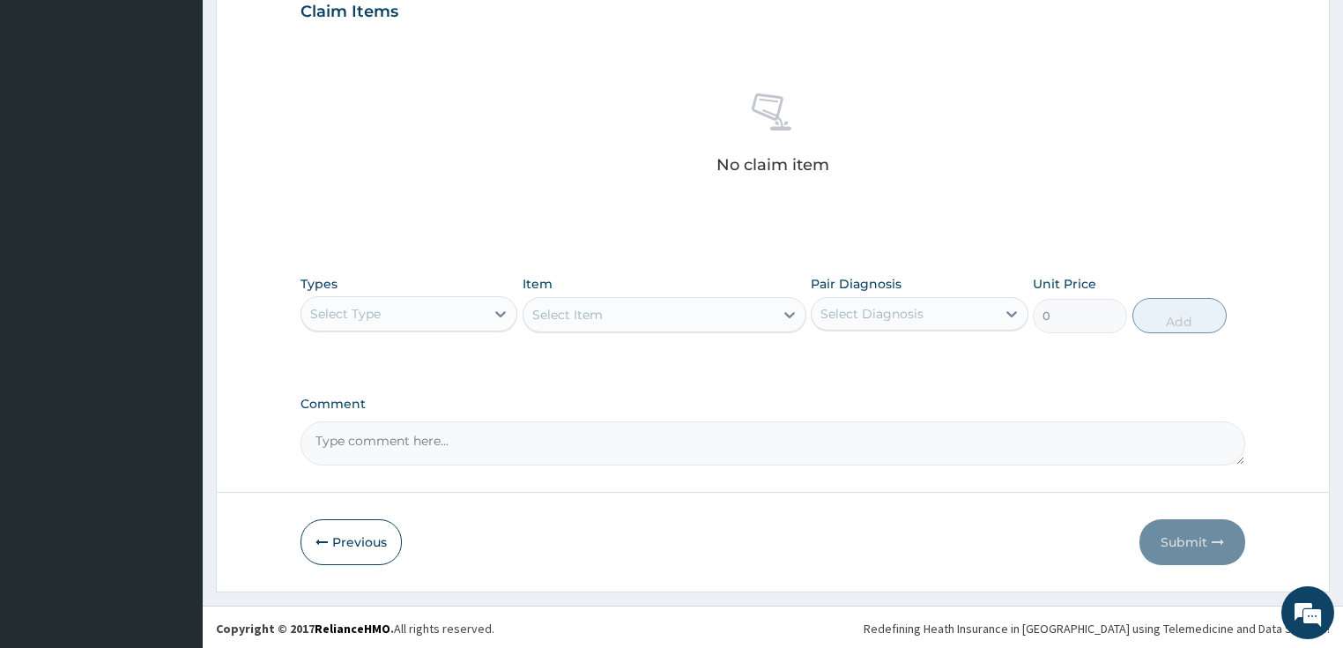
click at [355, 320] on div "Select Type" at bounding box center [345, 314] width 71 height 18
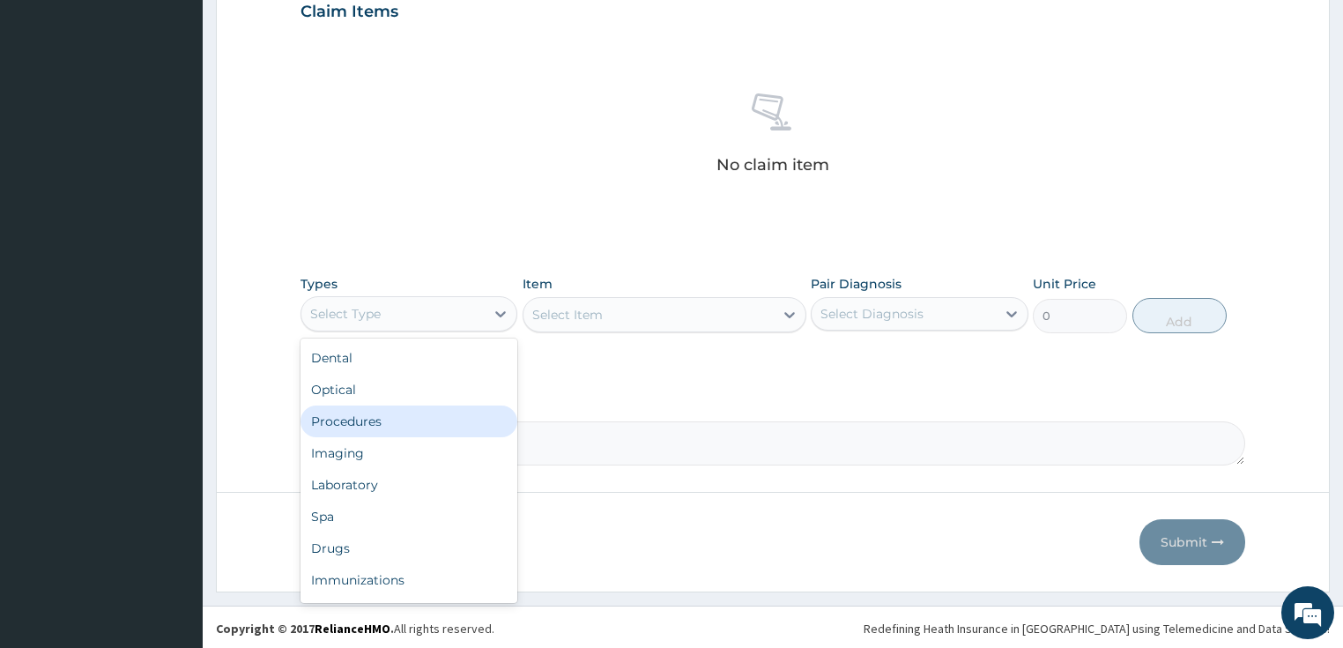
click at [355, 421] on div "Procedures" at bounding box center [410, 421] width 218 height 32
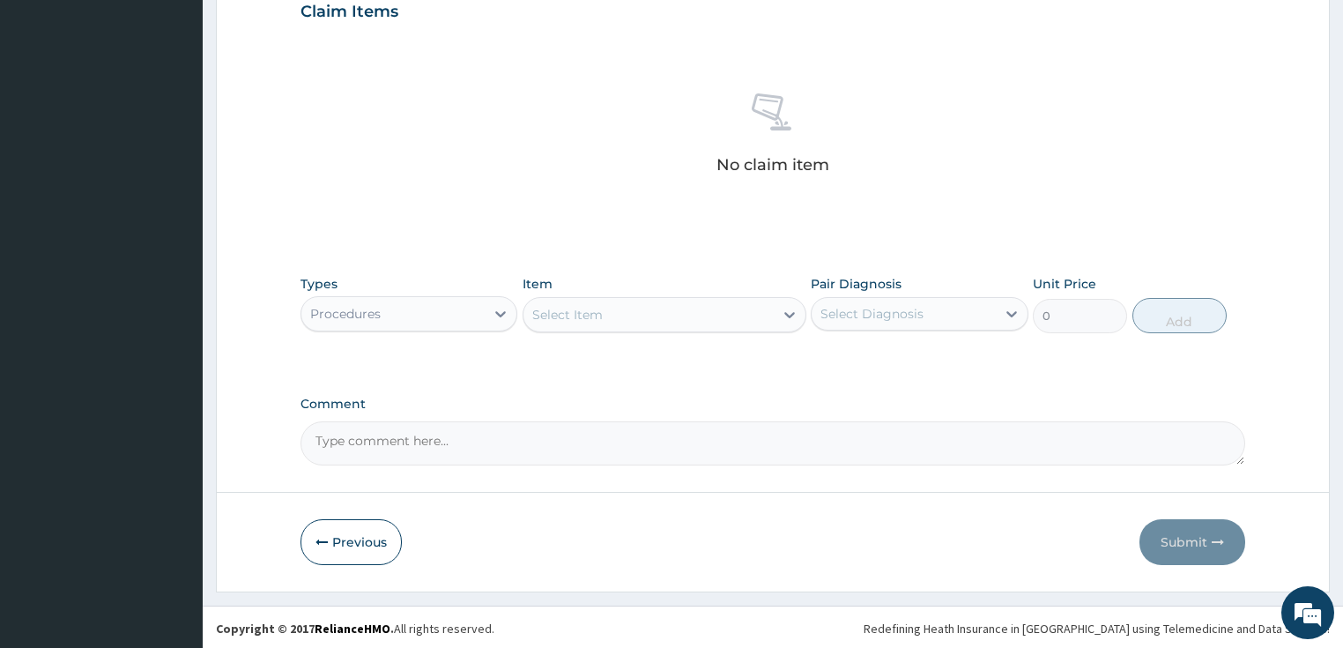
click at [660, 311] on div "Select Item" at bounding box center [648, 315] width 250 height 28
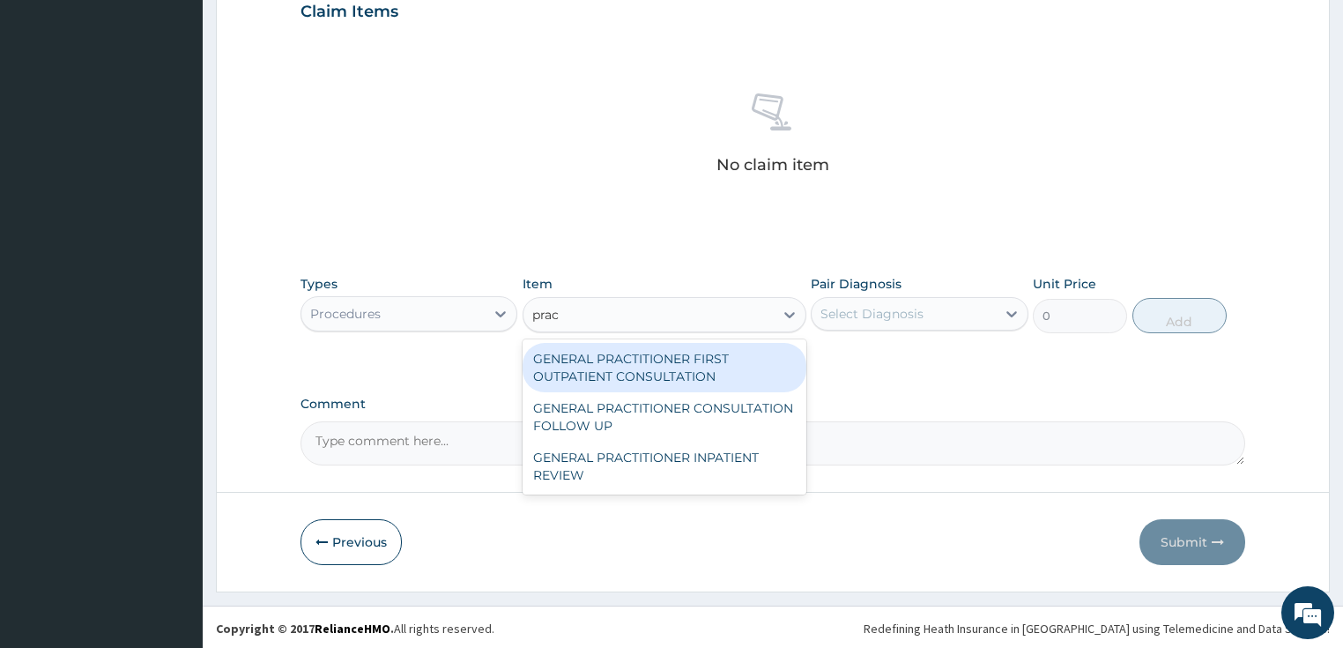
type input "pract"
click at [644, 371] on div "GENERAL PRACTITIONER FIRST OUTPATIENT CONSULTATION" at bounding box center [665, 367] width 284 height 49
type input "3750"
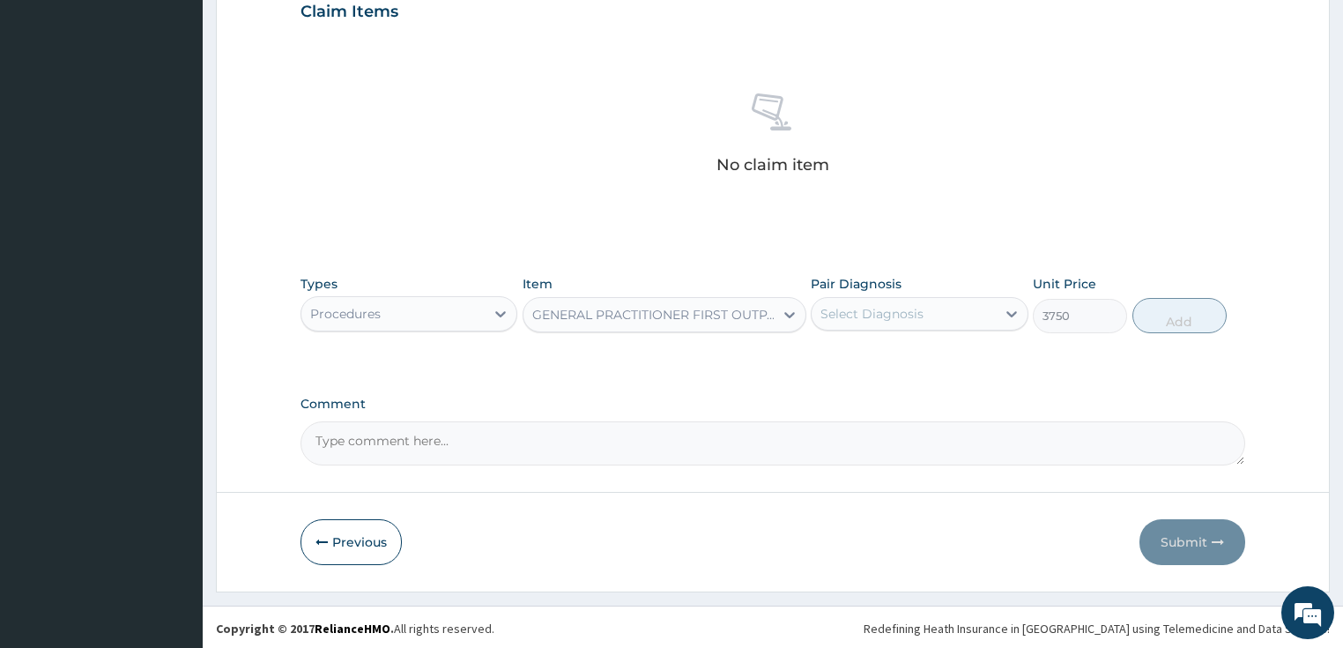
click at [884, 300] on div "Select Diagnosis" at bounding box center [904, 314] width 184 height 28
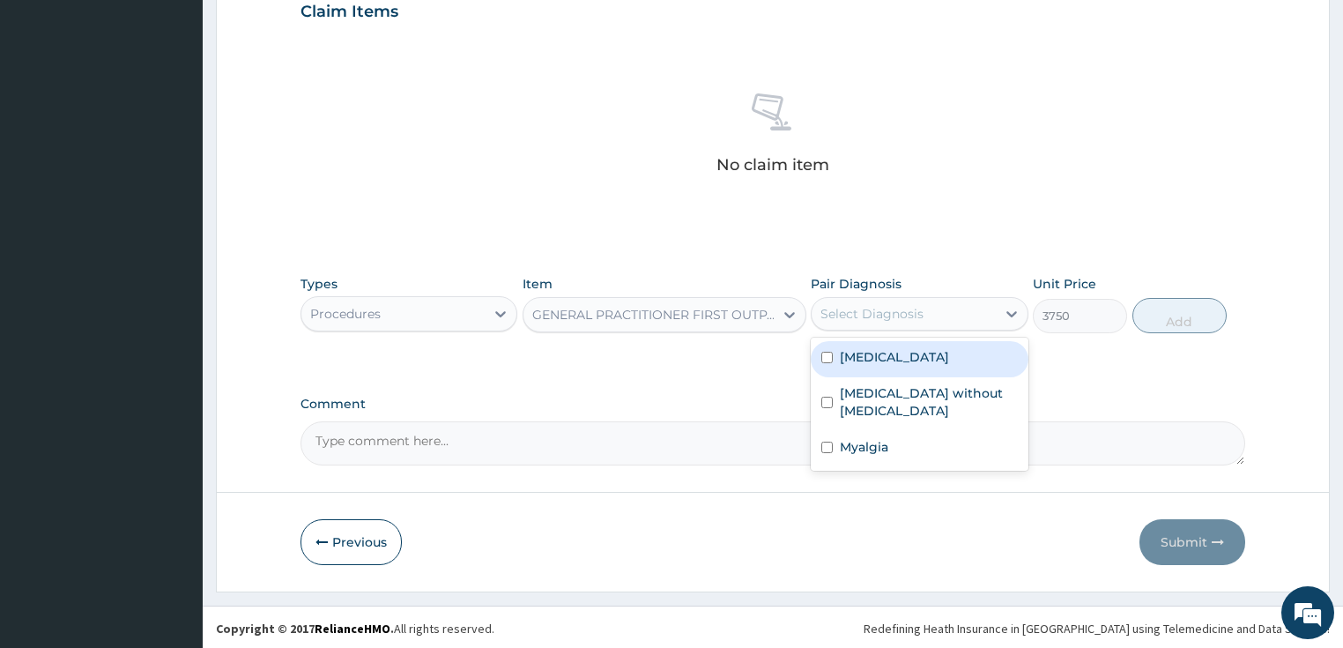
click at [865, 353] on label "Plasmodium malariae malaria without complication" at bounding box center [894, 357] width 109 height 18
checkbox input "true"
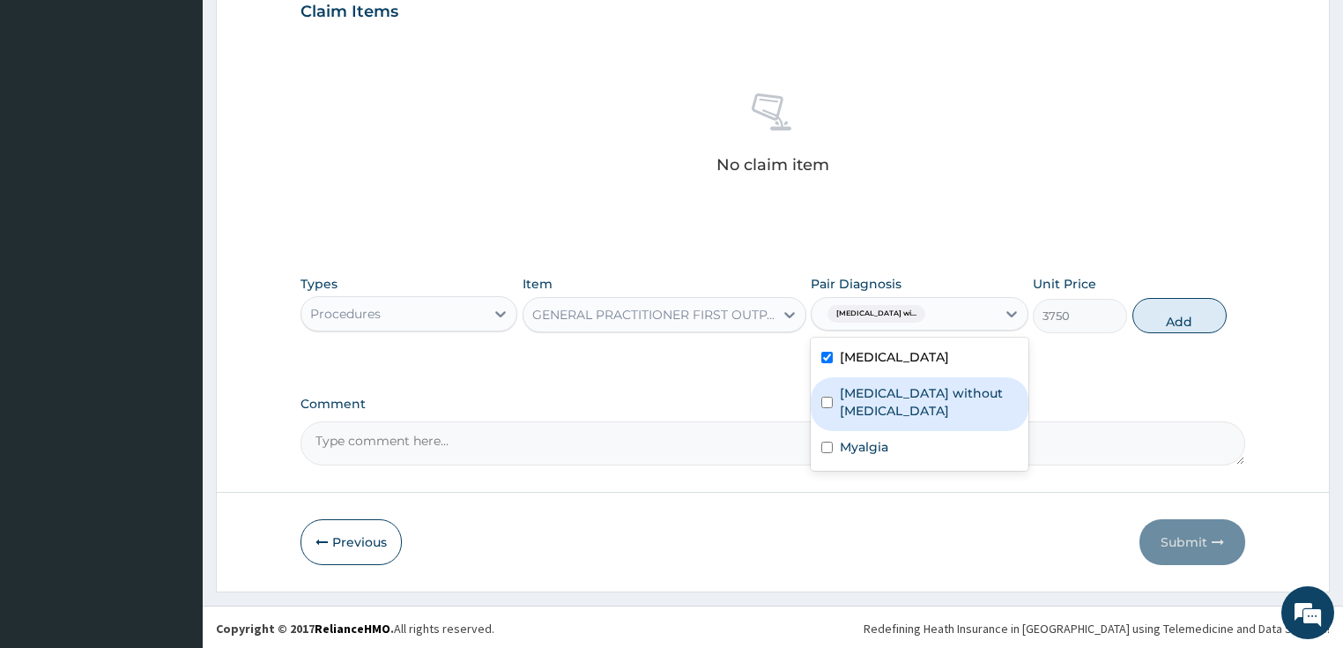
click at [855, 412] on div "Sepsis without septic shock" at bounding box center [920, 404] width 218 height 54
checkbox input "true"
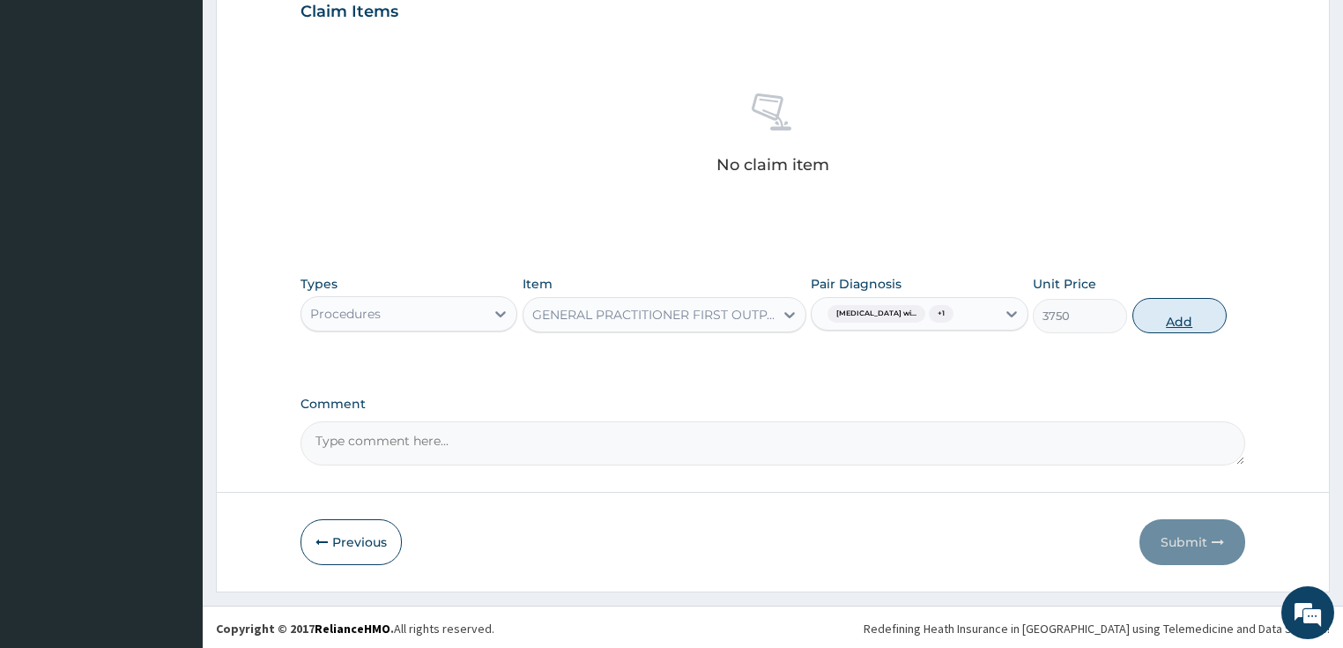
click at [1143, 328] on button "Add" at bounding box center [1179, 315] width 94 height 35
type input "0"
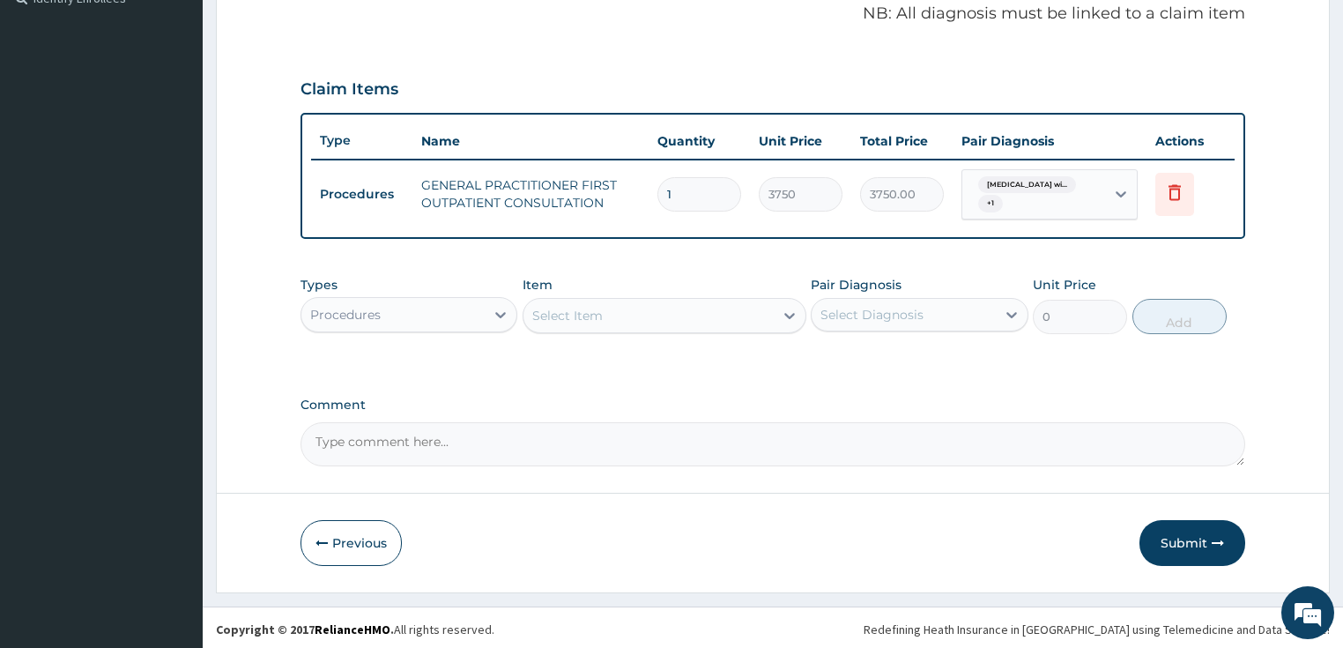
click at [426, 287] on div "Types Procedures" at bounding box center [410, 305] width 218 height 58
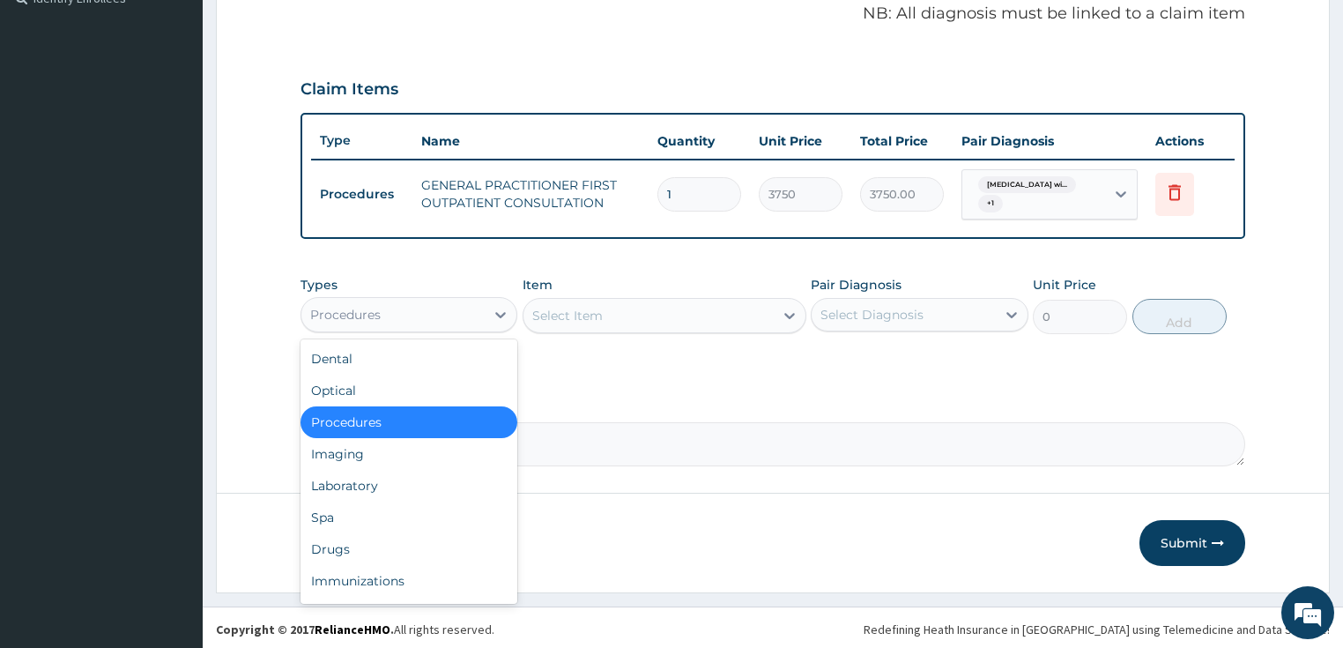
click at [401, 323] on div "Procedures" at bounding box center [393, 315] width 184 height 28
click at [359, 543] on div "Drugs" at bounding box center [410, 549] width 218 height 32
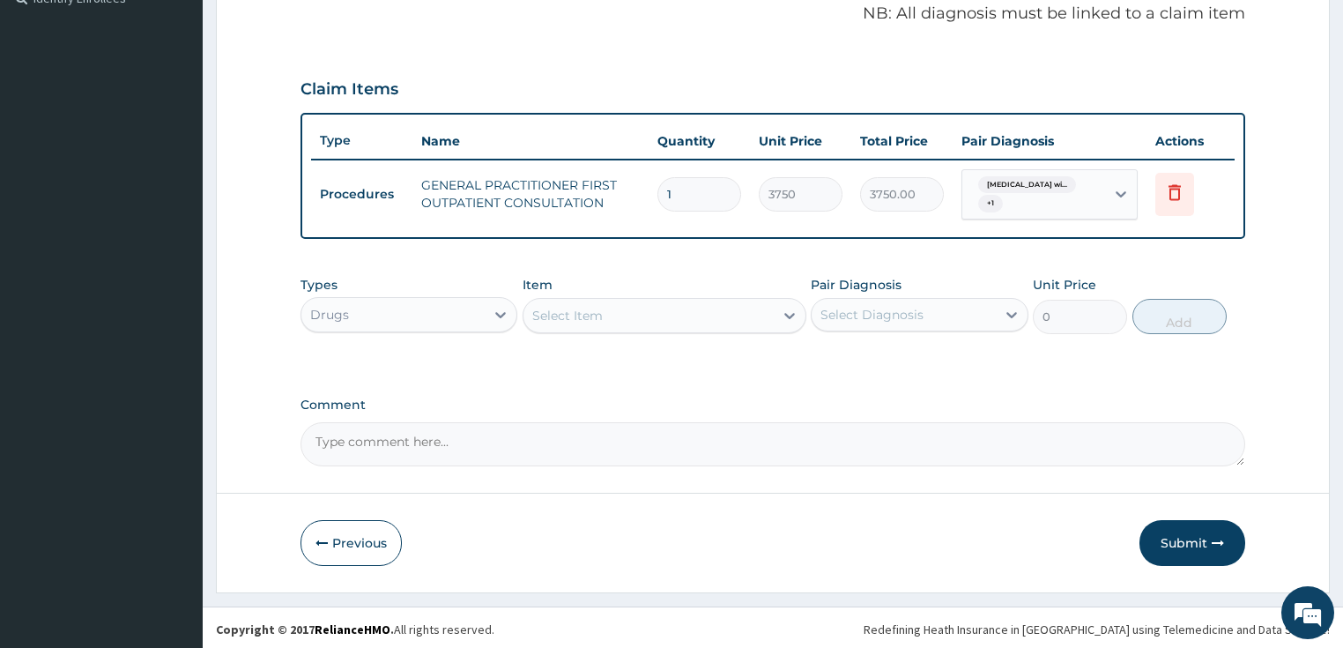
click at [681, 301] on div "Select Item" at bounding box center [648, 315] width 250 height 28
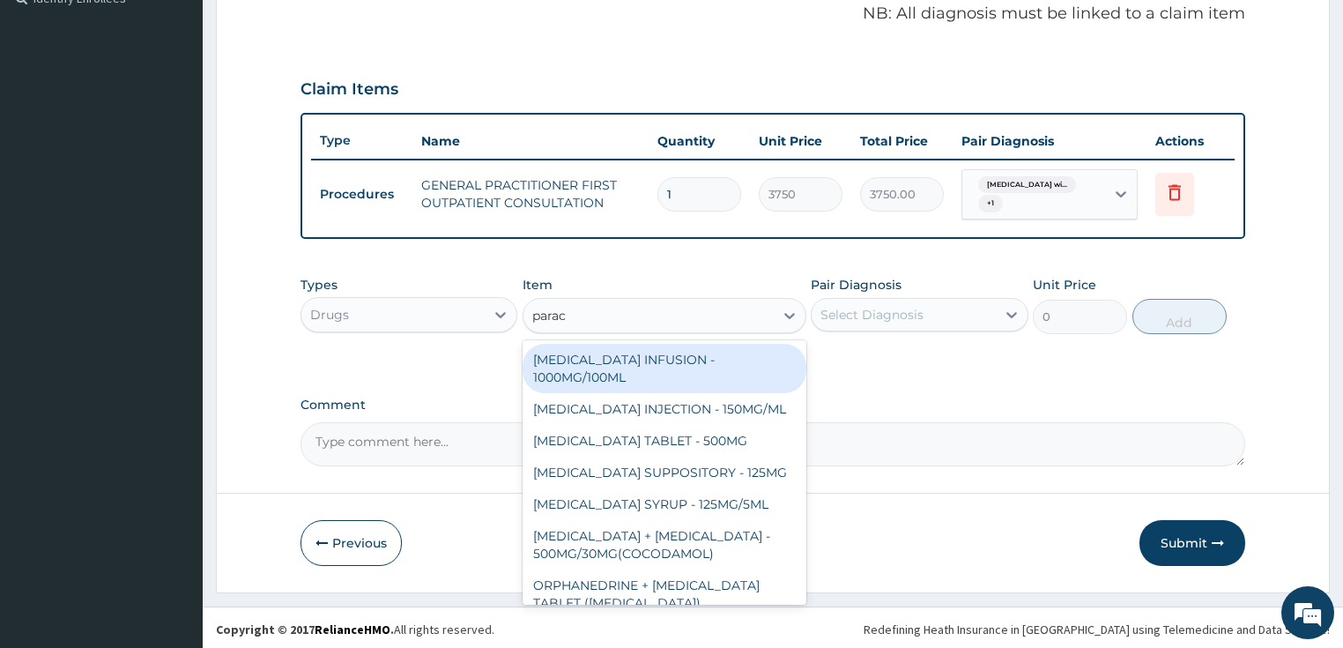
type input "parace"
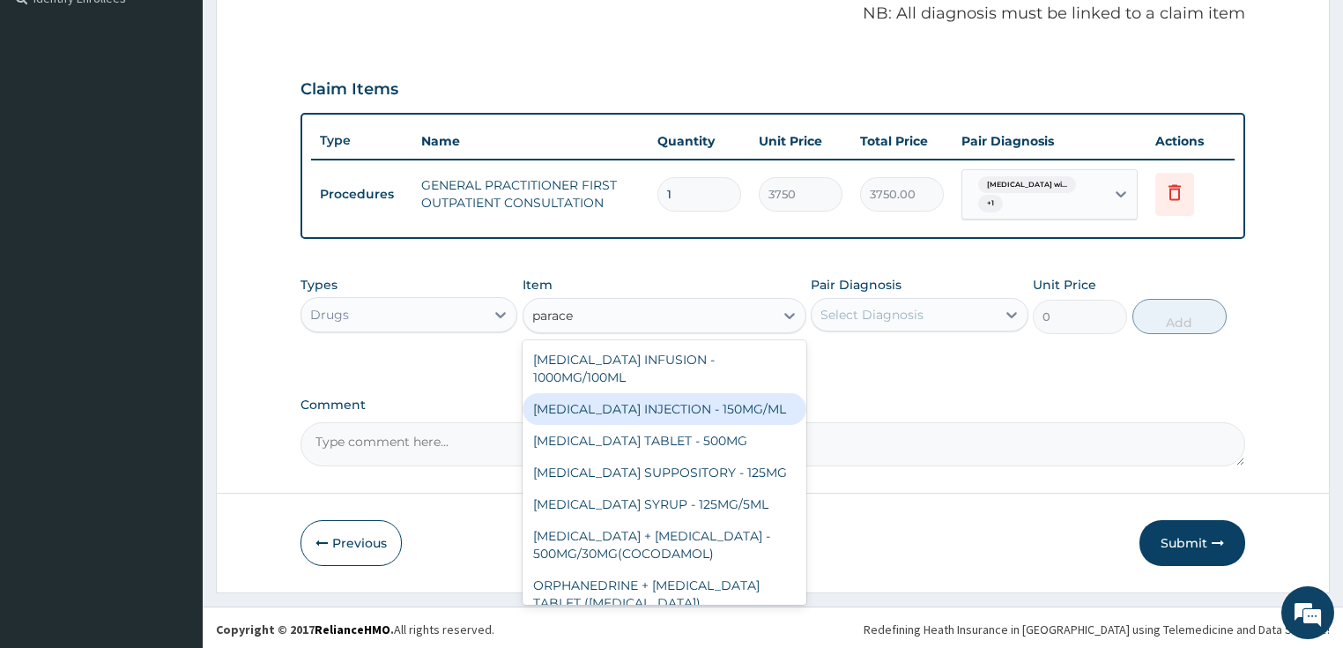
click at [739, 412] on div "PARACETAMOL INJECTION - 150MG/ML" at bounding box center [665, 409] width 284 height 32
type input "560"
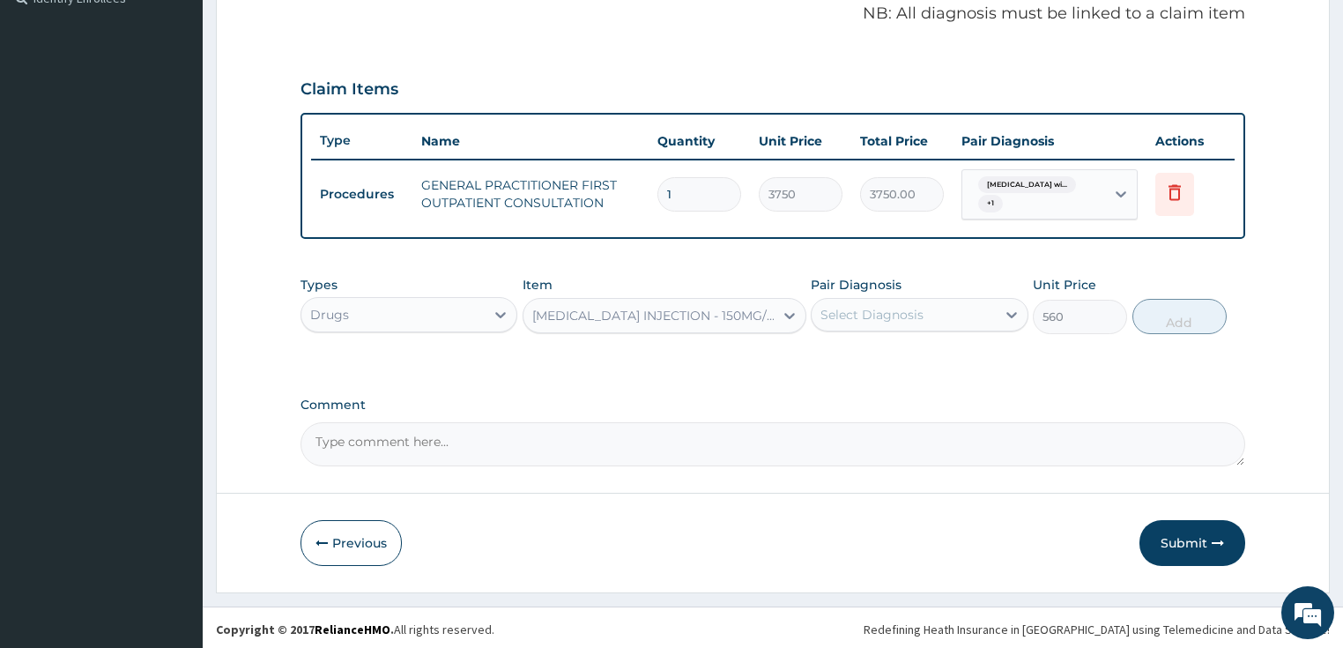
click at [899, 333] on div "Types Drugs Item PARACETAMOL INJECTION - 150MG/ML Pair Diagnosis Select Diagnos…" at bounding box center [774, 305] width 946 height 76
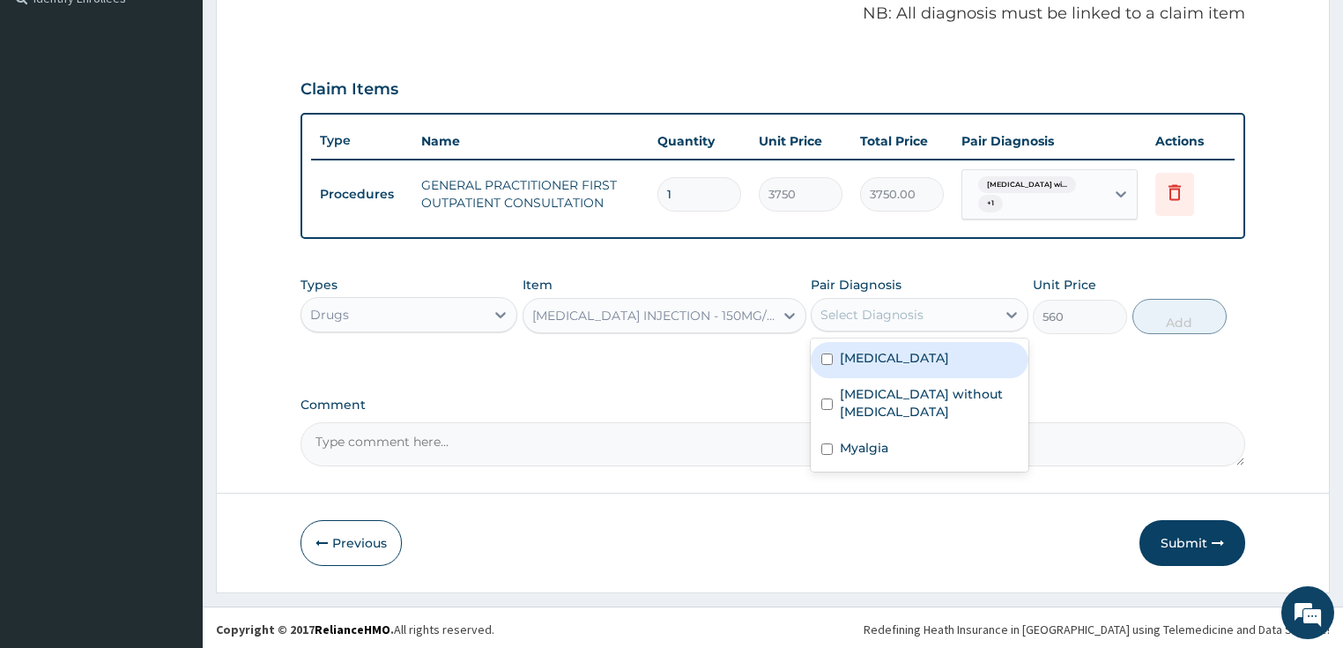
drag, startPoint x: 904, startPoint y: 324, endPoint x: 902, endPoint y: 423, distance: 98.7
click at [904, 324] on div "Select Diagnosis" at bounding box center [904, 315] width 184 height 28
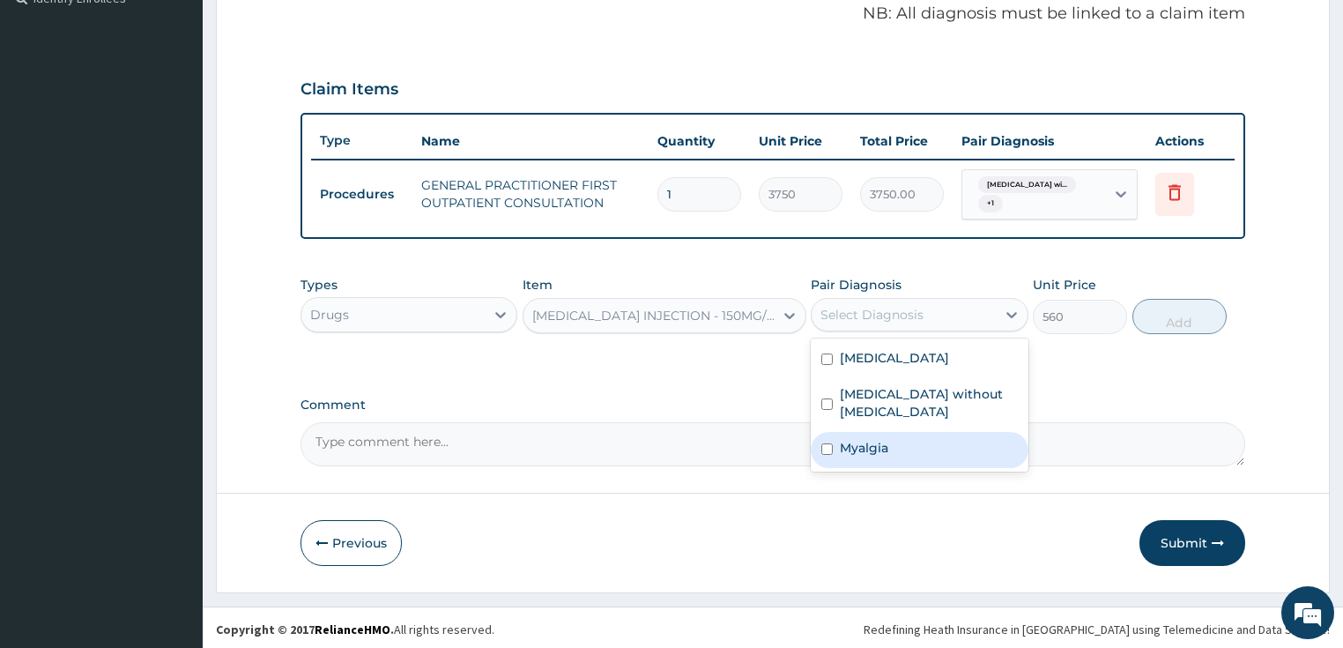
click at [894, 460] on div "Myalgia" at bounding box center [920, 450] width 218 height 36
checkbox input "true"
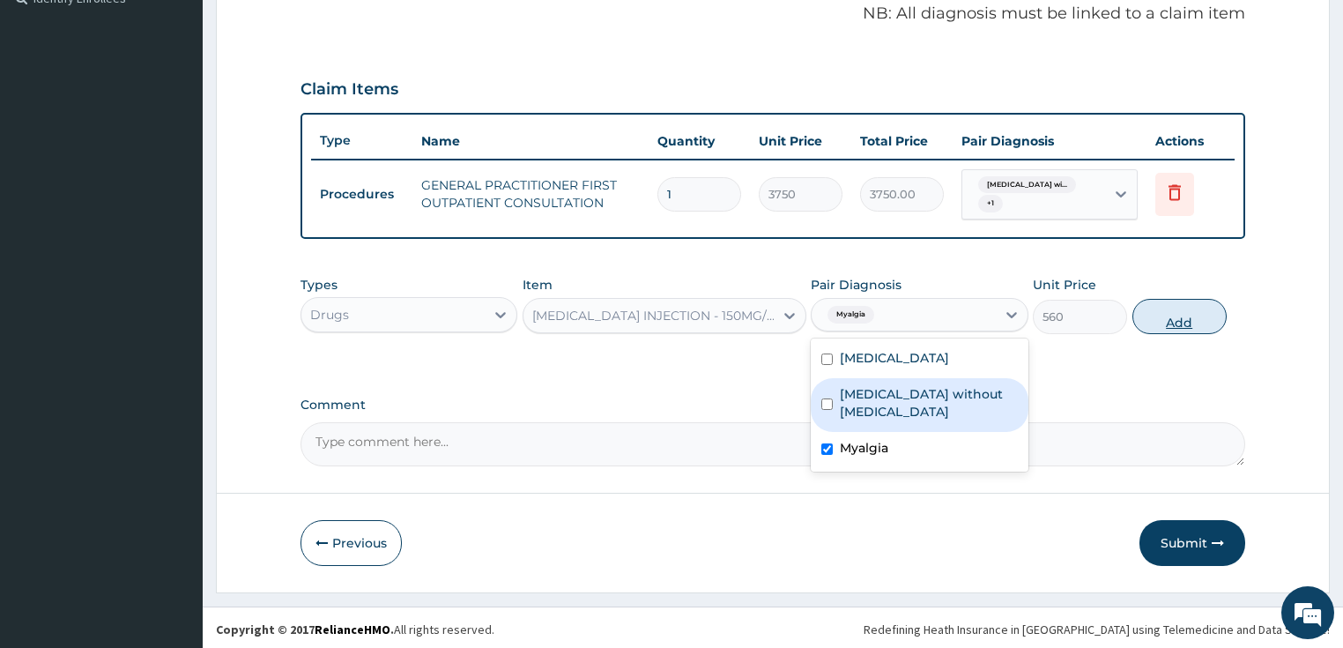
click at [1190, 307] on button "Add" at bounding box center [1179, 316] width 94 height 35
type input "0"
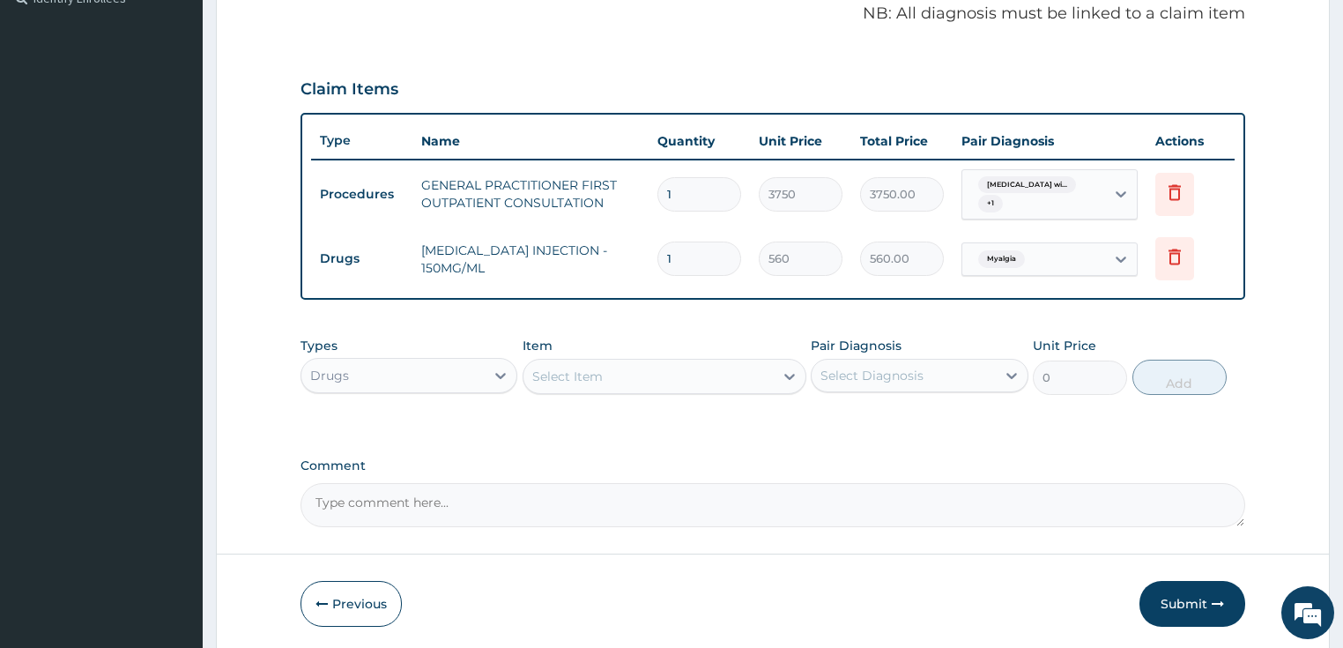
click at [542, 367] on div "Select Item" at bounding box center [567, 376] width 71 height 18
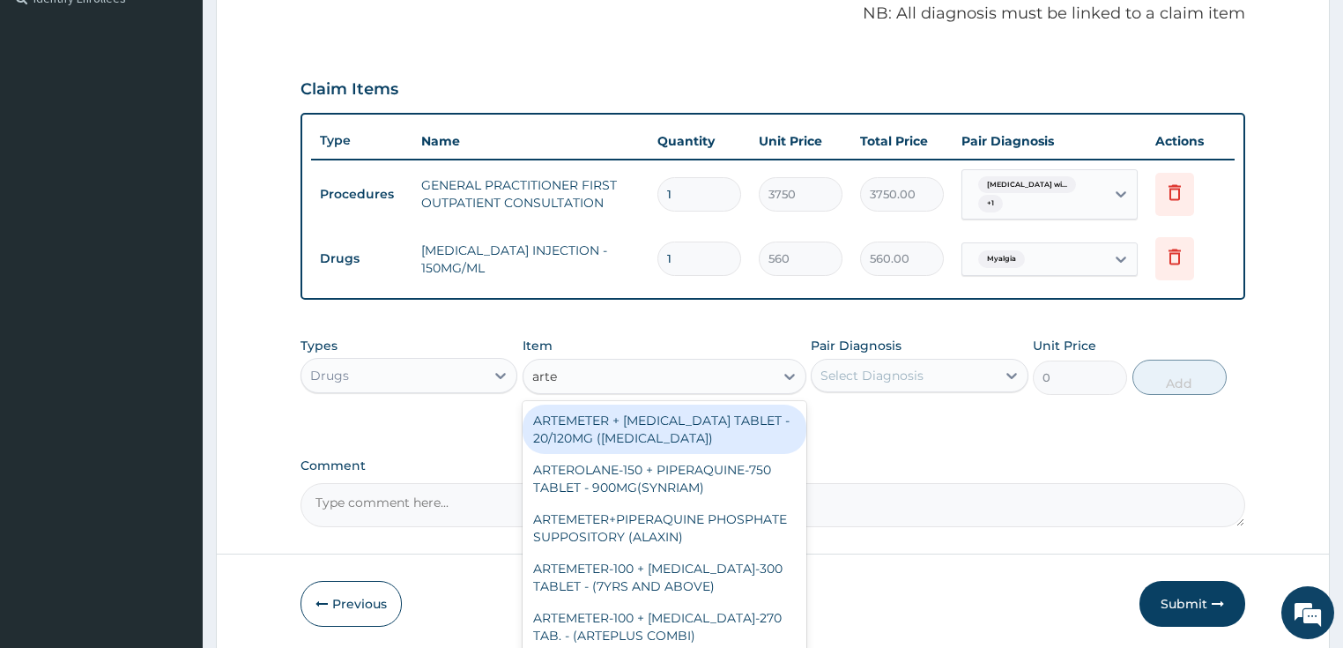
type input "artem"
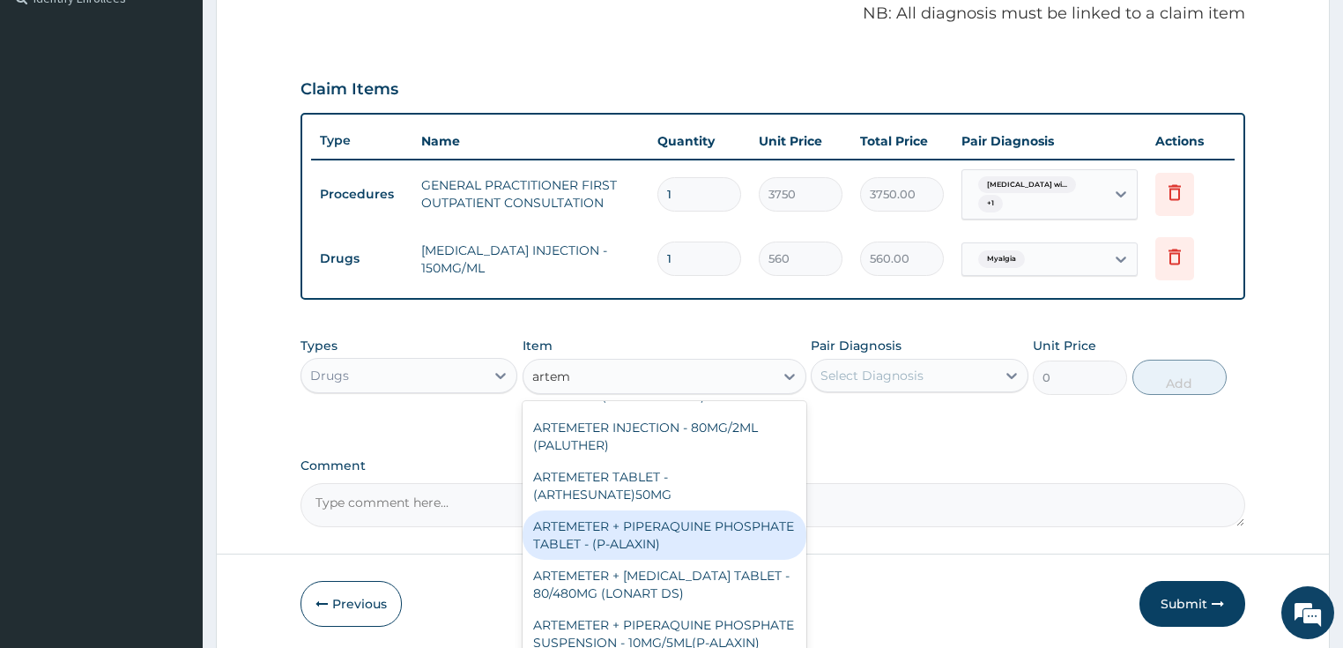
scroll to position [423, 0]
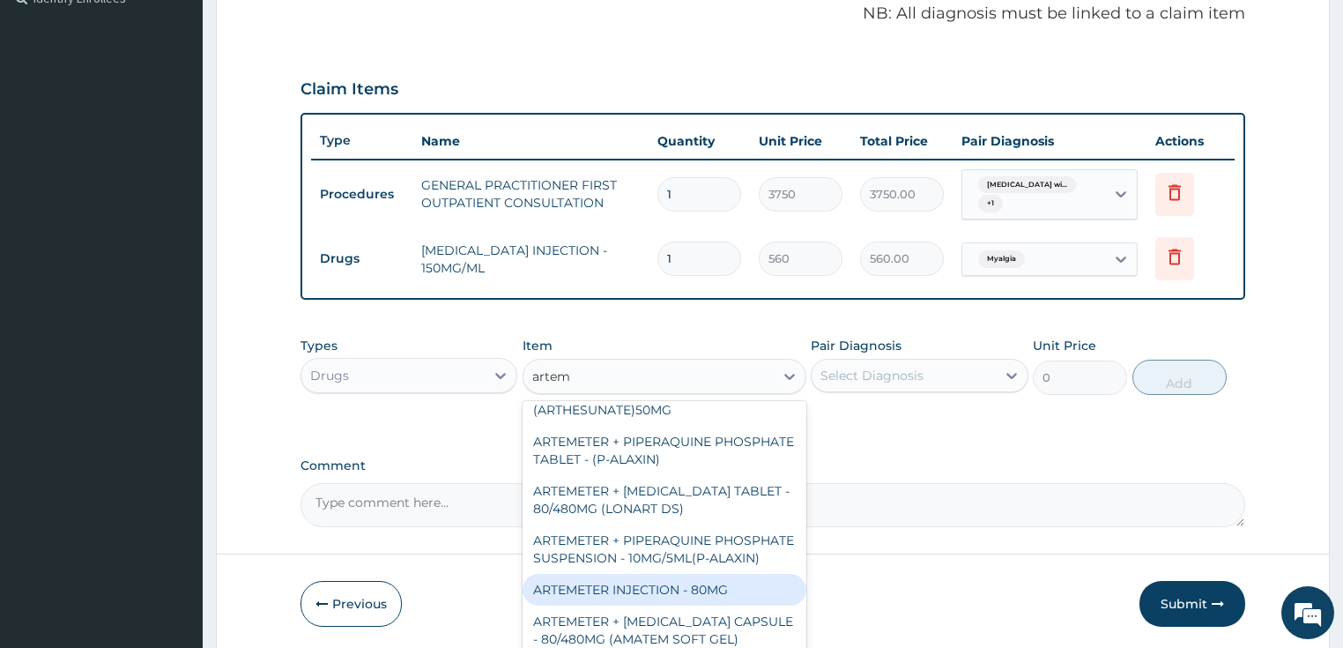
click at [689, 602] on div "ARTEMETER INJECTION - 80MG" at bounding box center [665, 590] width 284 height 32
type input "475.99999999999994"
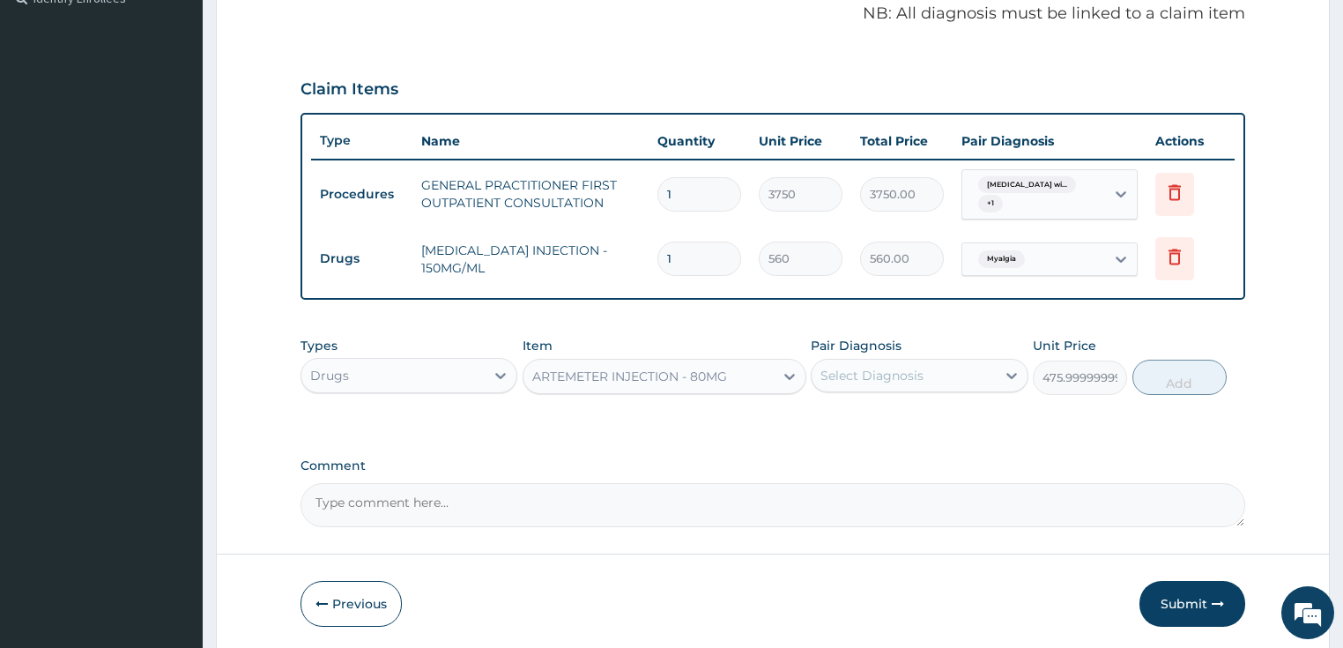
click at [821, 373] on div "Select Diagnosis" at bounding box center [871, 376] width 103 height 18
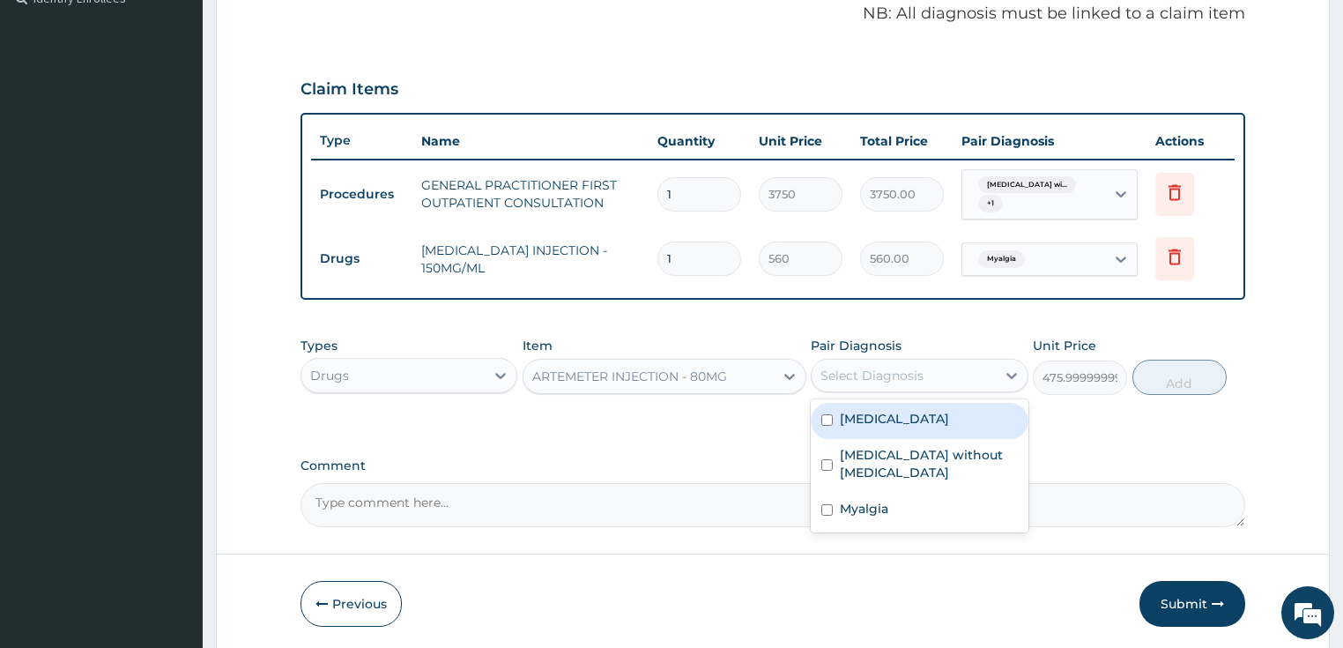
click at [854, 427] on label "Plasmodium malariae malaria without complication" at bounding box center [894, 419] width 109 height 18
checkbox input "true"
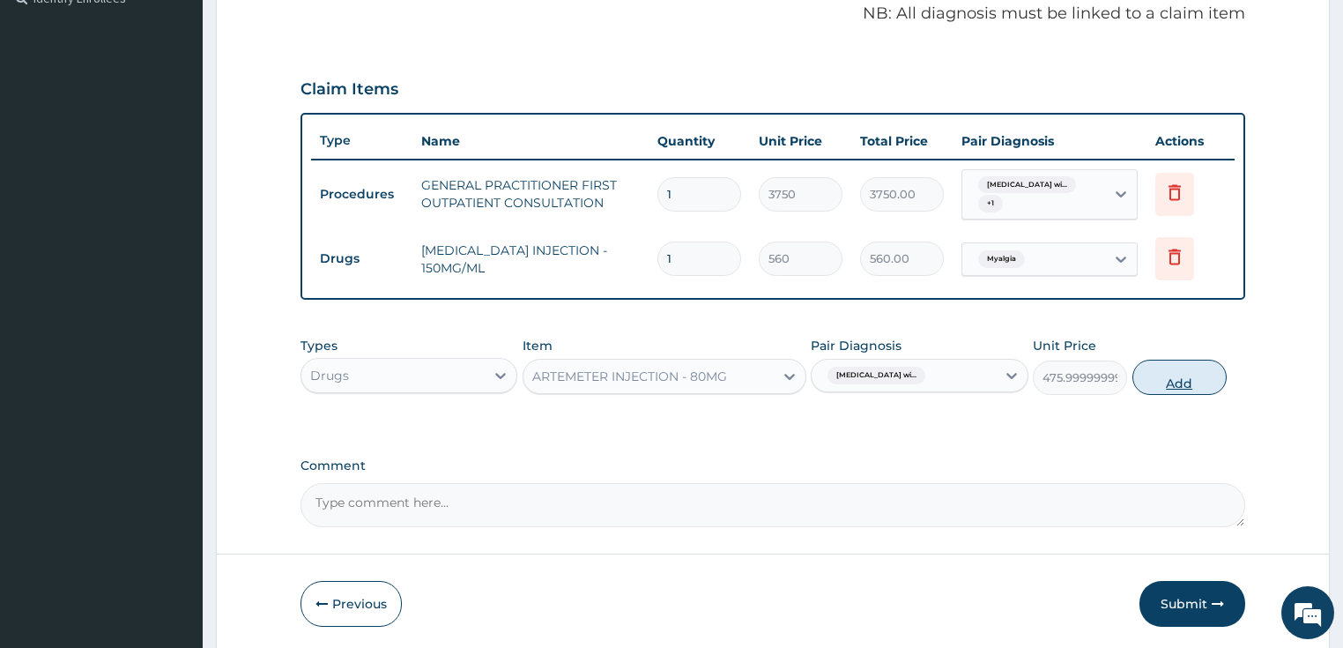
click at [1154, 377] on button "Add" at bounding box center [1179, 377] width 94 height 35
type input "0"
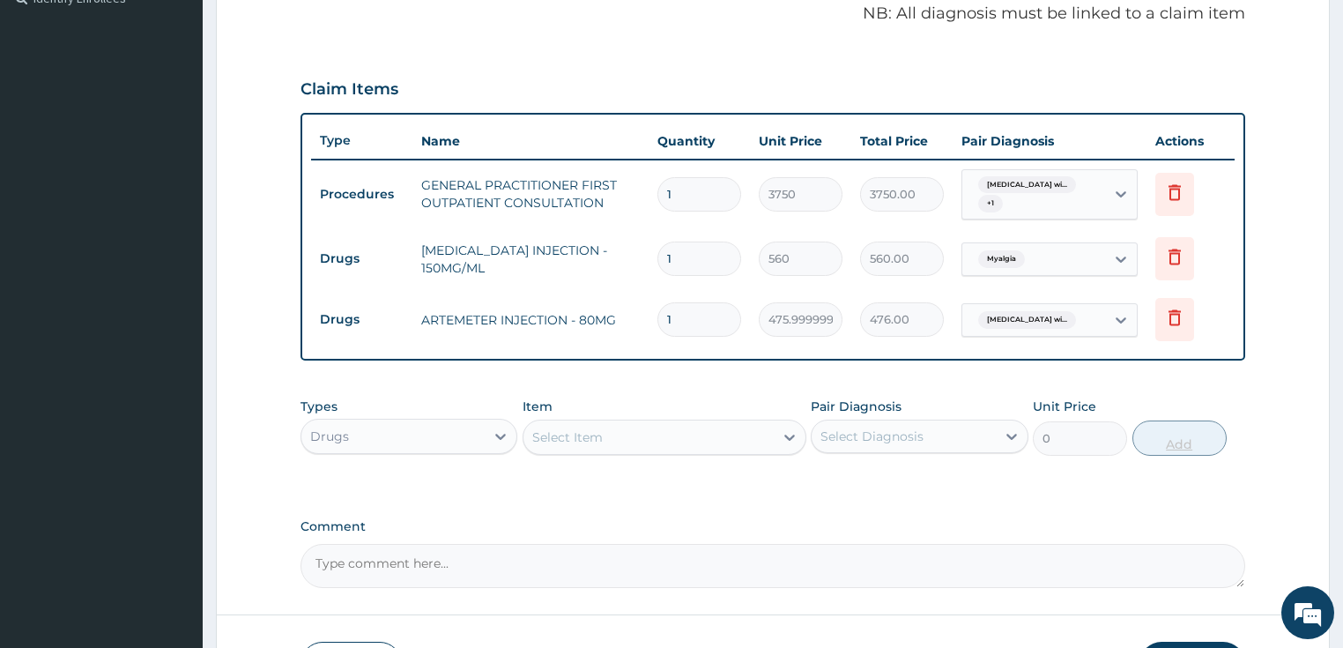
type input "0.00"
type input "5"
type input "2380.00"
type input "5"
click at [627, 434] on div "Select Item" at bounding box center [648, 437] width 250 height 28
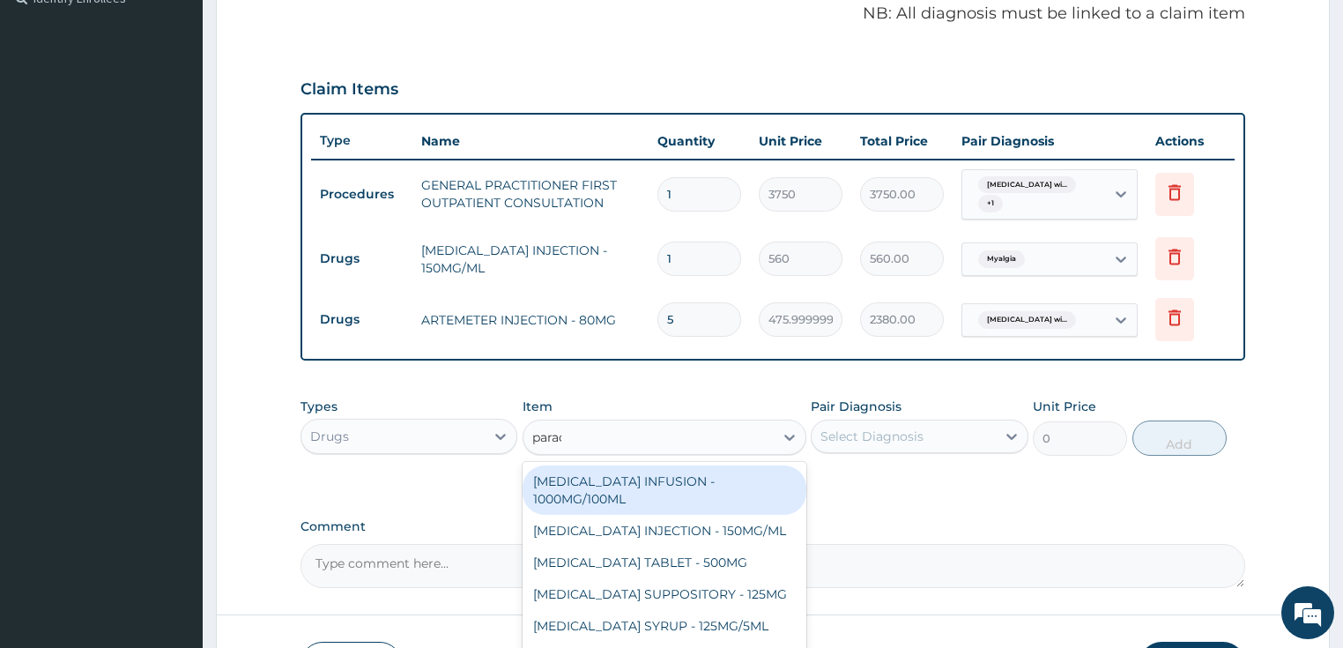
type input "parace"
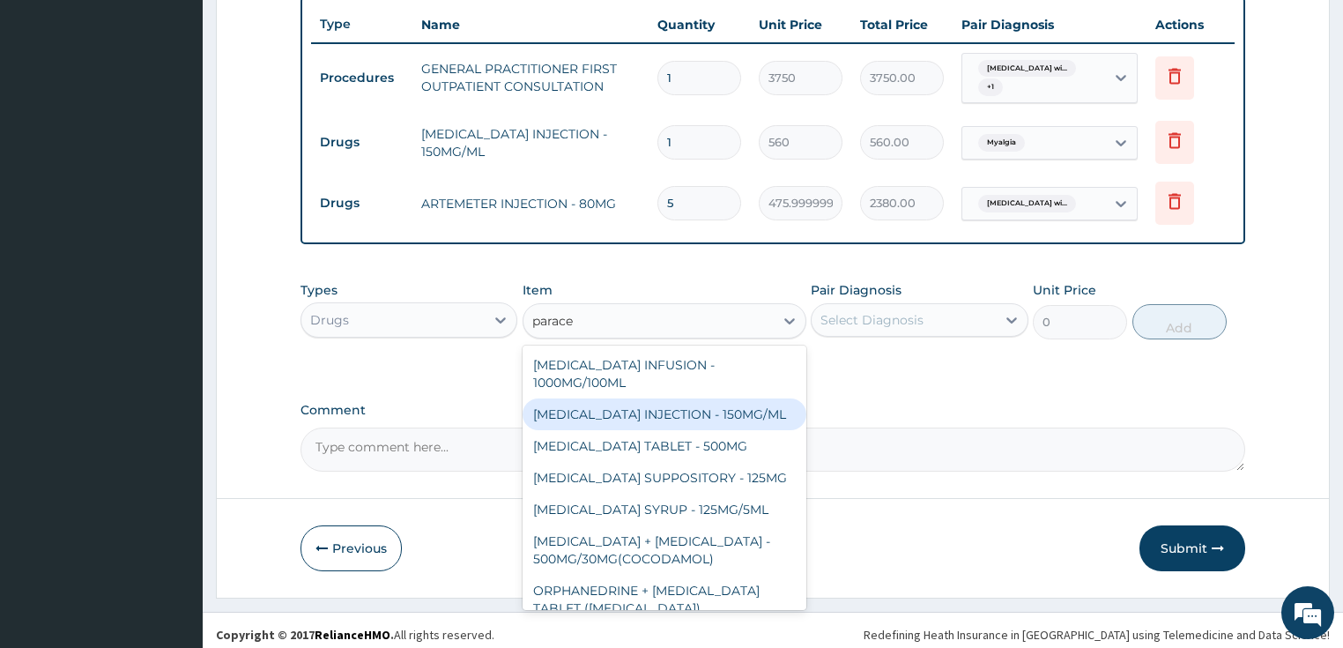
scroll to position [664, 0]
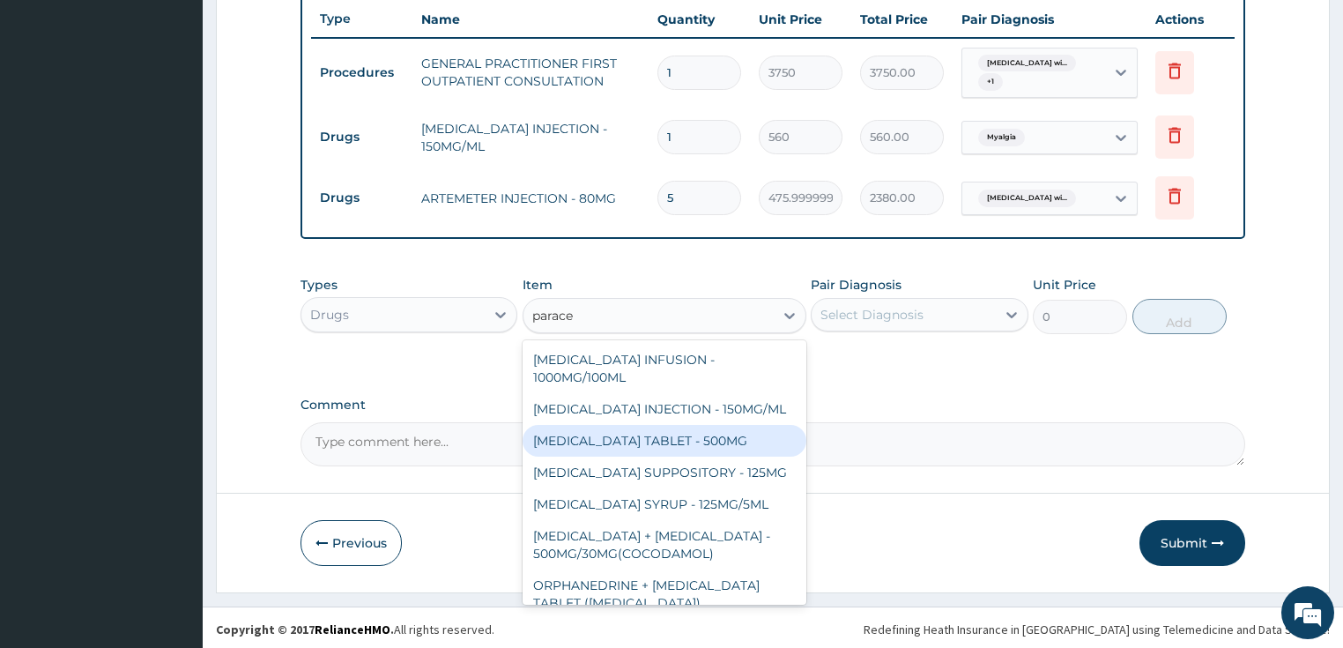
click at [706, 425] on div "PARACETAMOL TABLET - 500MG" at bounding box center [665, 441] width 284 height 32
type input "33.599999999999994"
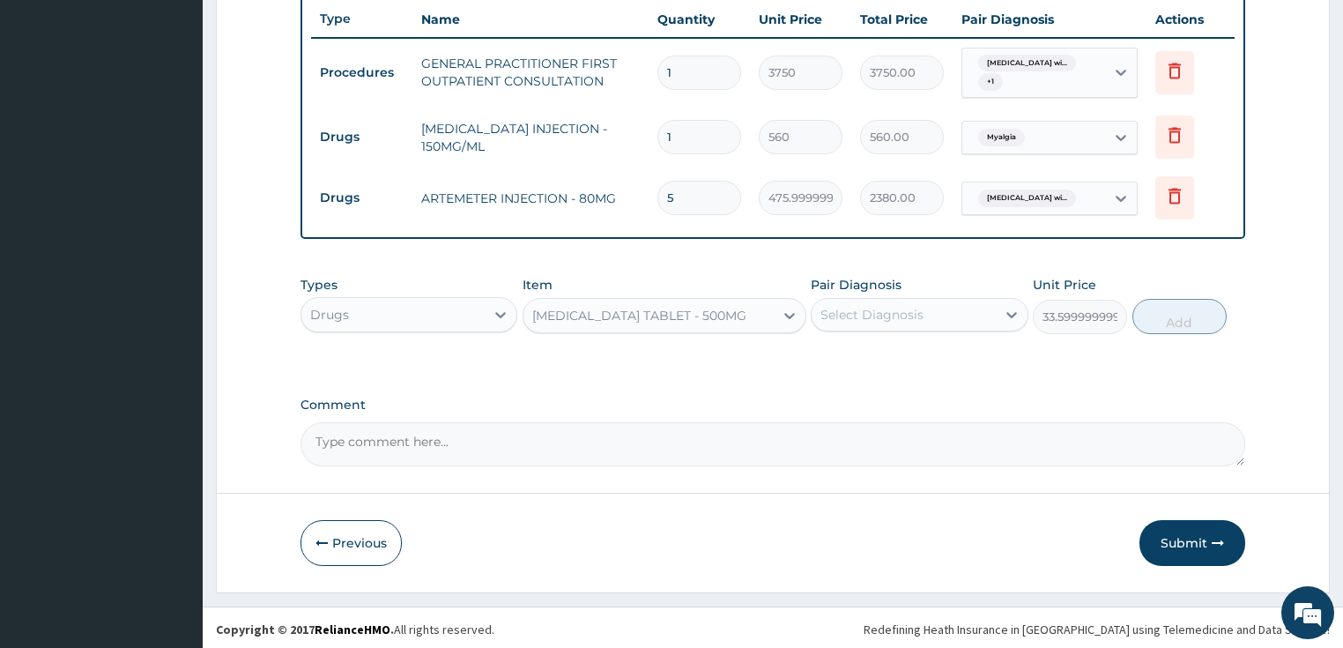
click at [854, 331] on div "Types Drugs Item option PARACETAMOL TABLET - 500MG, selected. Select is focused…" at bounding box center [774, 305] width 946 height 76
click at [872, 316] on div "Select Diagnosis" at bounding box center [871, 315] width 103 height 18
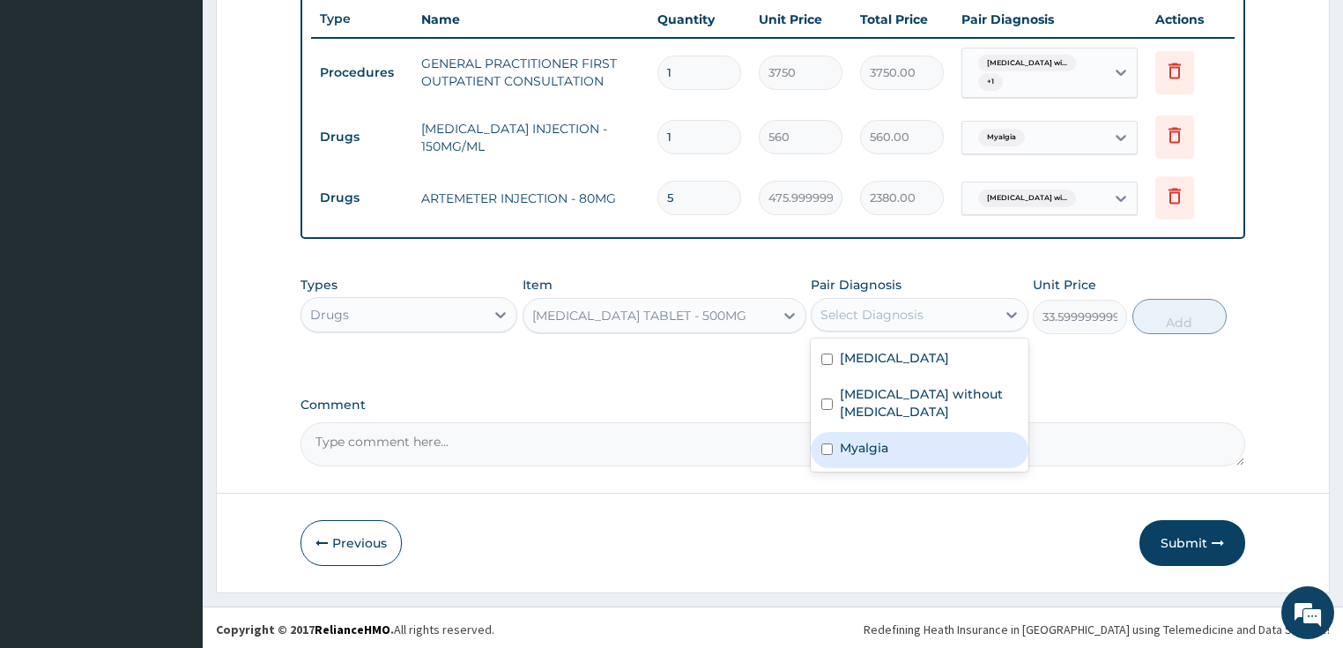
click at [872, 457] on label "Myalgia" at bounding box center [864, 448] width 48 height 18
checkbox input "true"
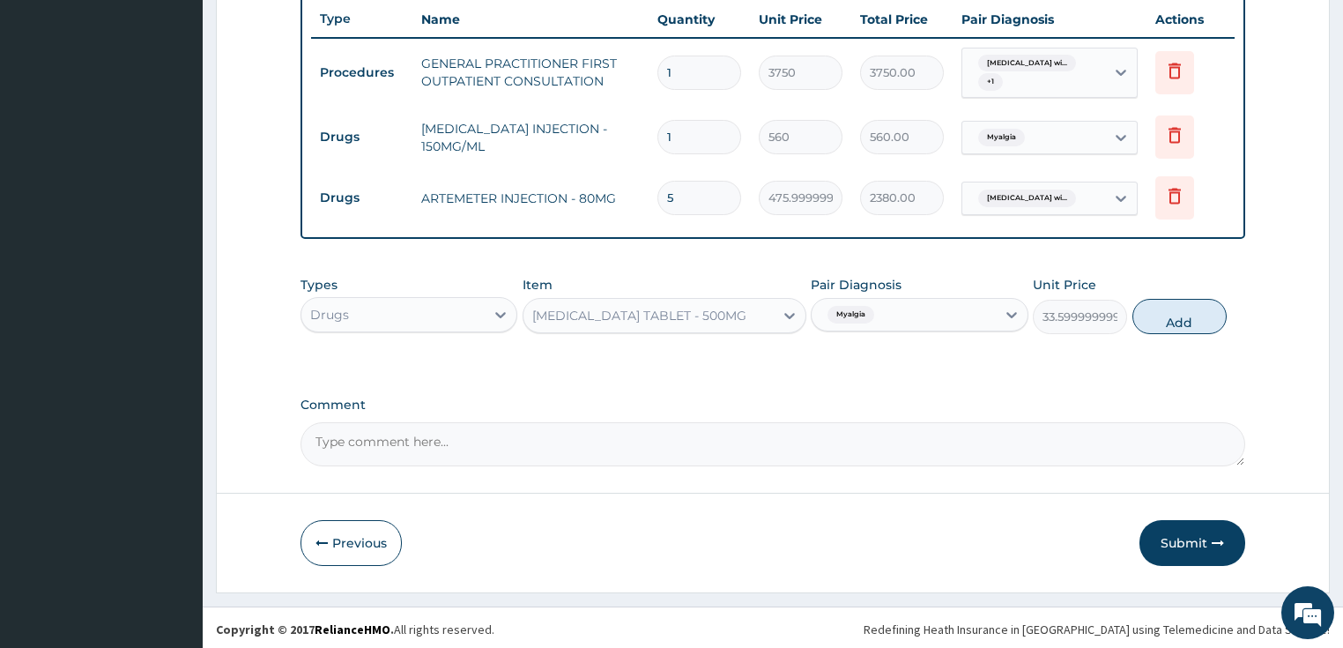
click at [1234, 305] on div "Types Drugs Item PARACETAMOL TABLET - 500MG Pair Diagnosis Myalgia Unit Price 3…" at bounding box center [774, 305] width 946 height 76
click at [1222, 311] on button "Add" at bounding box center [1179, 316] width 94 height 35
type input "0"
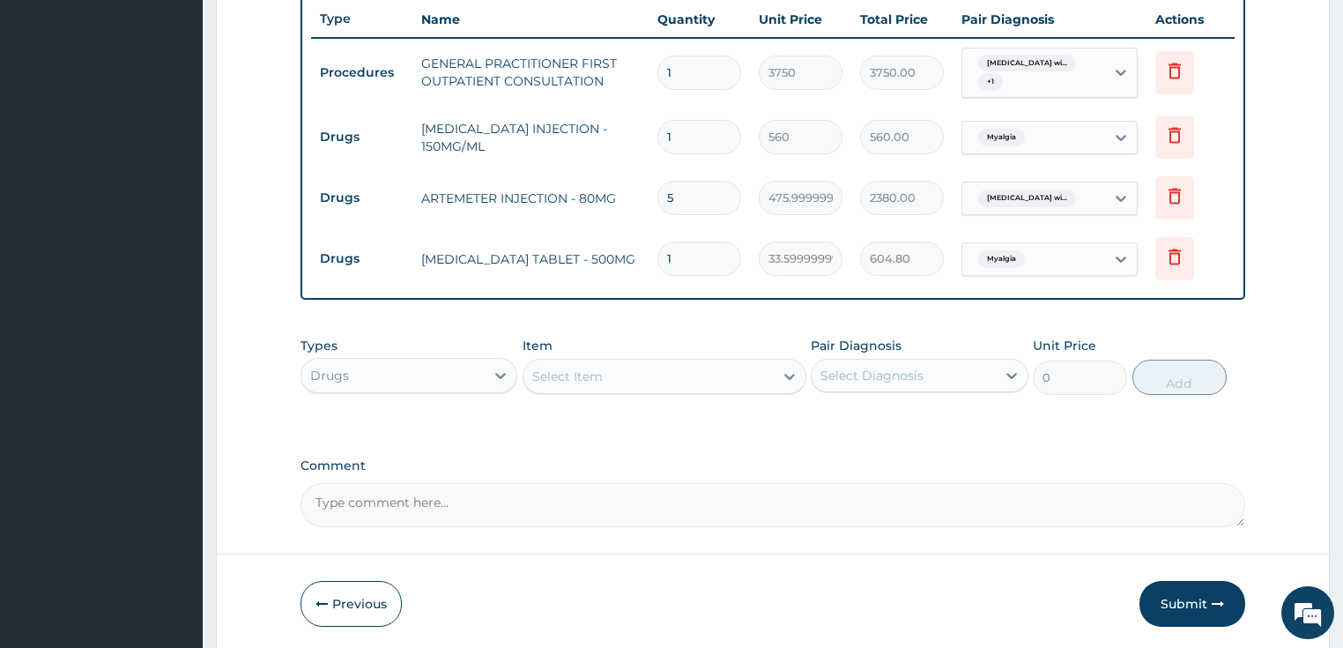
type input "18"
type input "604.80"
type input "18"
click at [599, 384] on div "Select Item" at bounding box center [648, 376] width 250 height 28
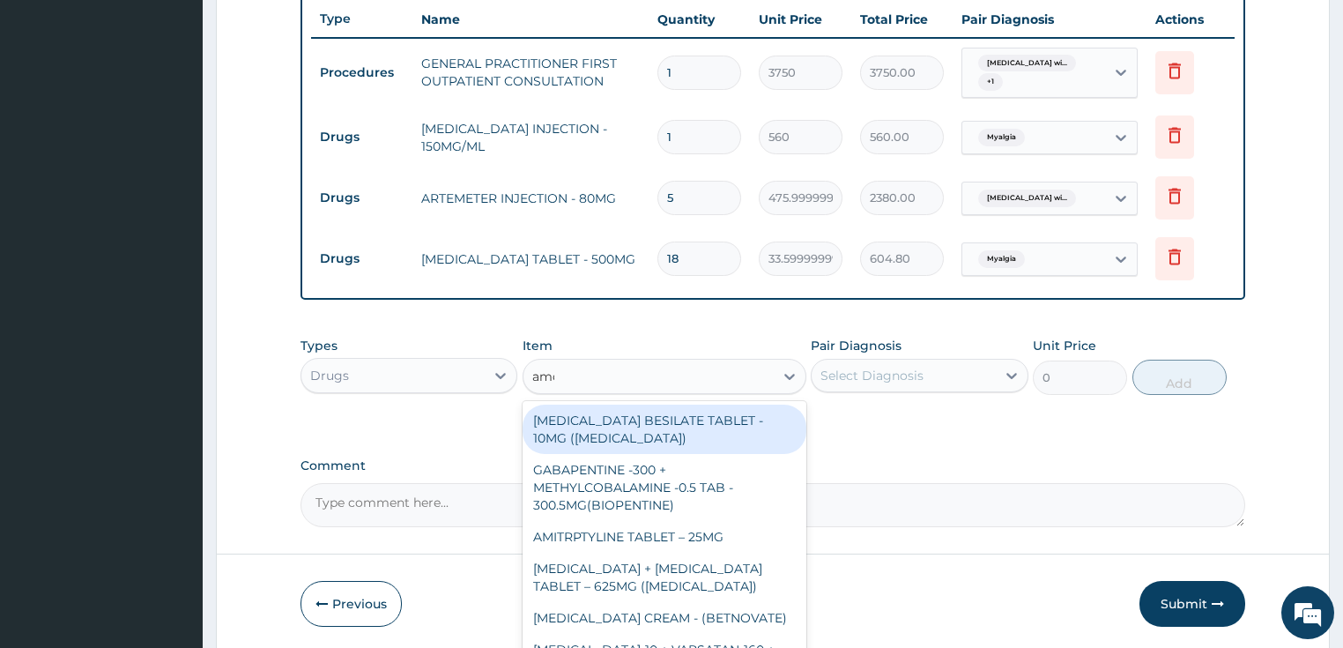
type input "amox"
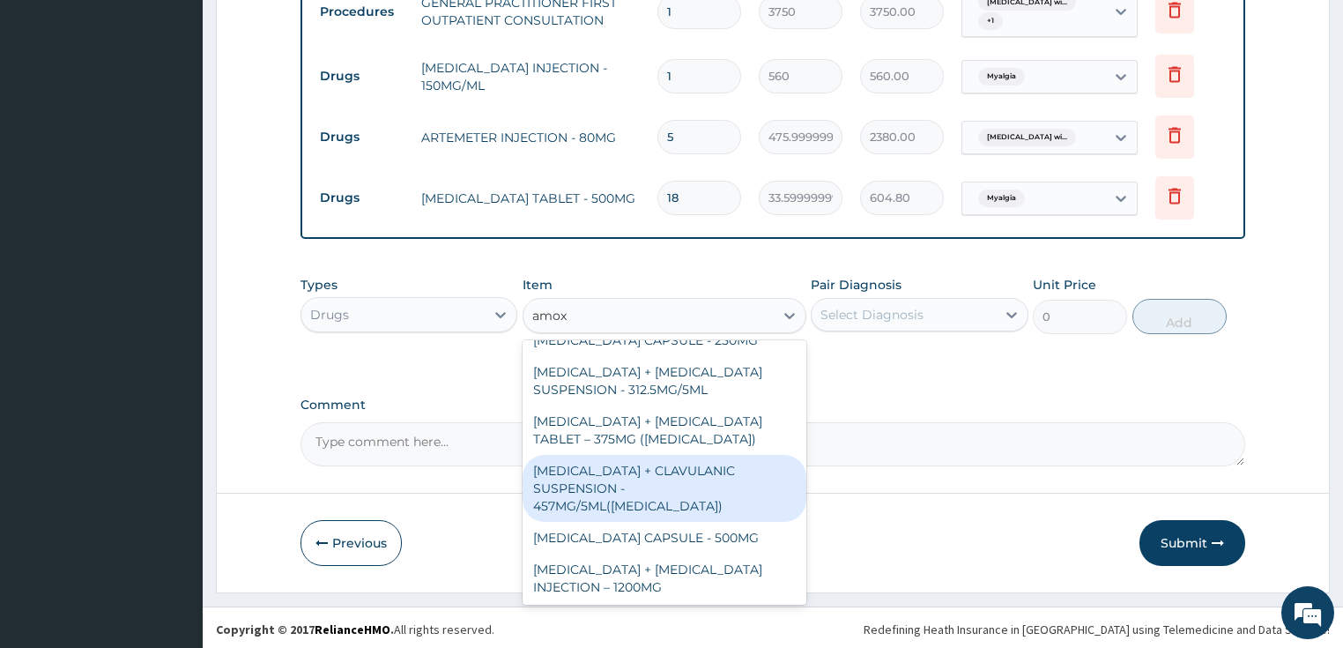
scroll to position [494, 0]
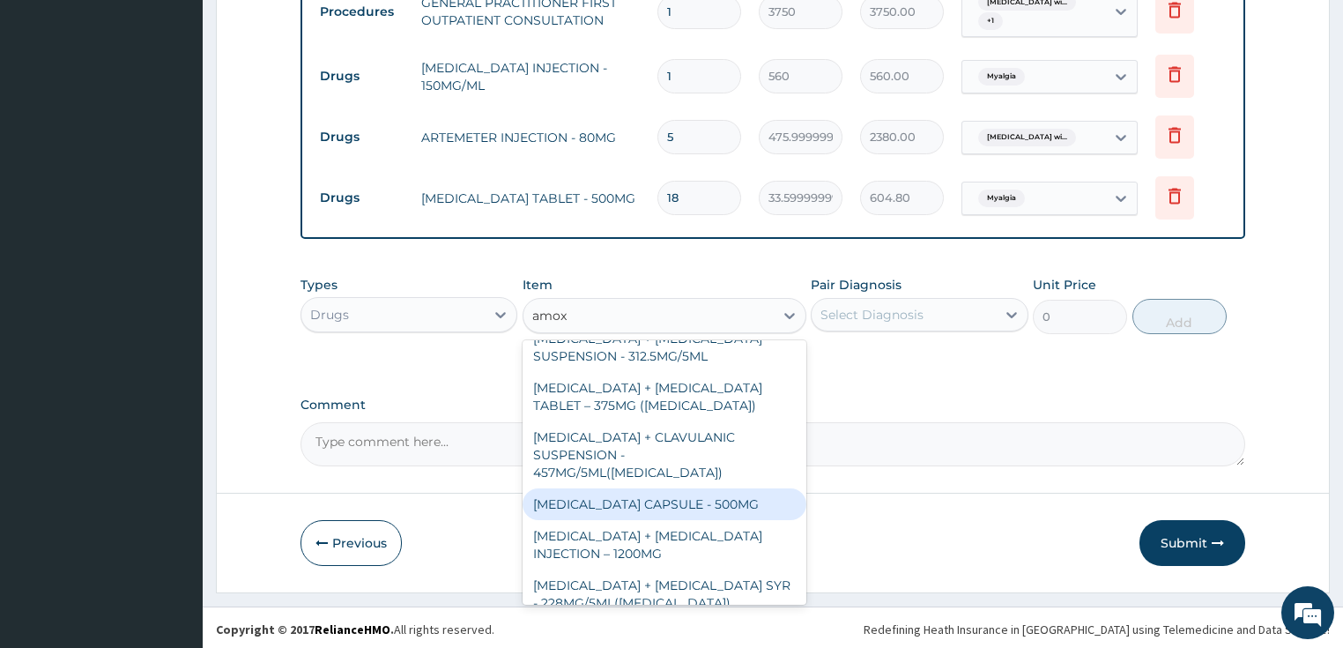
click at [716, 493] on div "AMOXICILLIN CAPSULE - 500MG" at bounding box center [665, 504] width 284 height 32
type input "112"
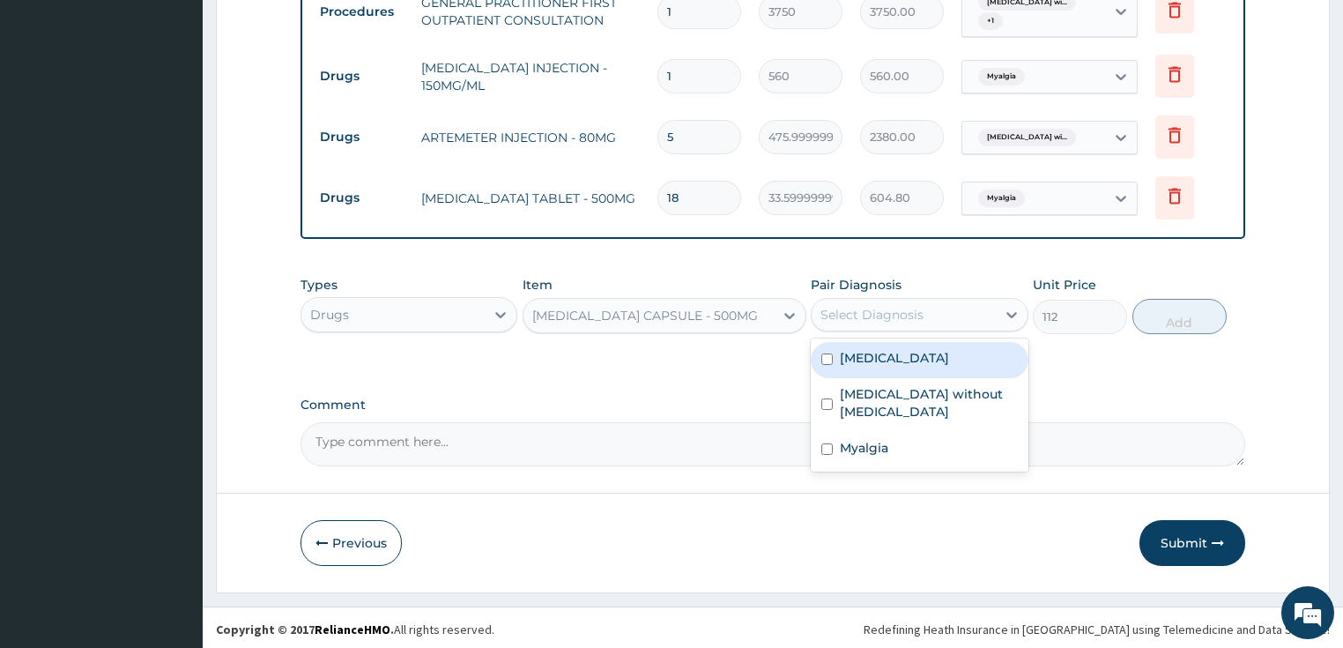
click at [892, 315] on div "Select Diagnosis" at bounding box center [871, 315] width 103 height 18
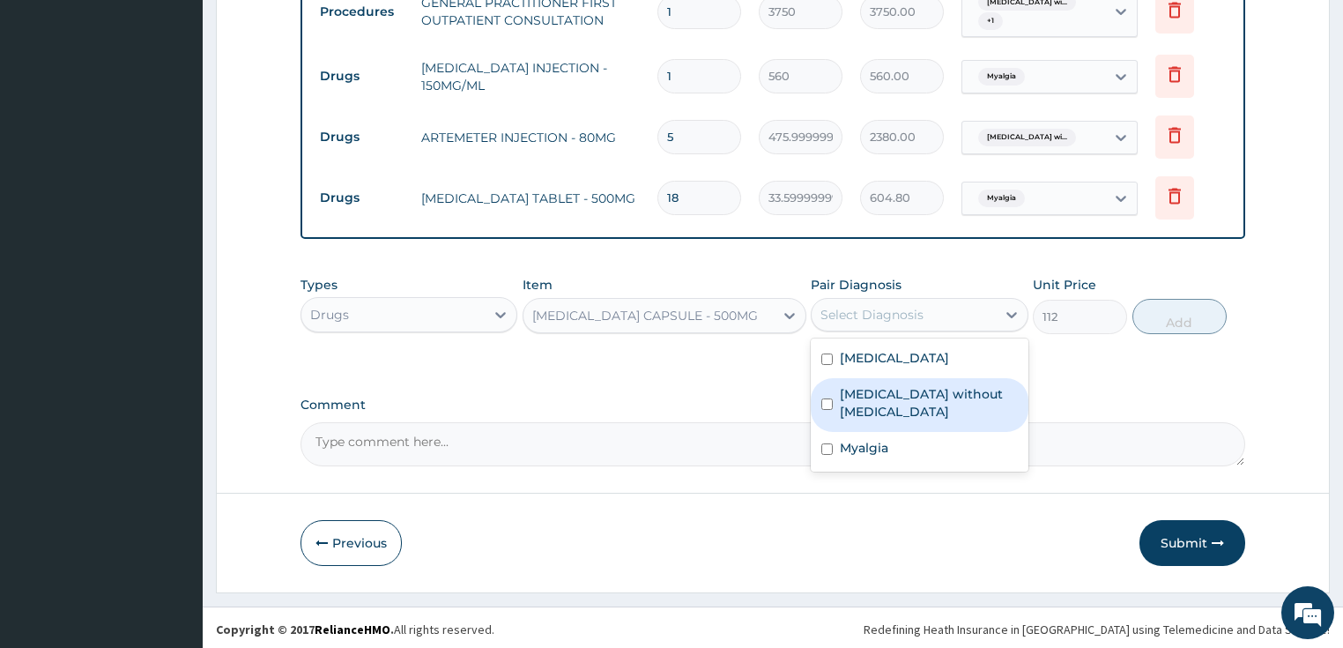
click at [899, 420] on label "Sepsis without septic shock" at bounding box center [929, 402] width 178 height 35
checkbox input "true"
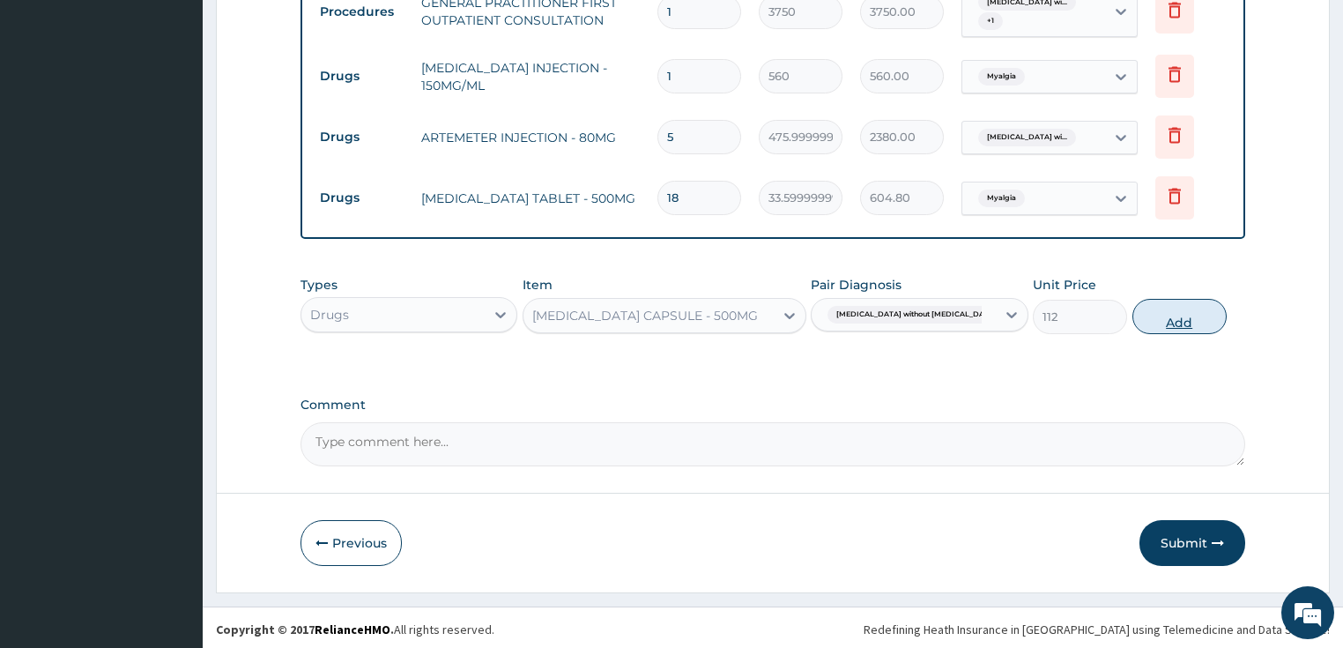
click at [1149, 314] on button "Add" at bounding box center [1179, 316] width 94 height 35
type input "0"
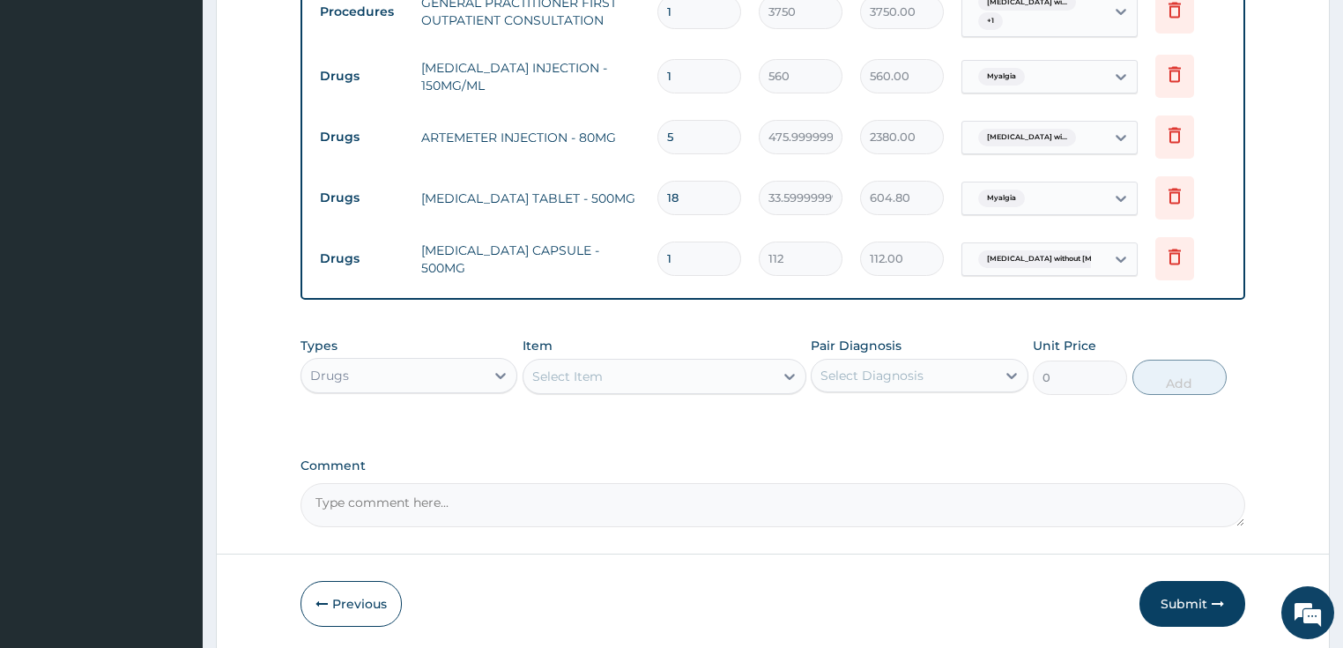
type input "15"
type input "1680.00"
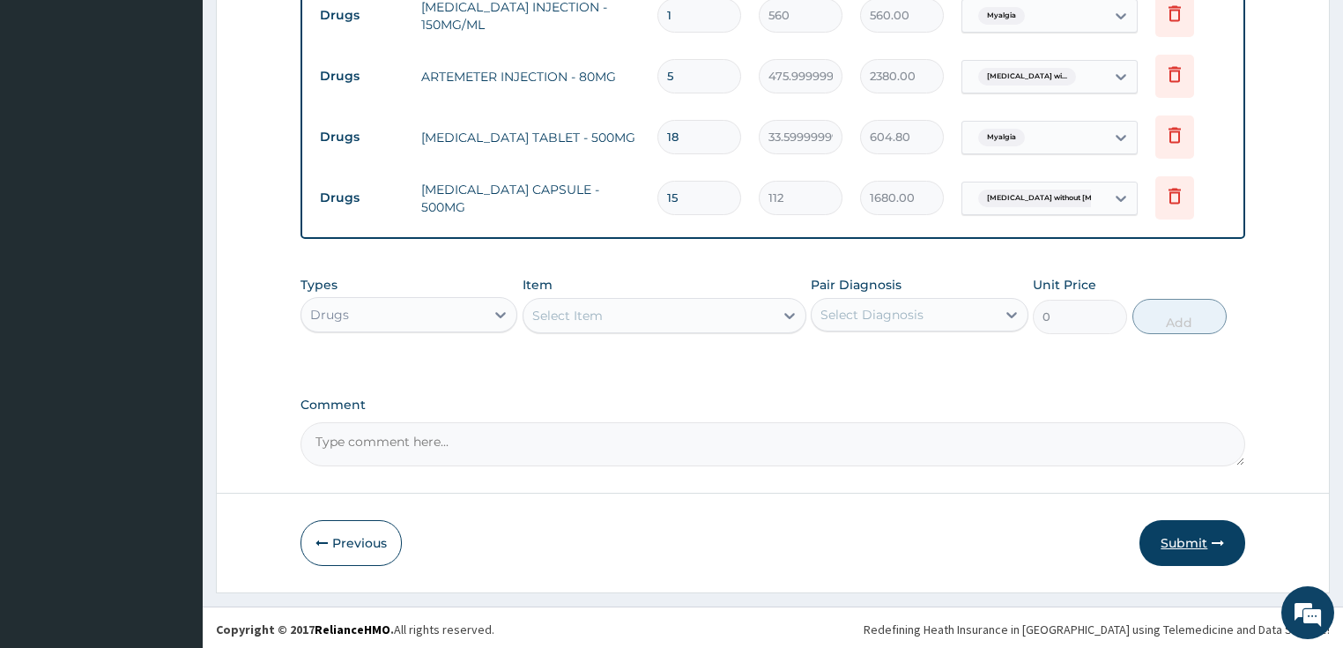
type input "15"
click at [1214, 538] on icon "button" at bounding box center [1218, 543] width 12 height 12
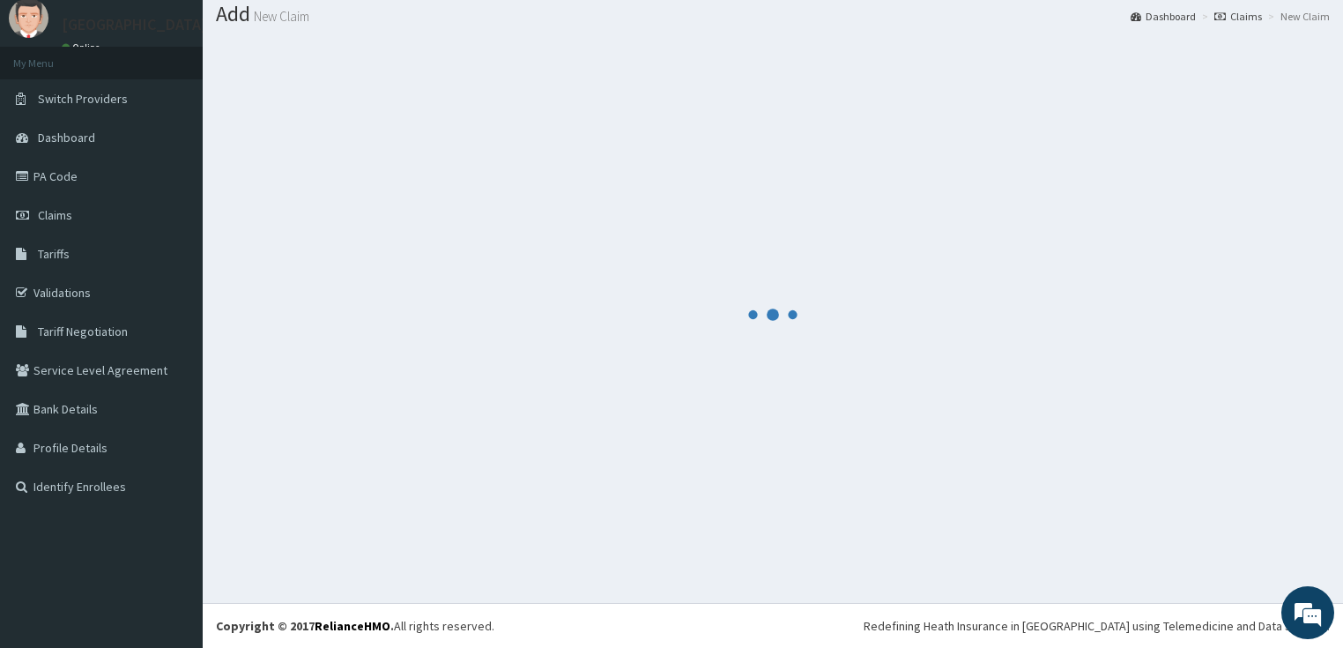
scroll to position [54, 0]
